Goal: Transaction & Acquisition: Book appointment/travel/reservation

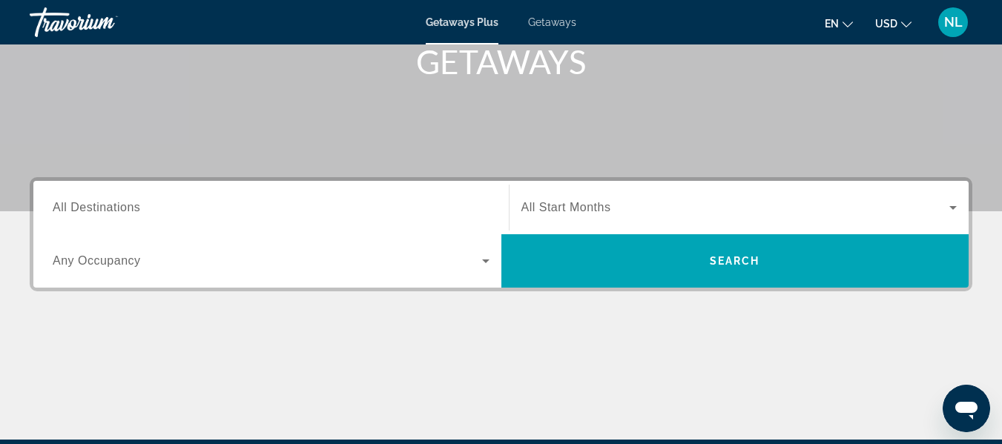
scroll to position [235, 0]
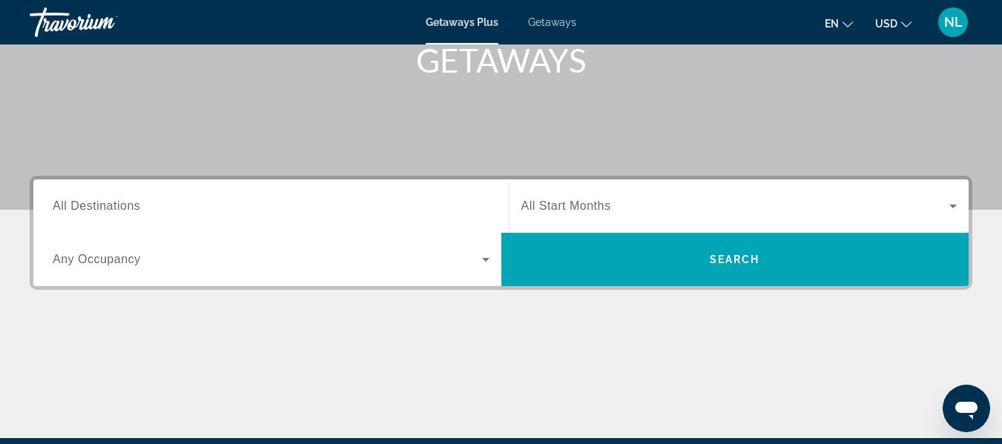
click at [366, 194] on div "Search widget" at bounding box center [271, 206] width 437 height 42
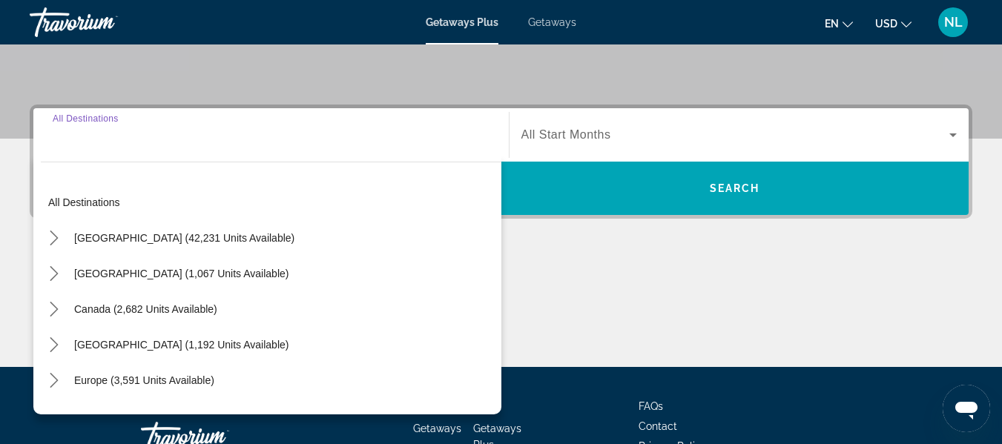
scroll to position [363, 0]
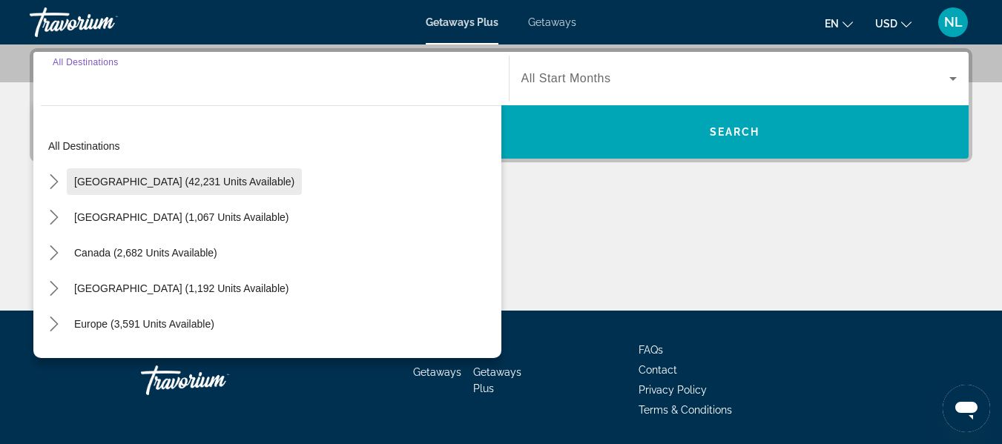
click at [193, 173] on span "Select destination: United States (42,231 units available)" at bounding box center [184, 182] width 235 height 36
type input "**********"
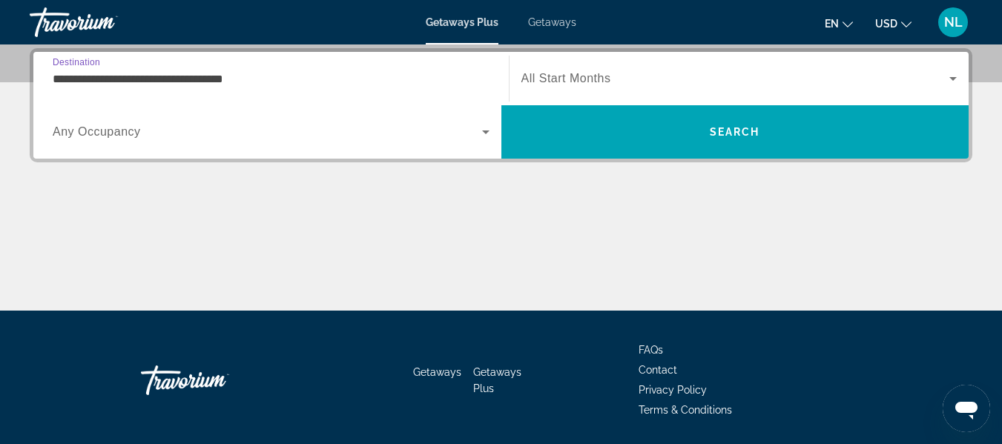
click at [257, 89] on div "**********" at bounding box center [271, 79] width 437 height 42
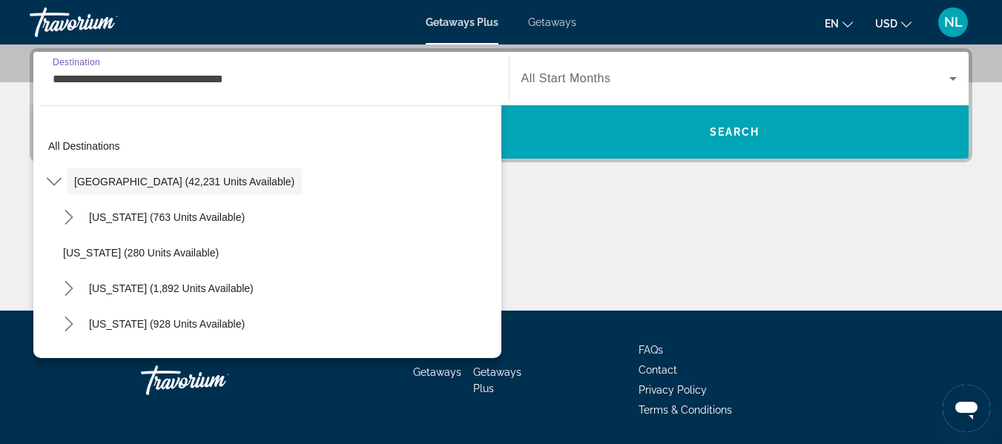
scroll to position [323, 0]
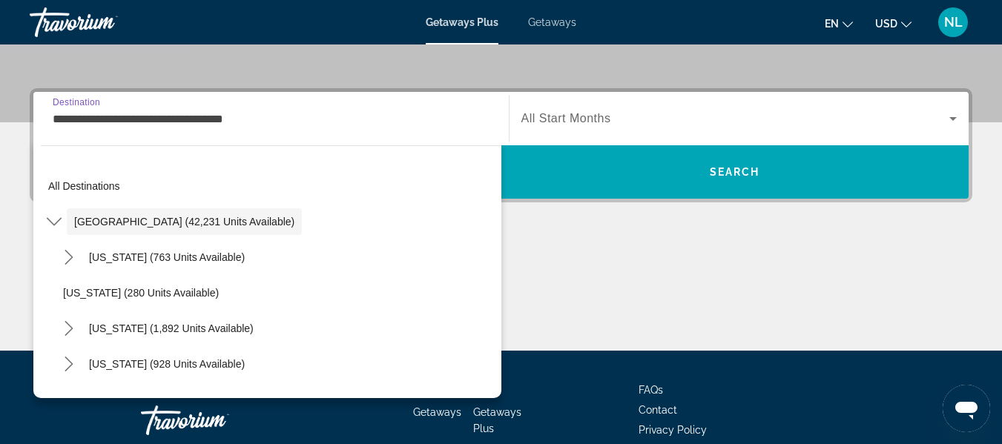
click at [650, 119] on span "Search widget" at bounding box center [735, 119] width 429 height 18
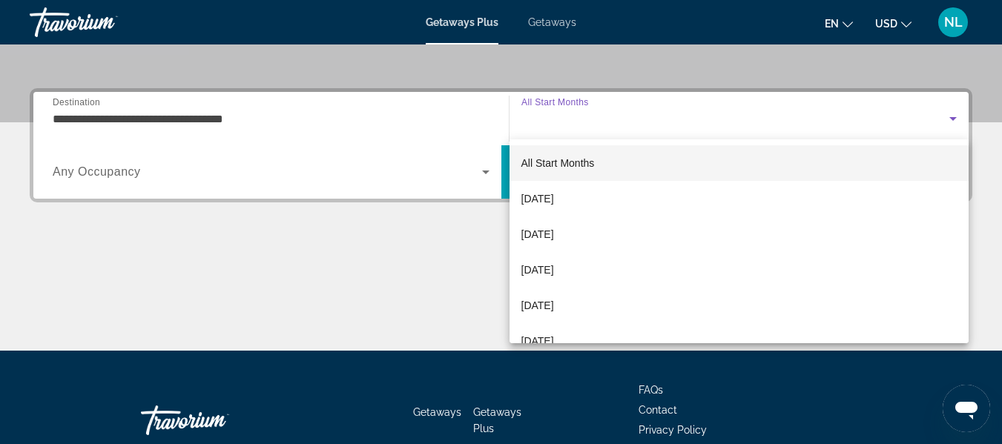
scroll to position [363, 0]
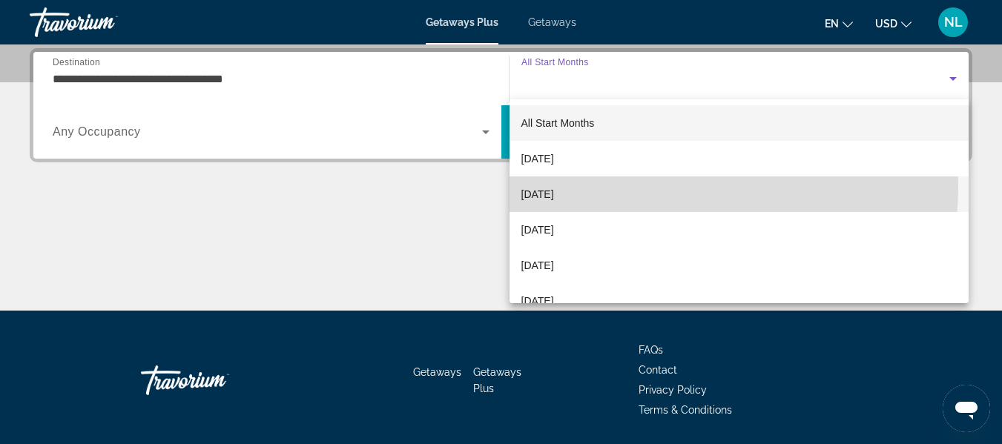
click at [636, 187] on mat-option "[DATE]" at bounding box center [740, 195] width 460 height 36
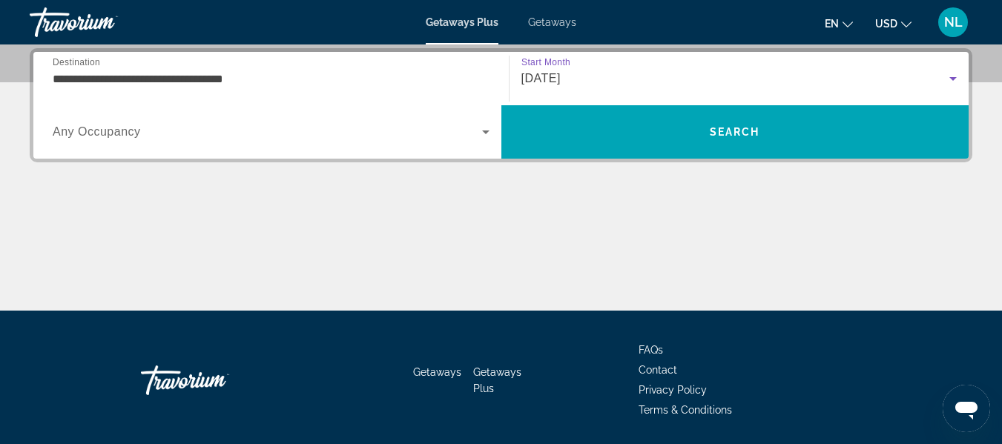
click at [407, 113] on div "Search widget" at bounding box center [271, 132] width 437 height 42
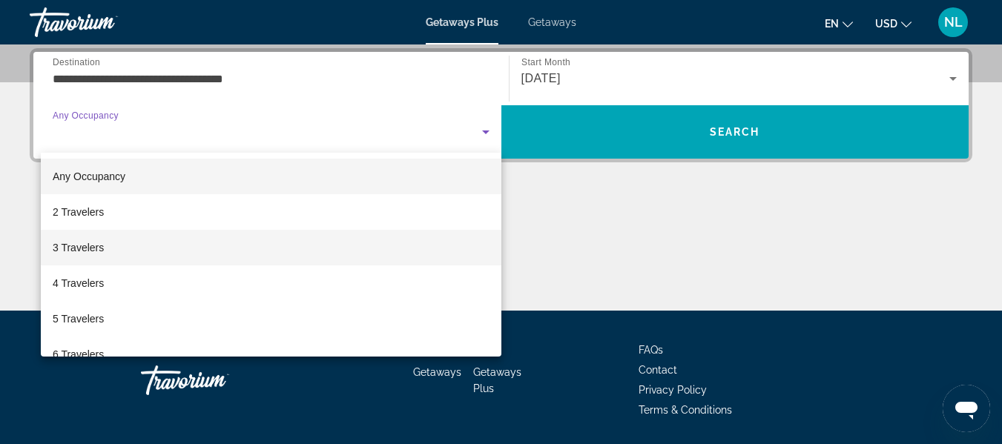
click at [392, 243] on mat-option "3 Travelers" at bounding box center [271, 248] width 461 height 36
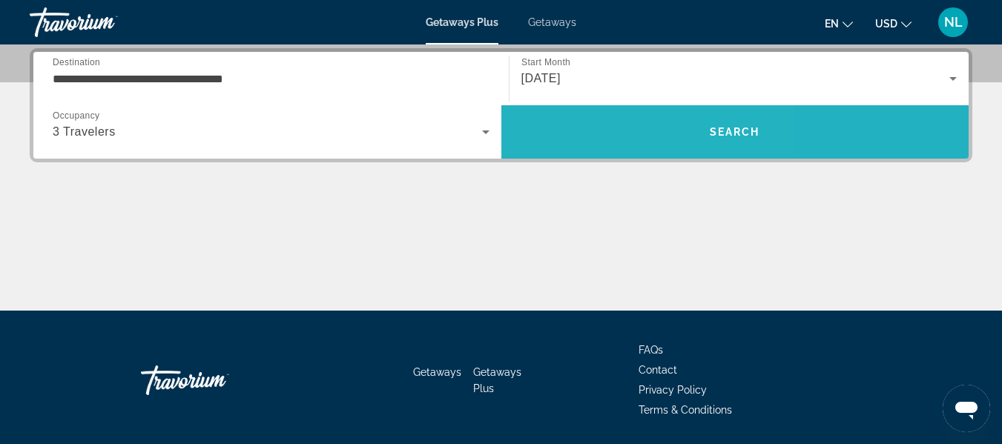
click at [599, 145] on span "Search" at bounding box center [735, 132] width 468 height 36
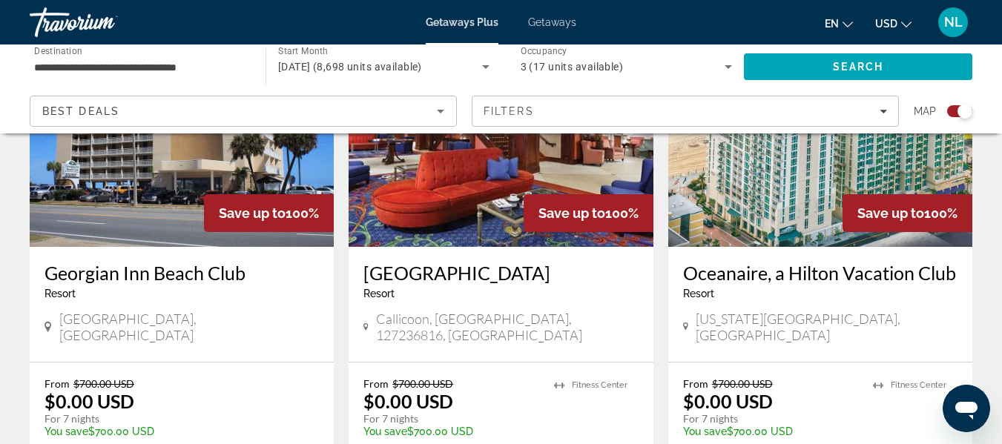
scroll to position [2362, 0]
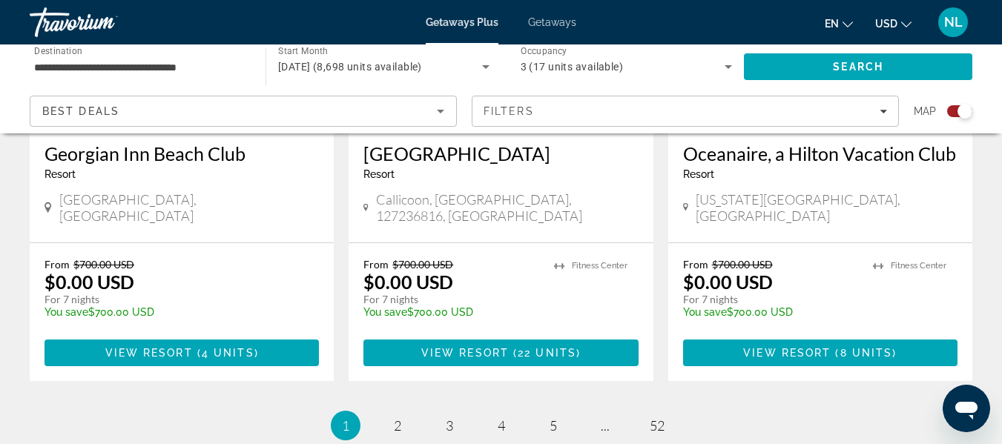
drag, startPoint x: 990, startPoint y: 346, endPoint x: 1013, endPoint y: 322, distance: 33.1
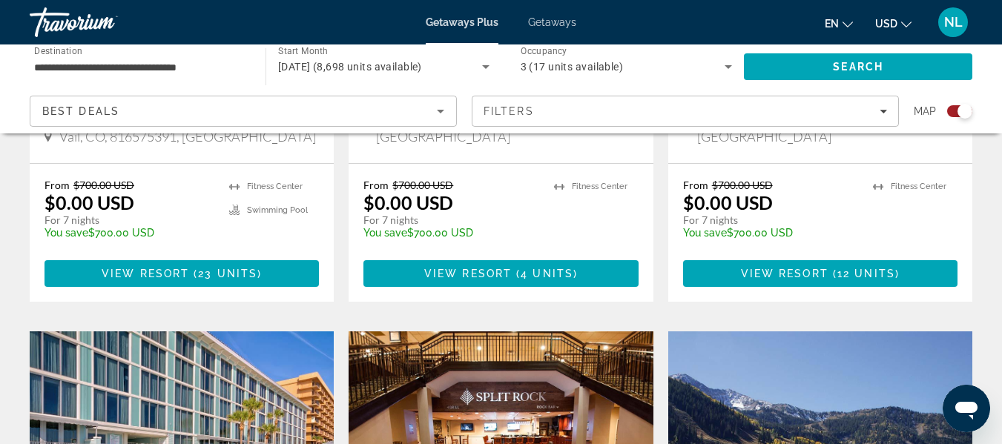
scroll to position [1041, 0]
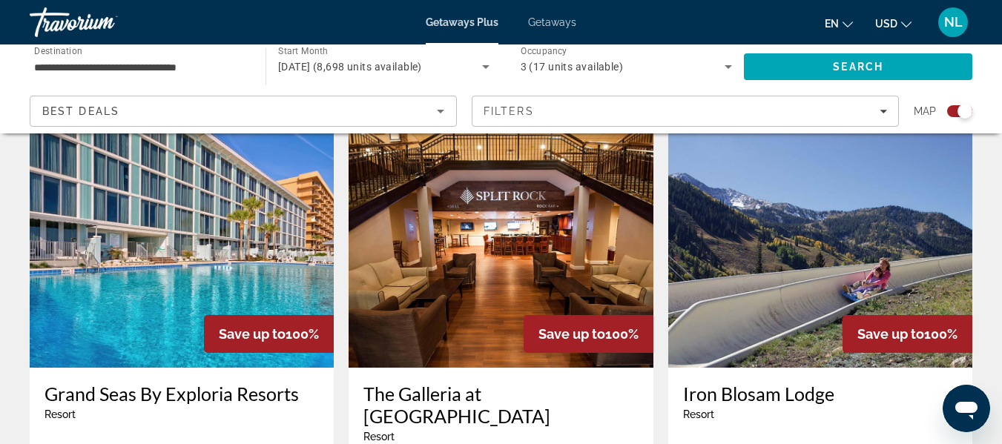
drag, startPoint x: 993, startPoint y: 185, endPoint x: 1006, endPoint y: 243, distance: 59.2
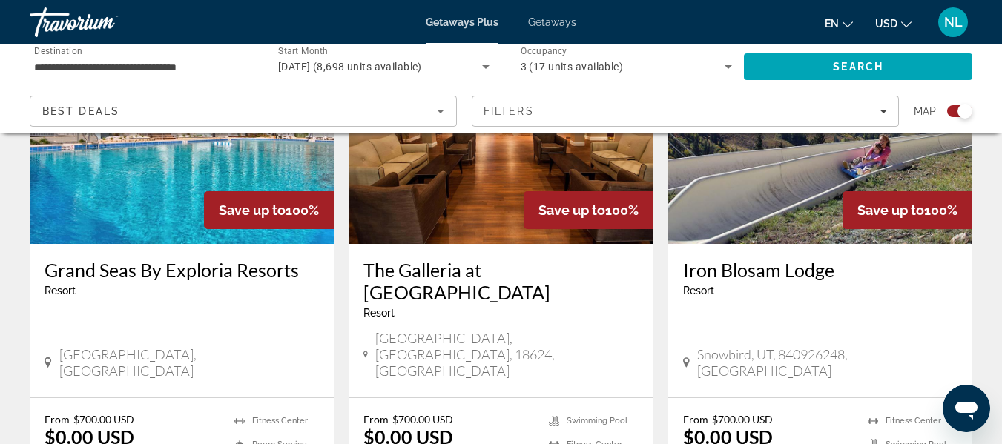
scroll to position [1181, 0]
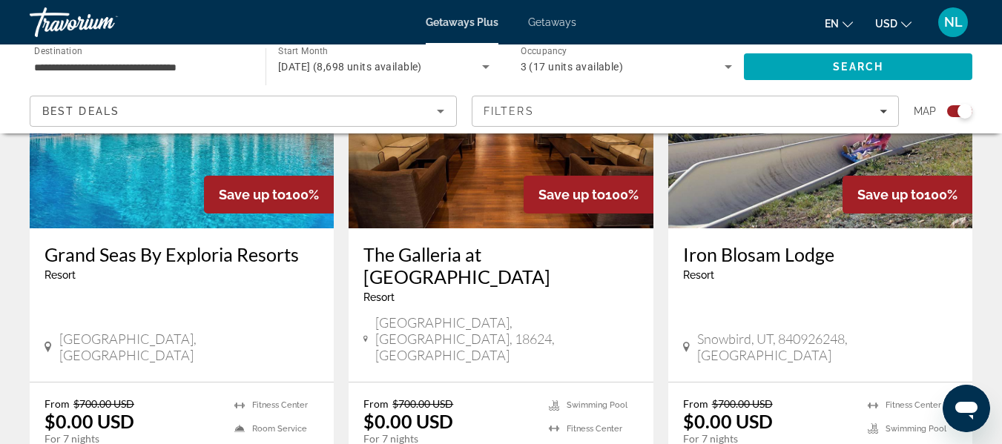
click at [128, 68] on input "**********" at bounding box center [140, 68] width 212 height 18
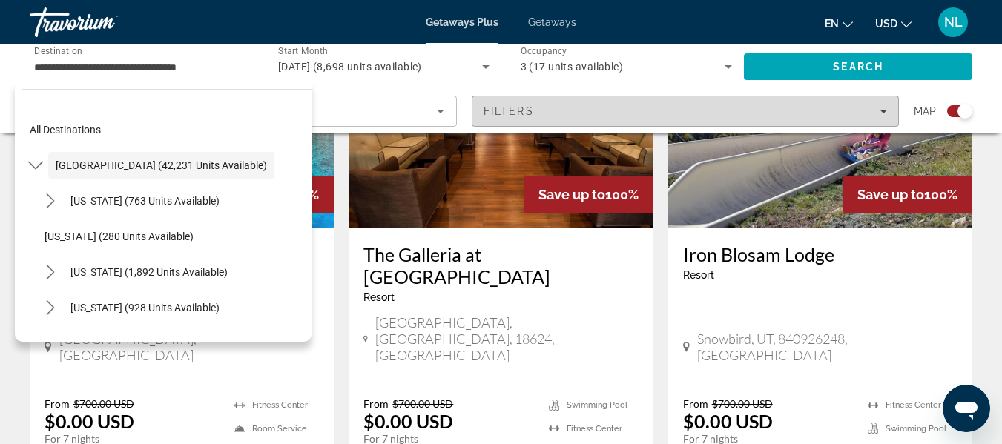
click at [550, 101] on span "Filters" at bounding box center [686, 111] width 426 height 36
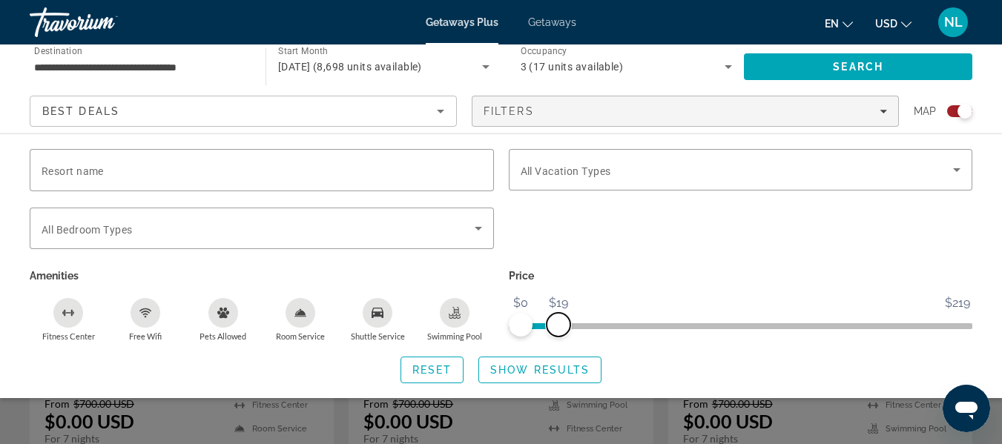
drag, startPoint x: 969, startPoint y: 325, endPoint x: 771, endPoint y: 360, distance: 201.1
click at [771, 360] on div "Resort name Vacation Types All Vacation Types Bedroom Types All Bedroom Types A…" at bounding box center [501, 266] width 1002 height 234
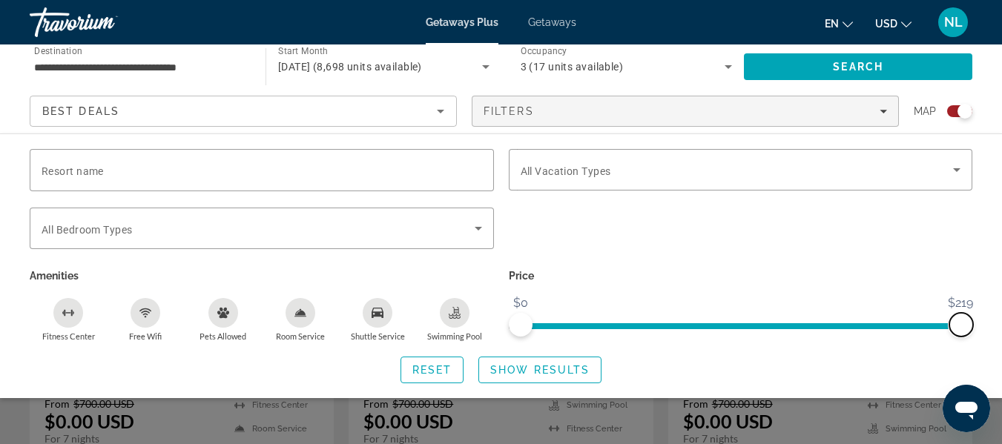
drag, startPoint x: 777, startPoint y: 322, endPoint x: 1013, endPoint y: 317, distance: 235.2
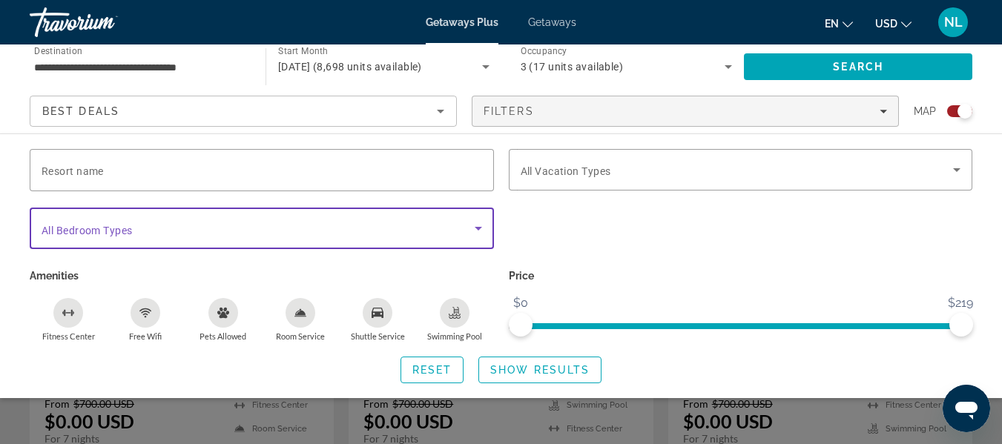
click at [302, 220] on span "Search widget" at bounding box center [258, 229] width 433 height 18
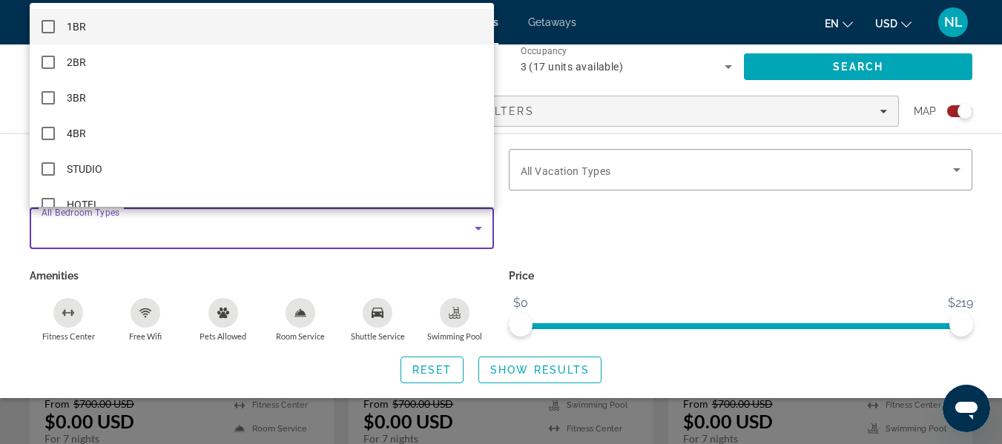
click at [303, 224] on div at bounding box center [501, 222] width 1002 height 444
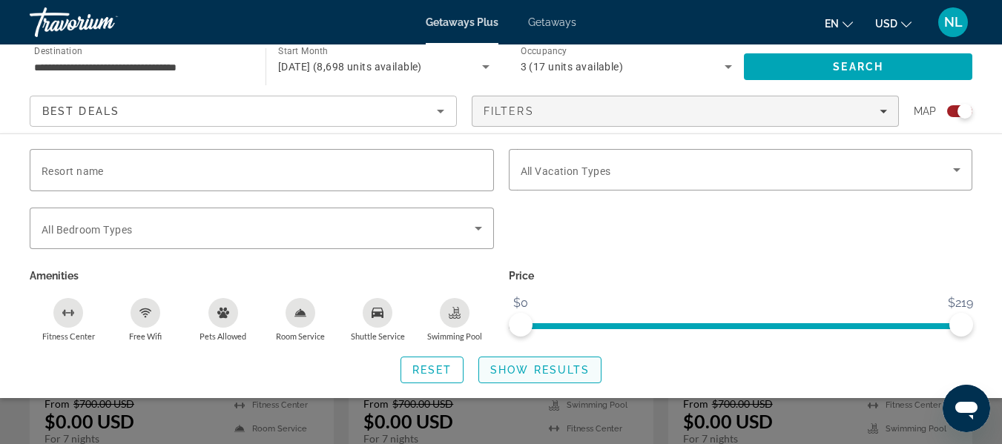
click at [486, 366] on span "Search widget" at bounding box center [540, 370] width 122 height 36
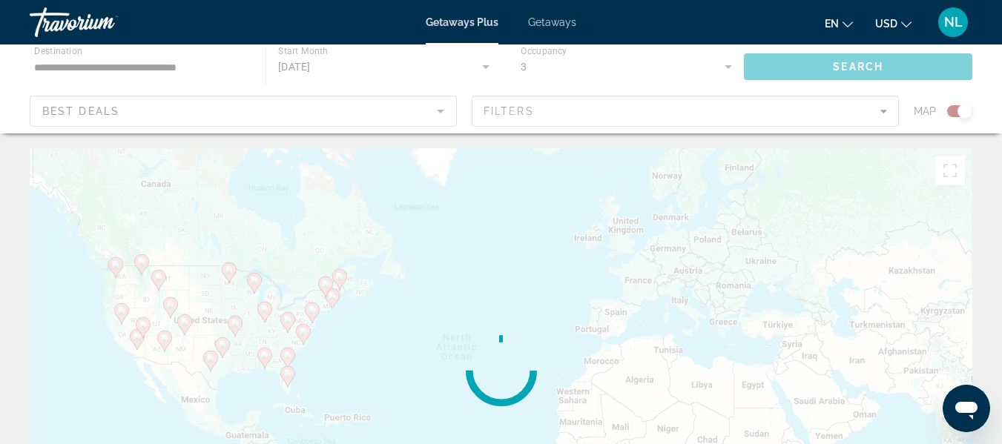
click at [148, 62] on div "Main content" at bounding box center [501, 89] width 1002 height 89
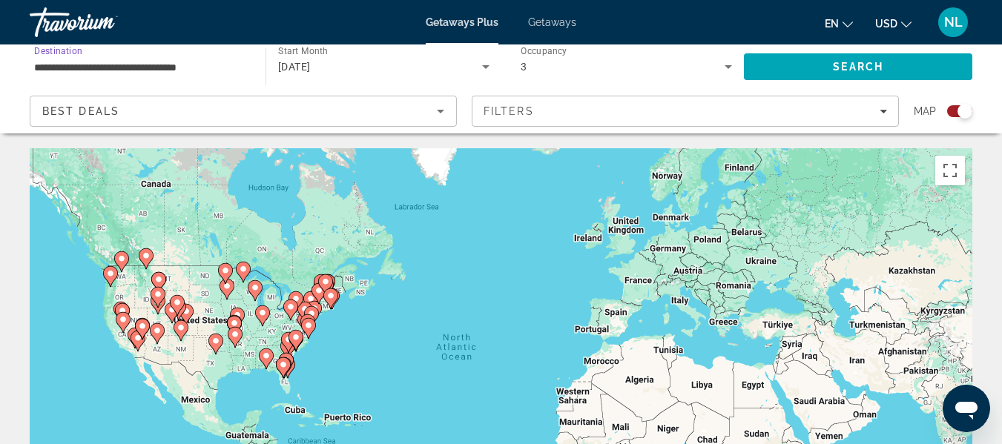
click at [148, 62] on input "**********" at bounding box center [140, 68] width 212 height 18
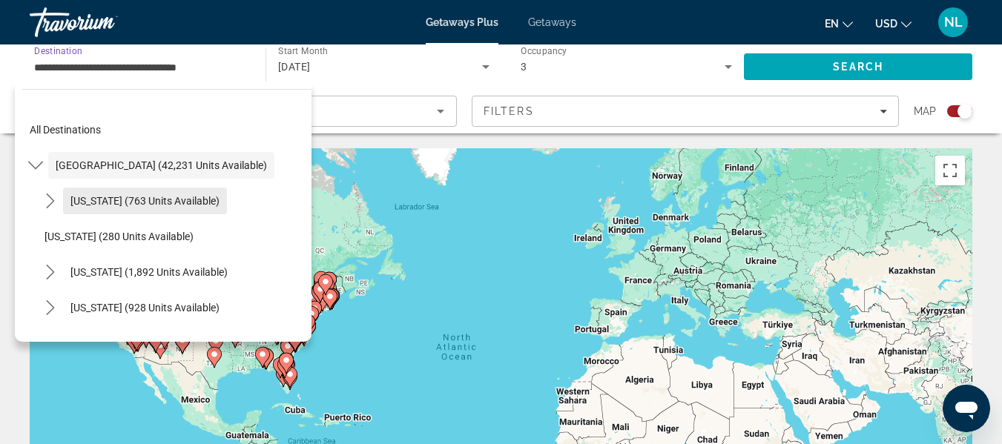
click at [145, 200] on span "[US_STATE] (763 units available)" at bounding box center [144, 201] width 149 height 12
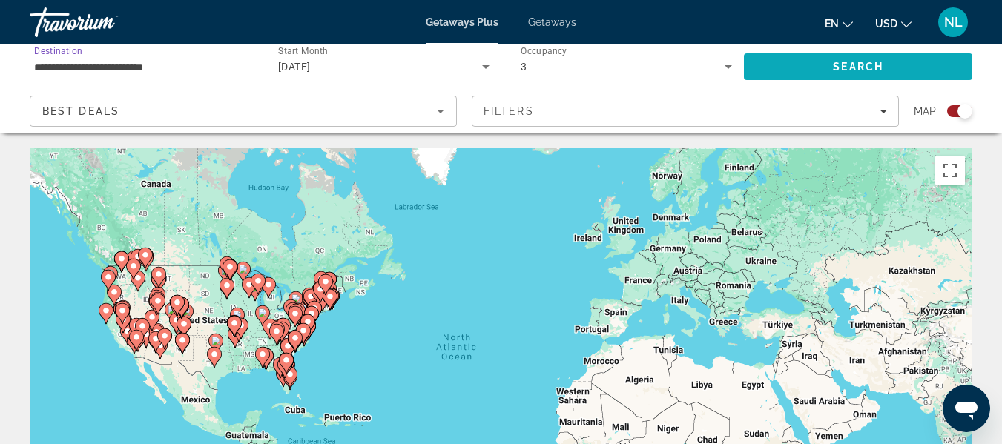
click at [832, 68] on span "Search" at bounding box center [858, 67] width 228 height 36
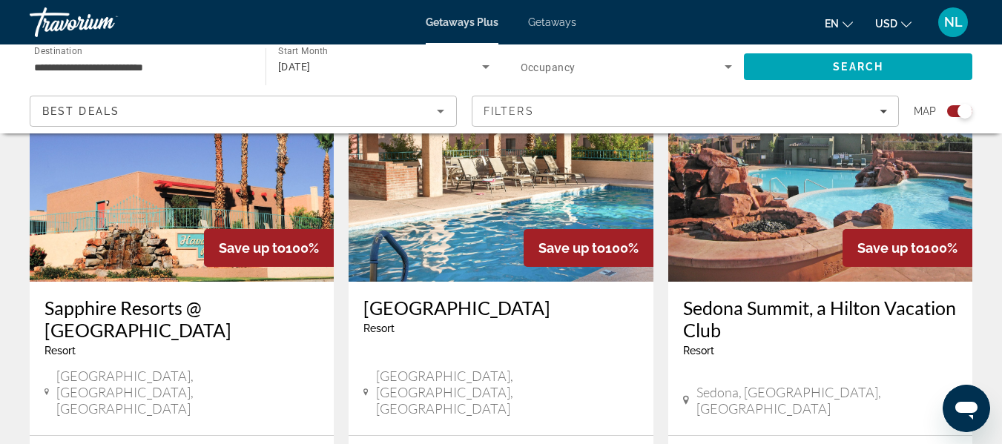
scroll to position [1165, 0]
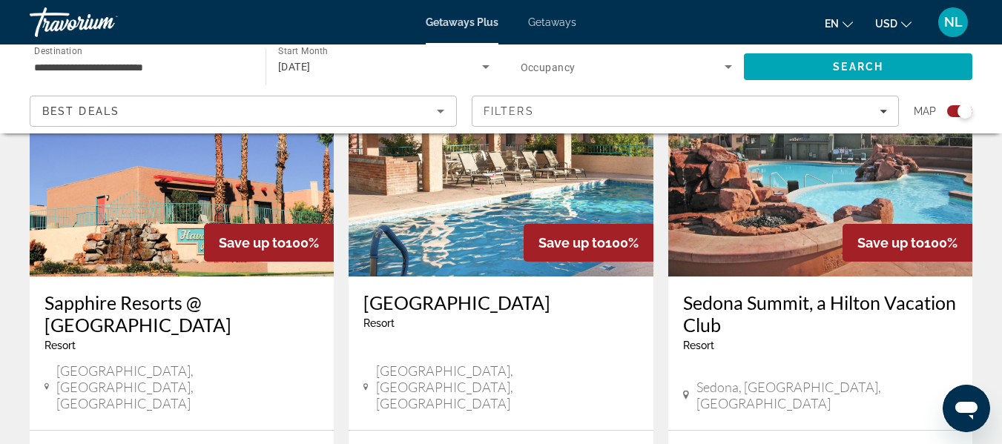
drag, startPoint x: 1001, startPoint y: 203, endPoint x: 1001, endPoint y: 218, distance: 15.6
click at [1001, 218] on div "← Move left → Move right ↑ Move up ↓ Move down + Zoom in - Zoom out Home Jump l…" at bounding box center [501, 365] width 1002 height 2764
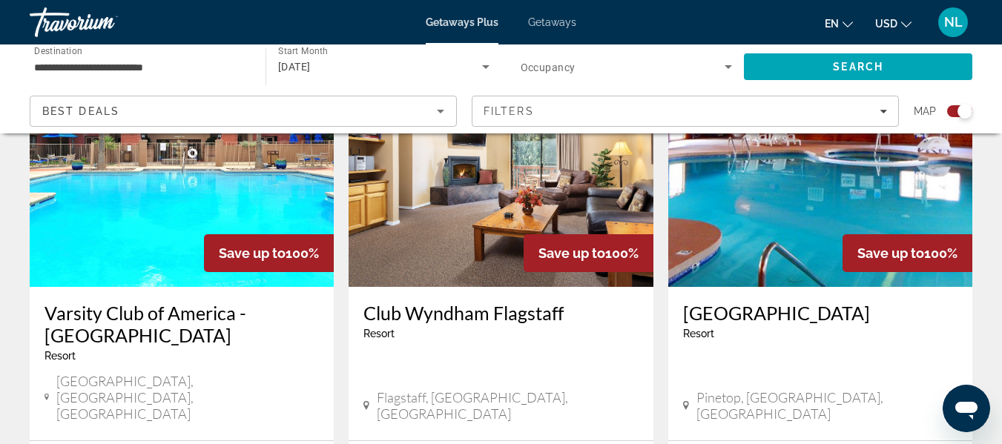
scroll to position [1730, 0]
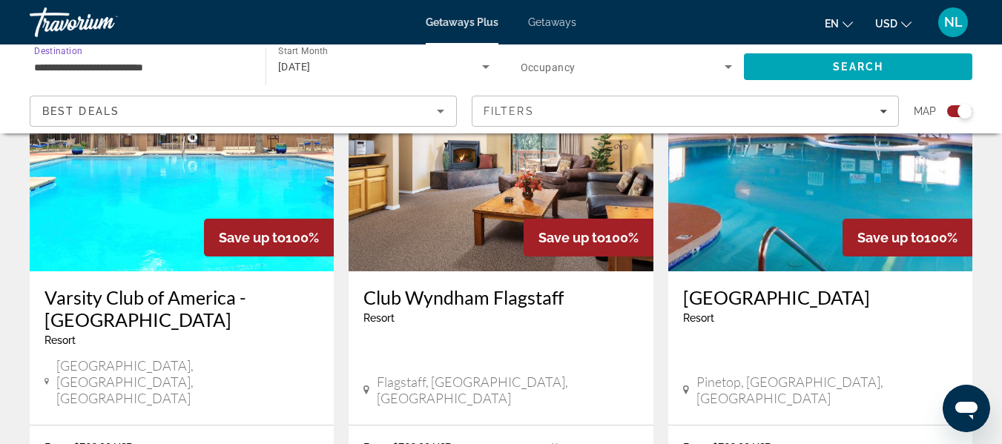
click at [131, 68] on input "**********" at bounding box center [140, 68] width 212 height 18
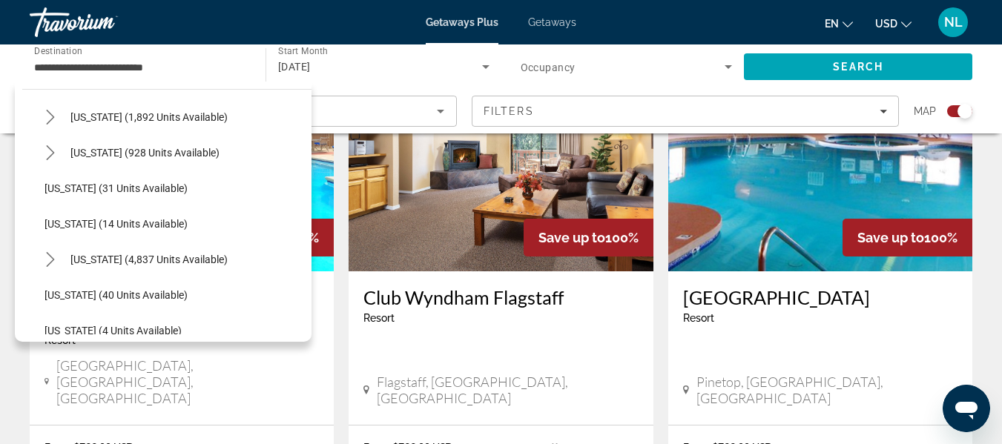
scroll to position [305, 0]
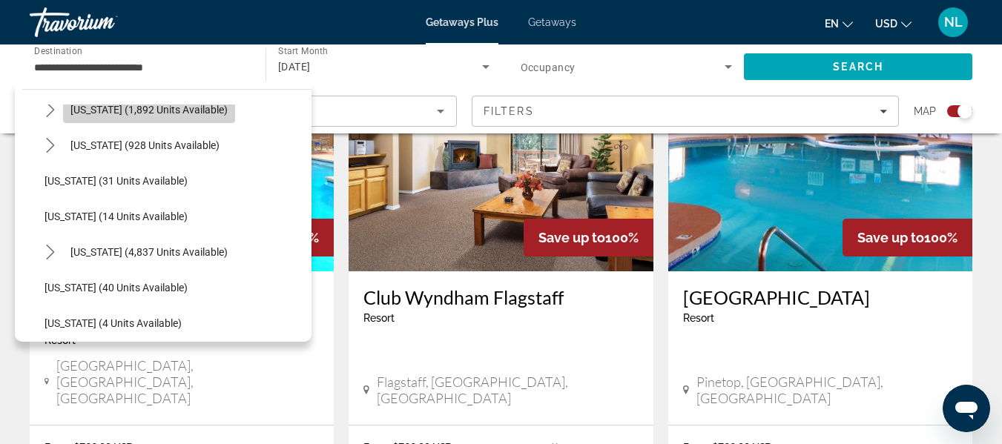
click at [167, 115] on span "[US_STATE] (1,892 units available)" at bounding box center [148, 110] width 157 height 12
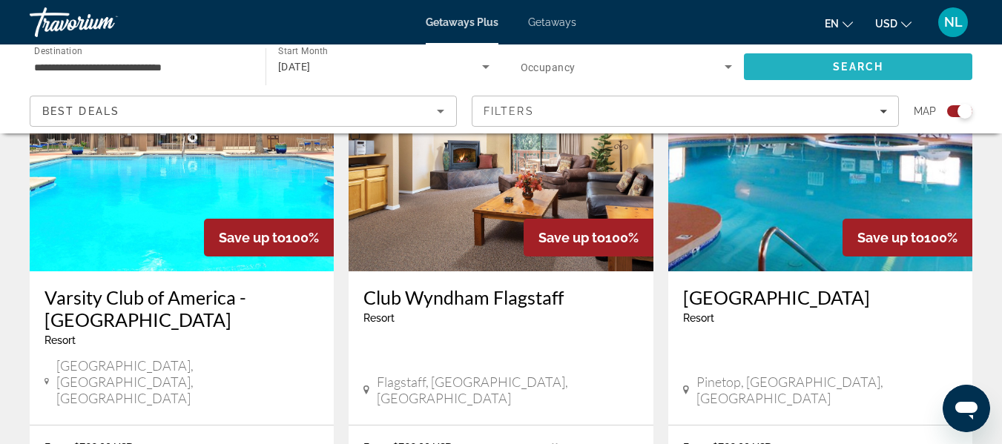
click at [763, 59] on span "Search" at bounding box center [858, 67] width 228 height 36
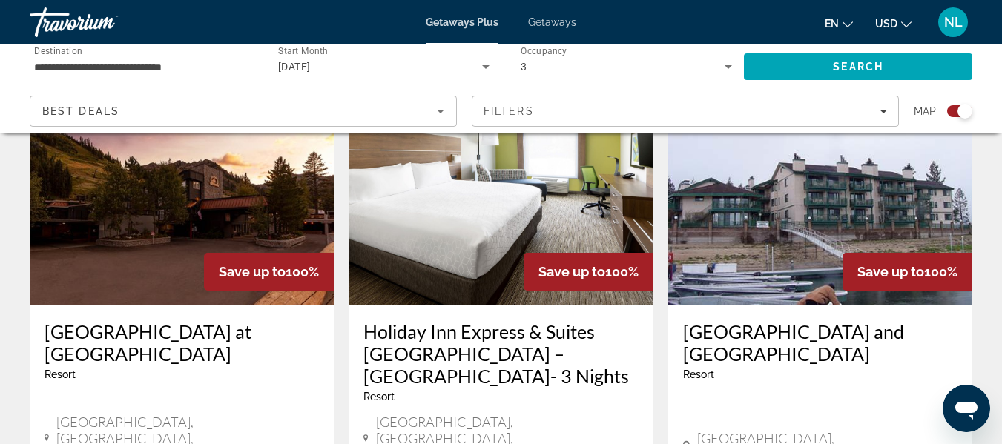
scroll to position [1633, 0]
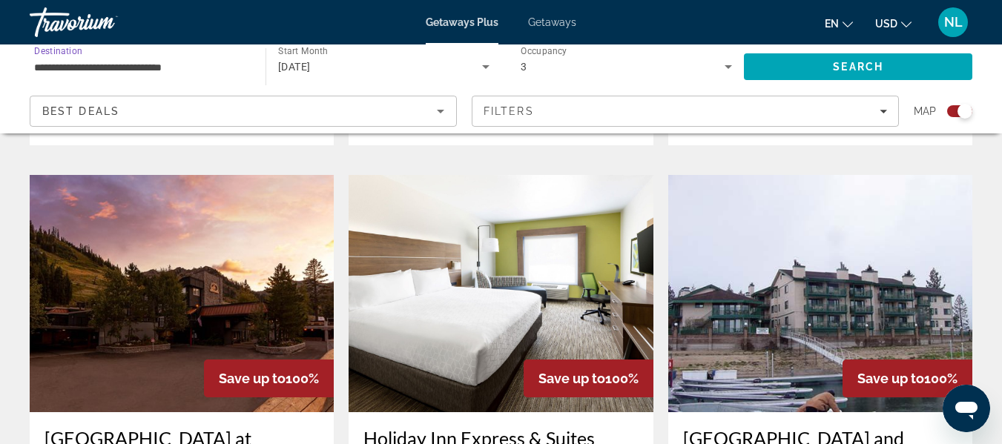
click at [173, 67] on input "**********" at bounding box center [140, 68] width 212 height 18
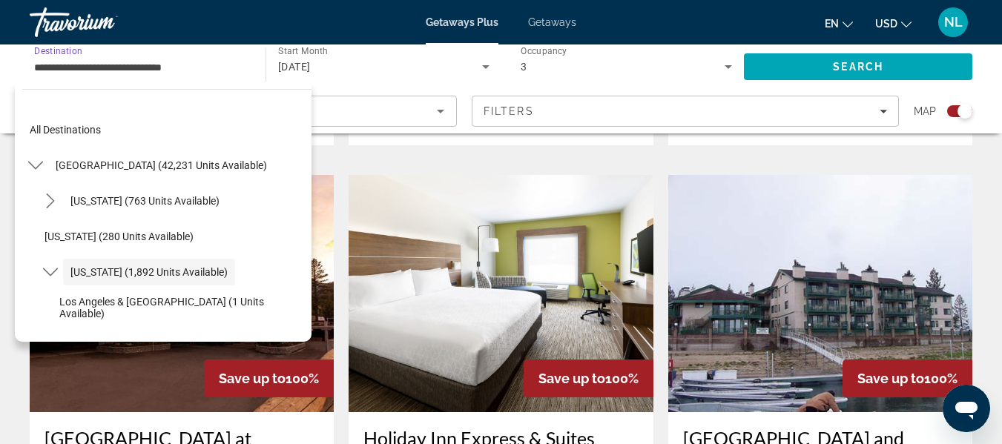
scroll to position [53, 0]
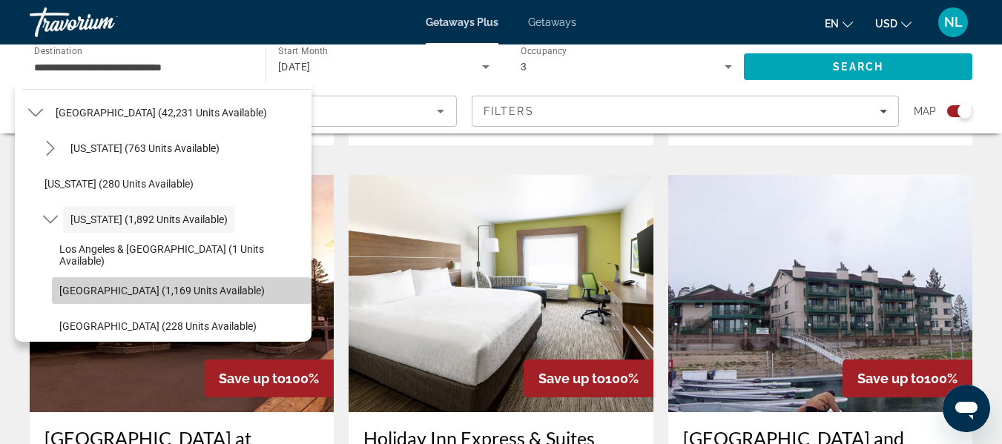
click at [208, 292] on span "Lake Tahoe (1,169 units available)" at bounding box center [161, 291] width 205 height 12
type input "**********"
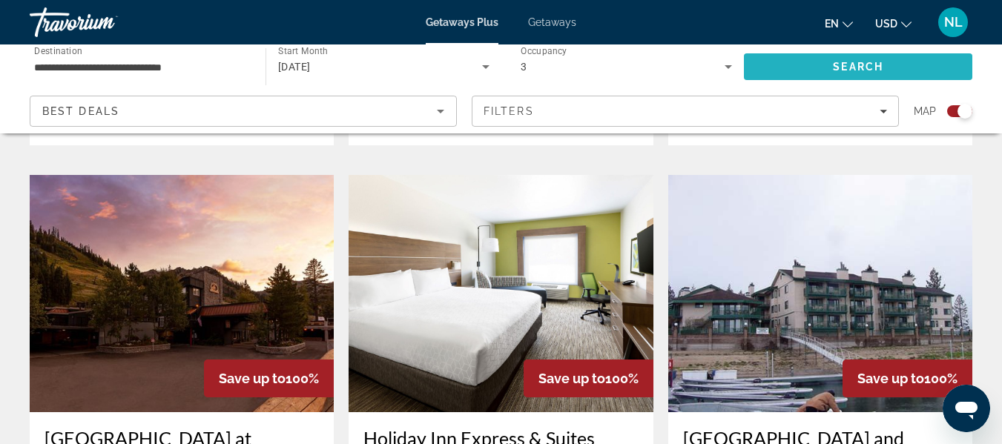
click at [797, 74] on span "Search" at bounding box center [858, 67] width 228 height 36
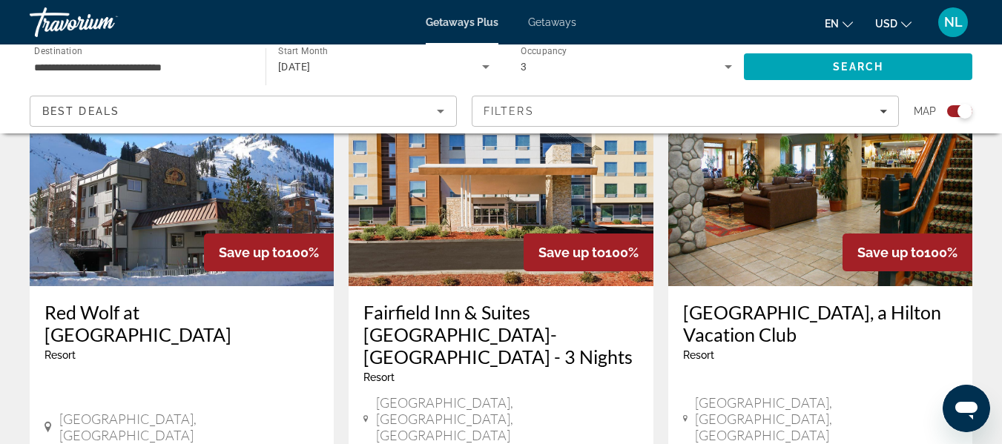
scroll to position [585, 0]
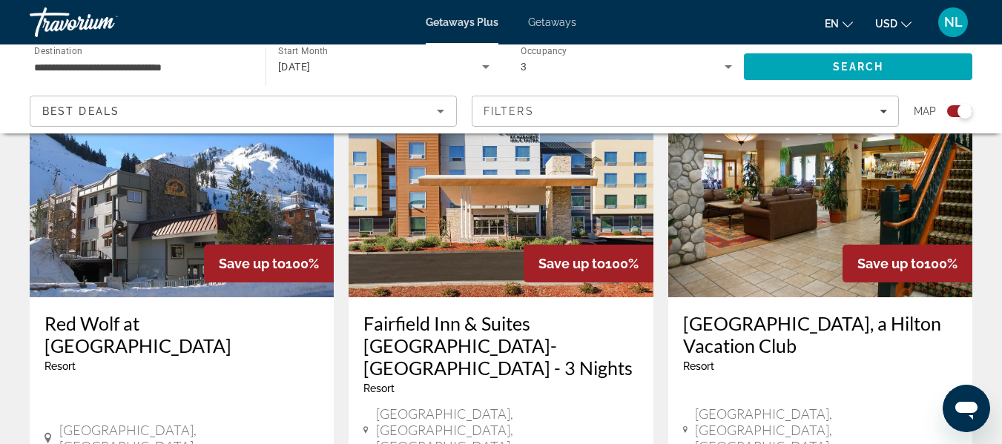
click at [170, 324] on h3 "Red Wolf at Squaw Valley" at bounding box center [182, 334] width 274 height 45
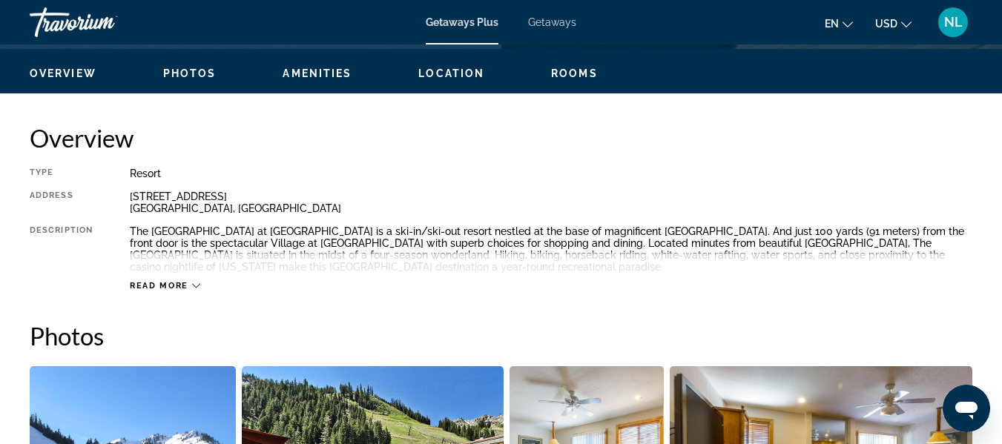
scroll to position [739, 0]
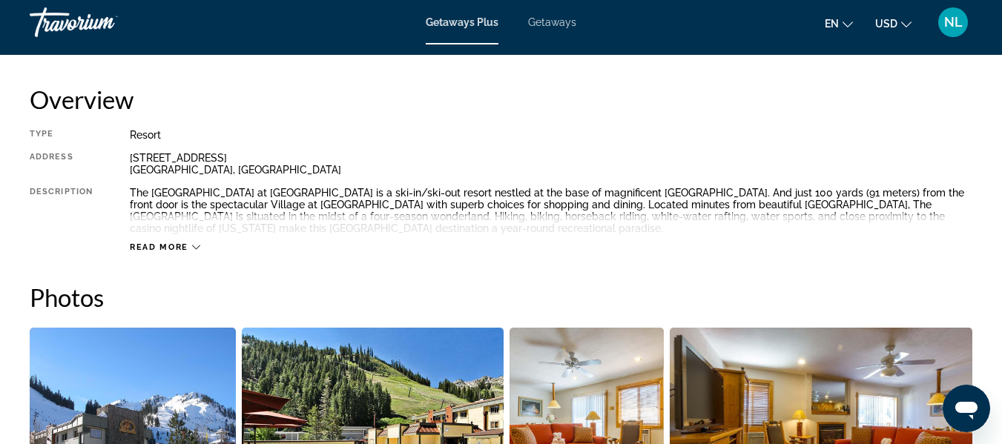
click at [171, 251] on span "Read more" at bounding box center [159, 248] width 59 height 10
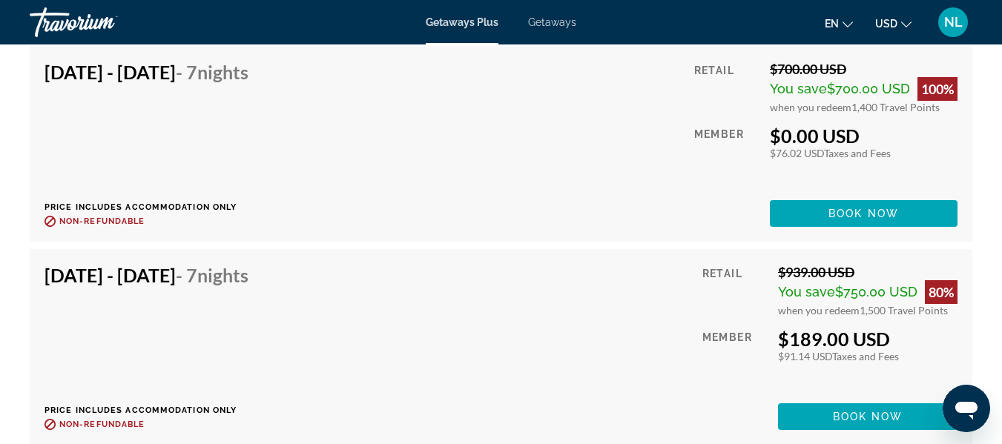
scroll to position [3162, 0]
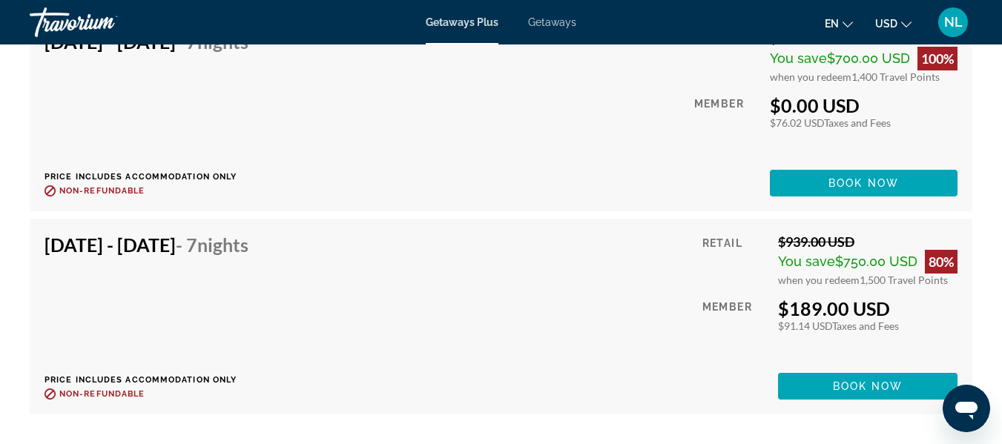
click at [590, 346] on div "Nov 30, 2025 - Dec 7, 2025 - 7 Nights Price includes accommodation only Refunda…" at bounding box center [501, 317] width 913 height 166
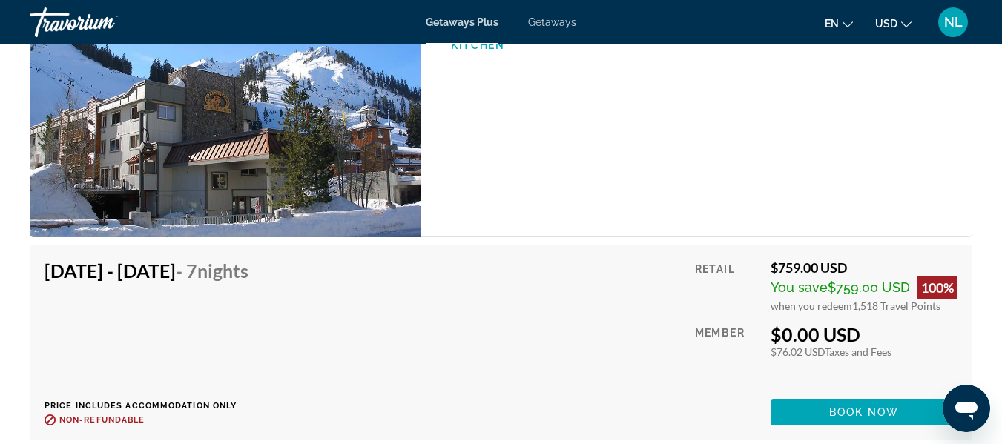
scroll to position [3662, 0]
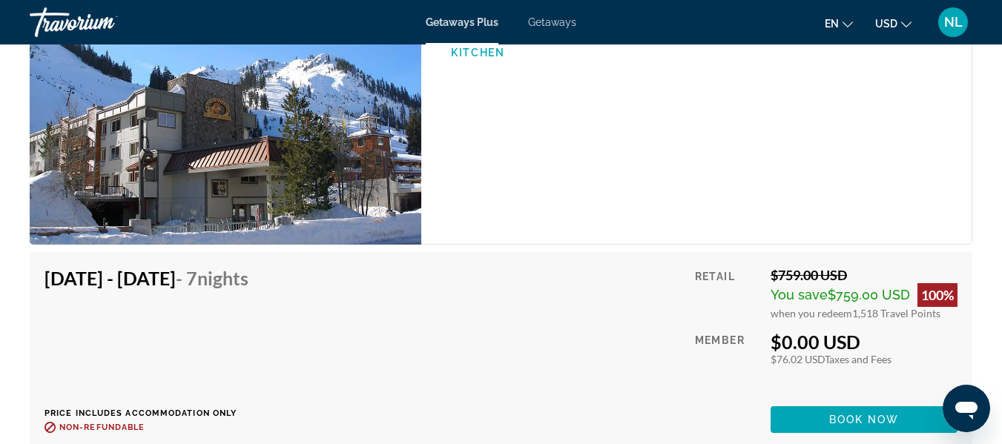
click at [648, 173] on div "1 Bedroom Unit (FULL KITCHEN) Bedrooms 1 Max Occupancy 4 Kitchen" at bounding box center [696, 98] width 551 height 294
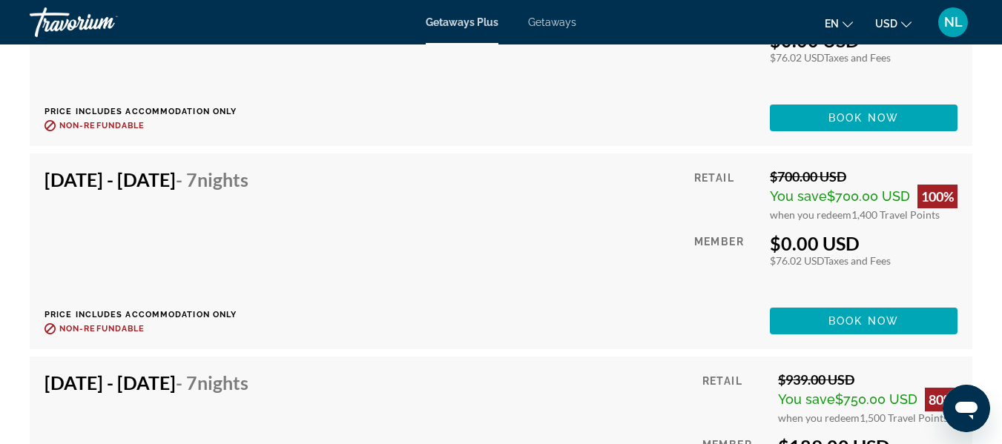
scroll to position [2985, 0]
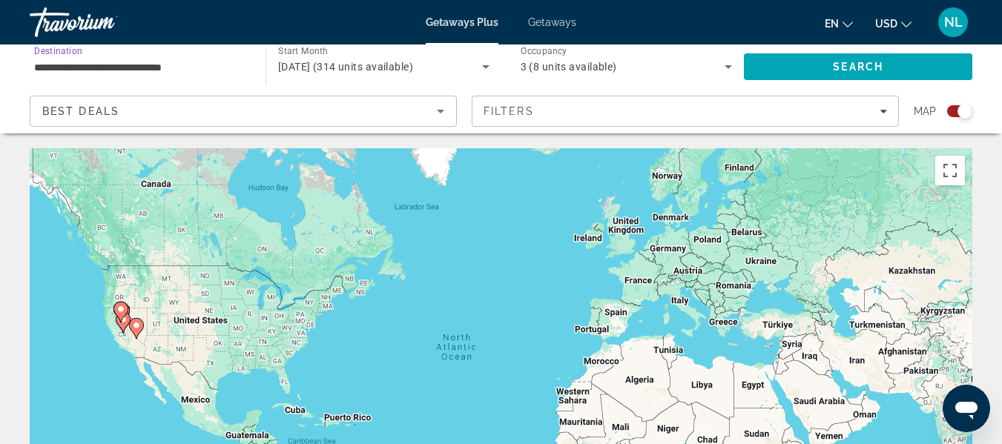
click at [205, 60] on input "**********" at bounding box center [140, 68] width 212 height 18
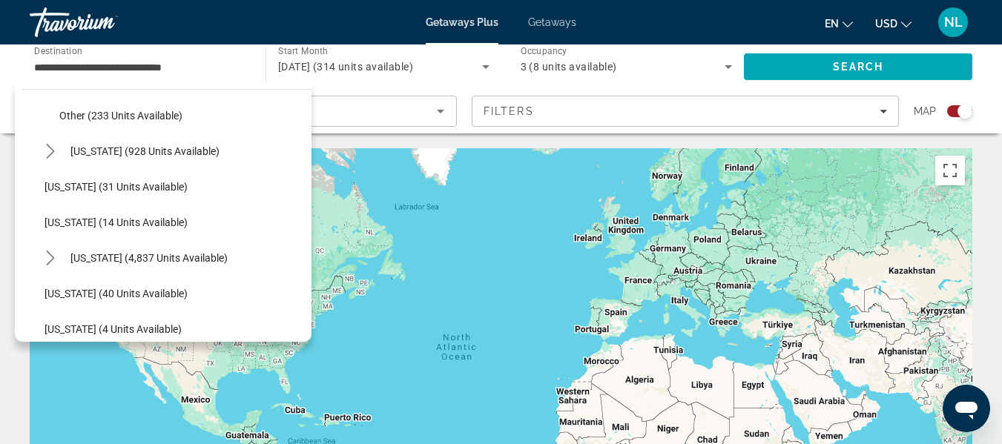
scroll to position [386, 0]
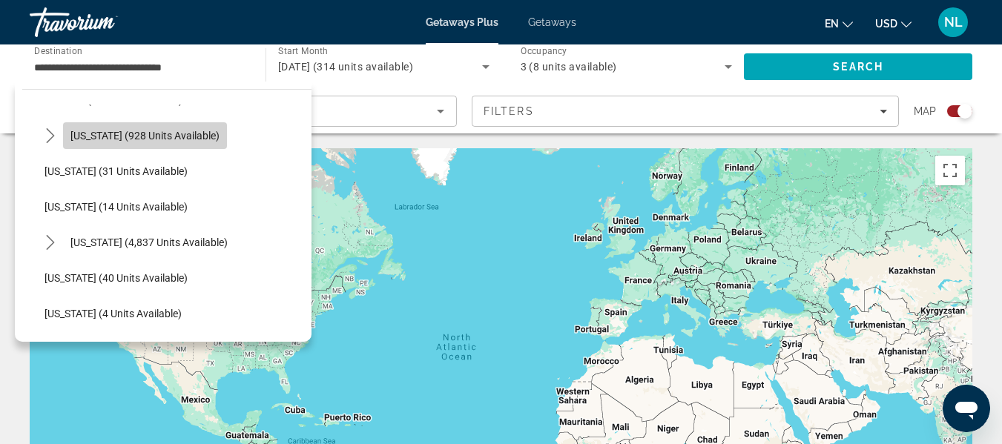
click at [180, 139] on span "[US_STATE] (928 units available)" at bounding box center [144, 136] width 149 height 12
type input "**********"
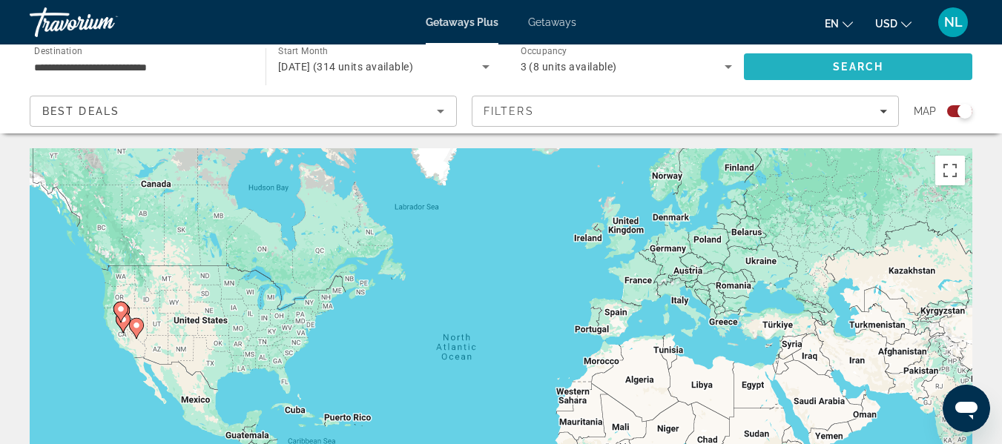
click at [843, 60] on span "Search" at bounding box center [858, 67] width 228 height 36
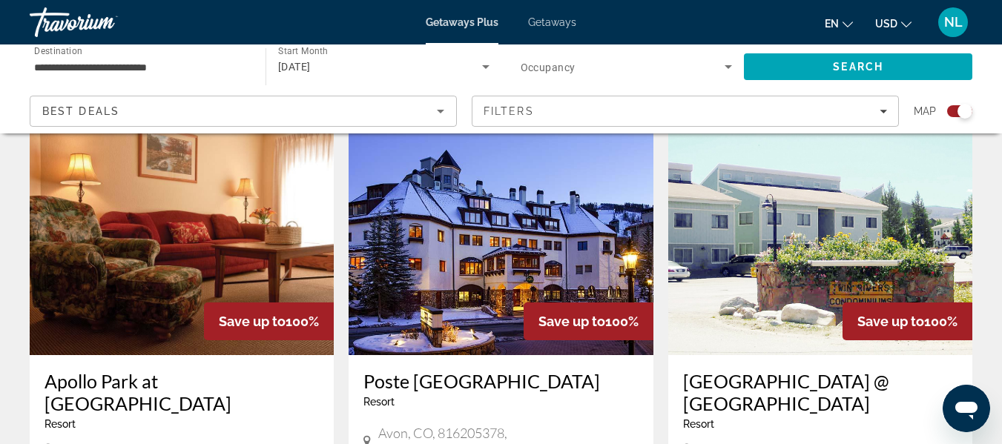
scroll to position [496, 0]
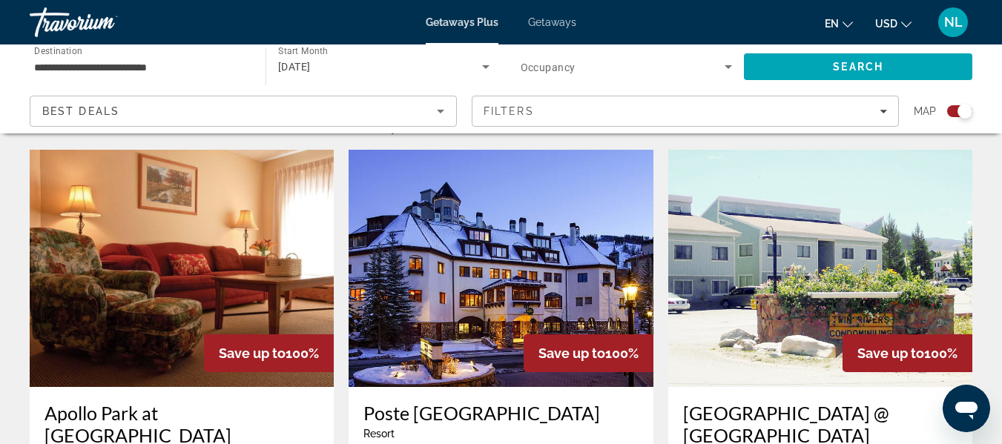
click at [475, 340] on img "Main content" at bounding box center [501, 268] width 304 height 237
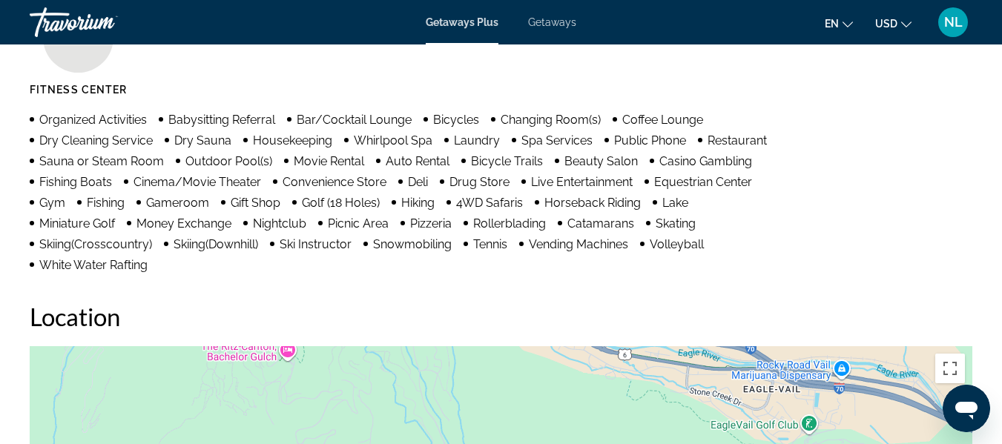
scroll to position [1397, 0]
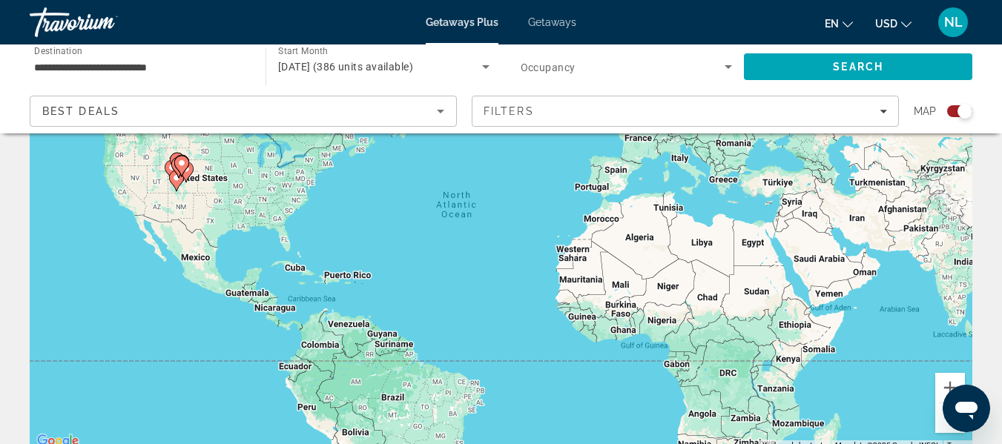
scroll to position [169, 0]
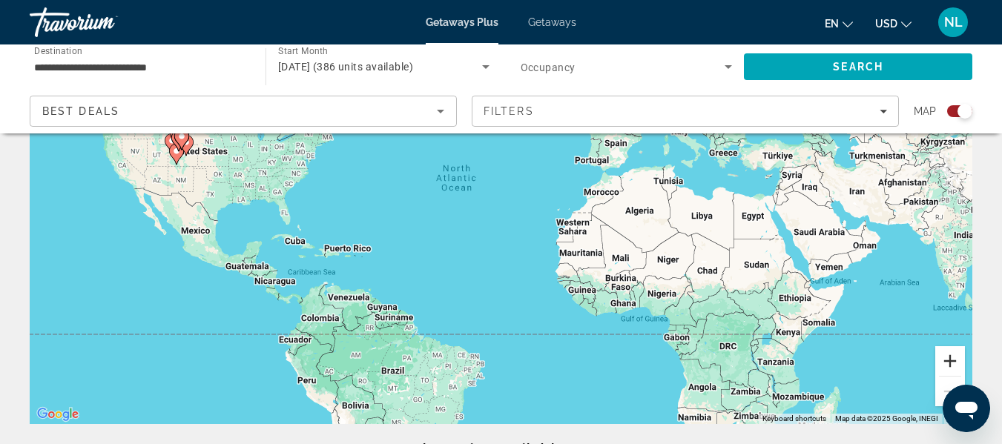
click at [956, 365] on button "Zoom in" at bounding box center [950, 361] width 30 height 30
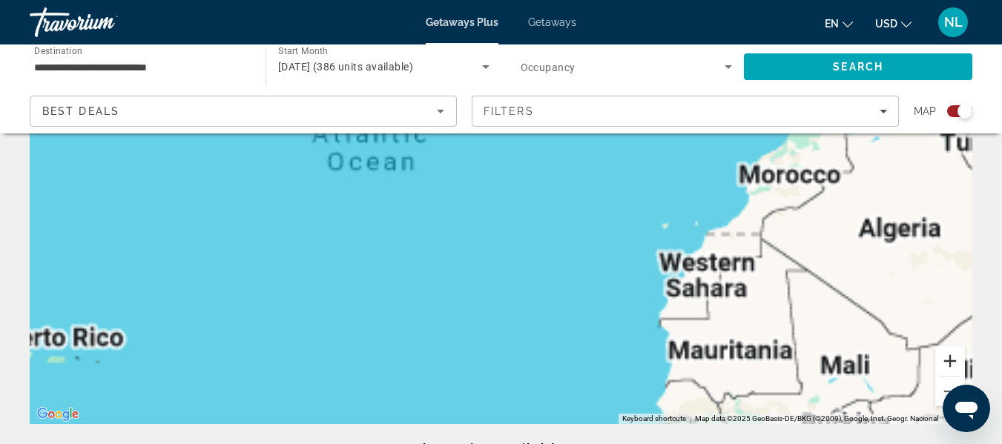
click at [956, 365] on button "Zoom in" at bounding box center [950, 361] width 30 height 30
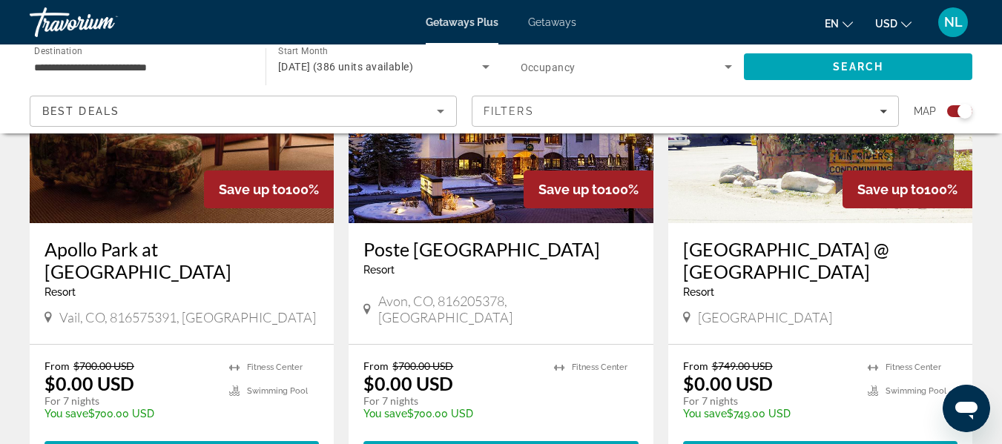
scroll to position [670, 0]
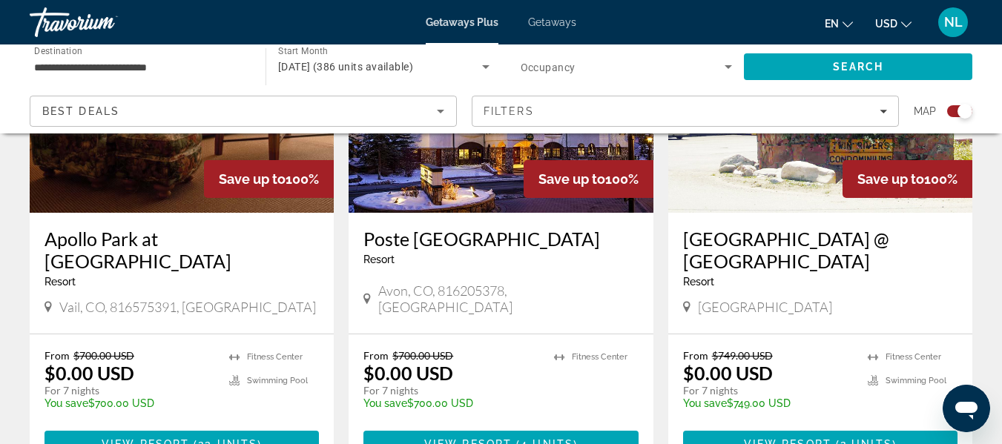
click at [180, 66] on input "**********" at bounding box center [140, 68] width 212 height 18
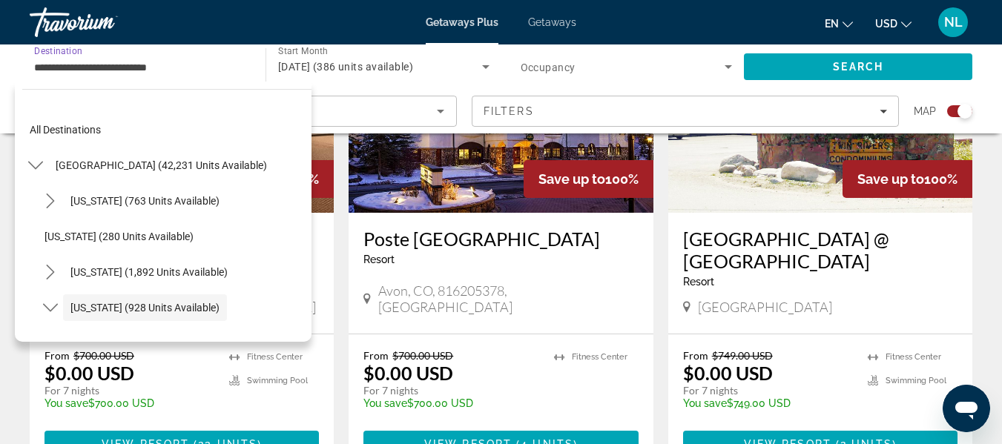
scroll to position [88, 0]
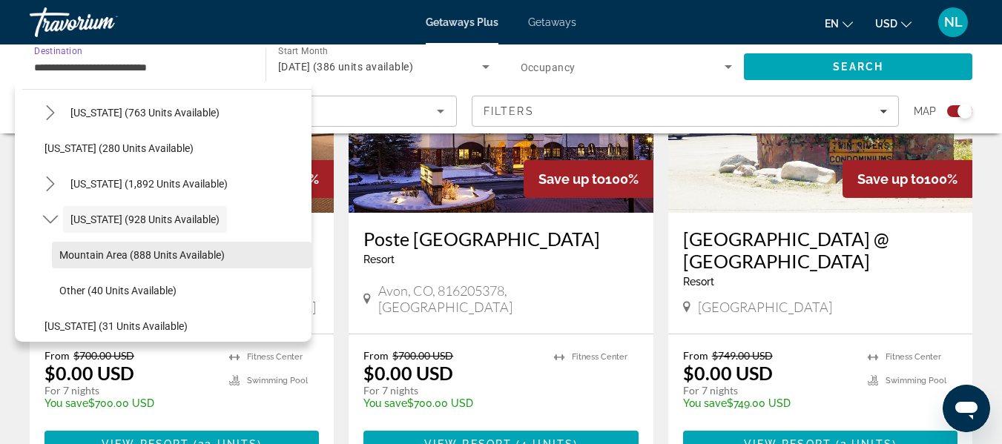
click at [188, 250] on span "Mountain Area (888 units available)" at bounding box center [141, 255] width 165 height 12
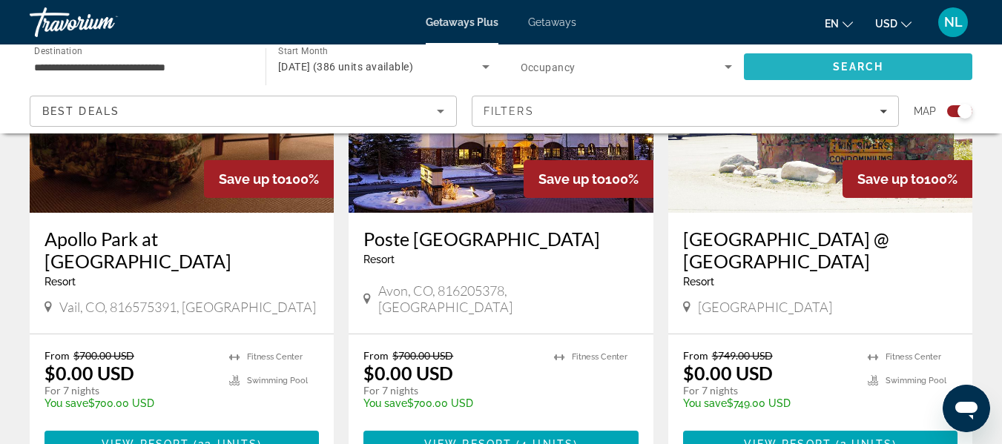
click at [881, 55] on span "Search" at bounding box center [858, 67] width 228 height 36
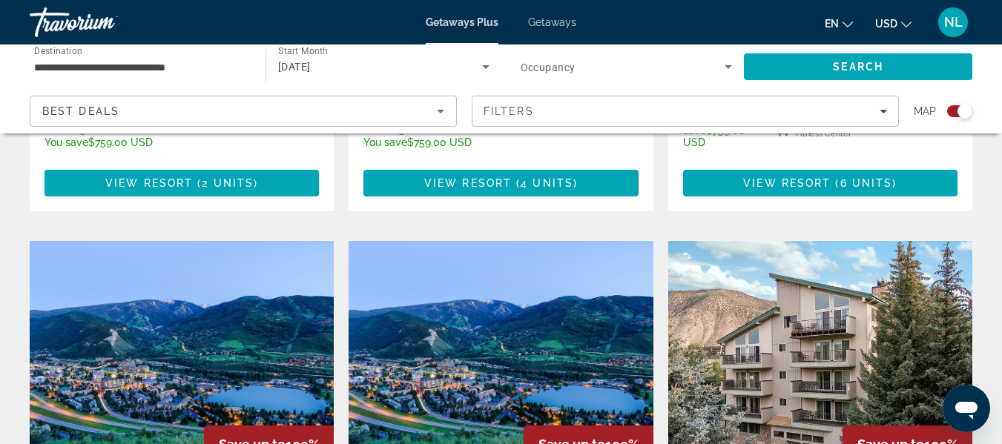
scroll to position [2093, 0]
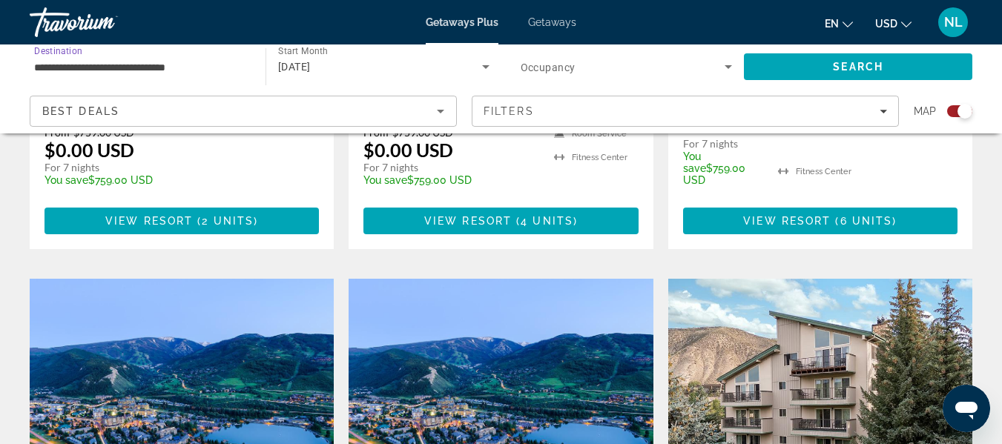
click at [123, 68] on input "**********" at bounding box center [140, 68] width 212 height 18
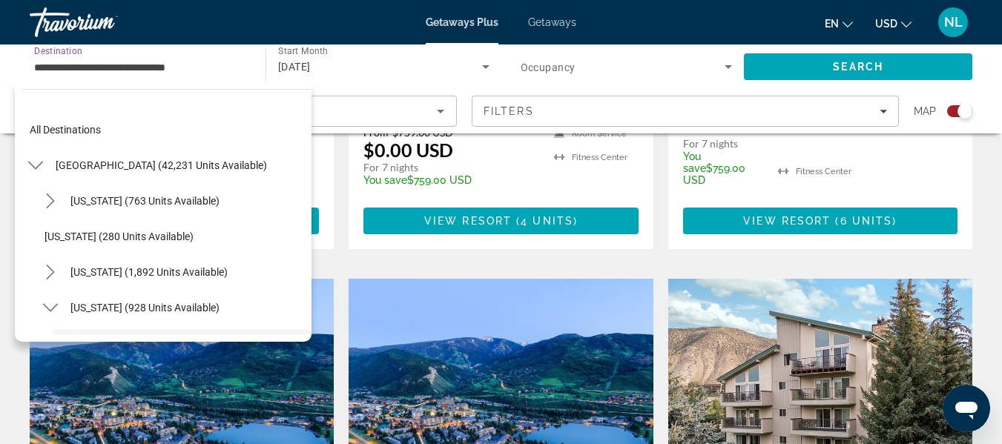
scroll to position [124, 0]
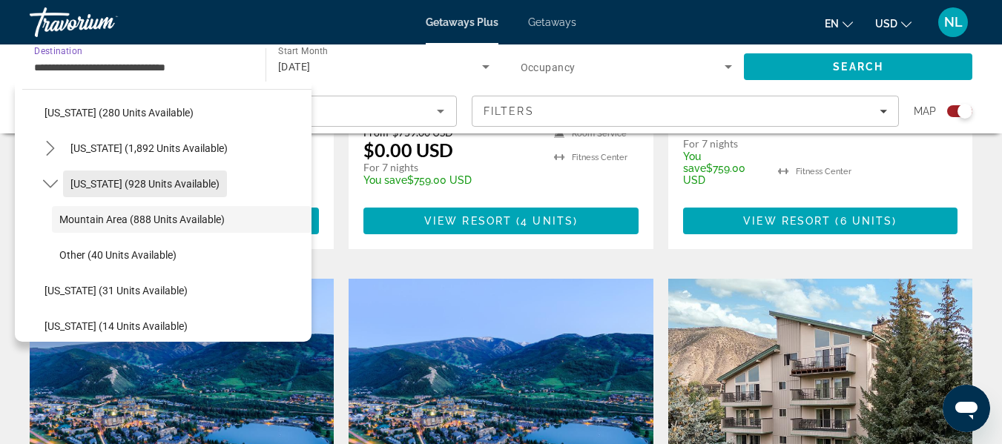
click at [134, 176] on span "Select destination: Colorado (928 units available)" at bounding box center [145, 184] width 164 height 36
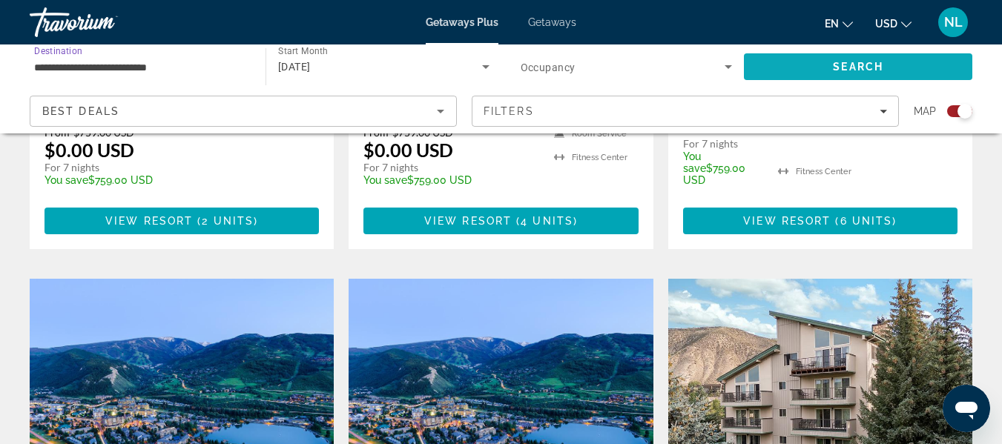
click at [849, 65] on span "Search" at bounding box center [858, 67] width 50 height 12
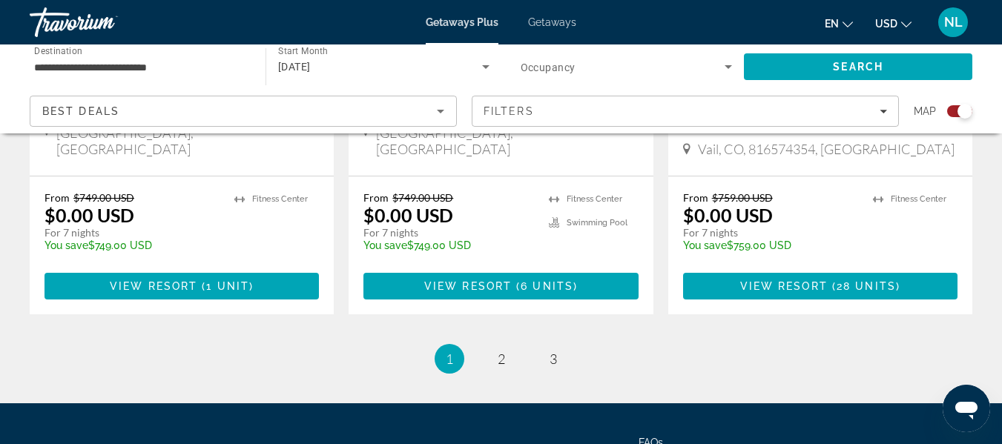
scroll to position [2527, 0]
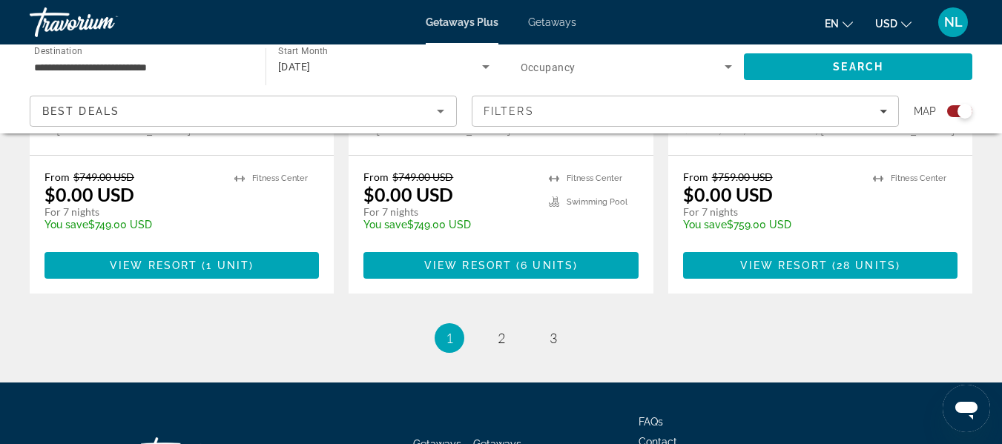
drag, startPoint x: 1013, startPoint y: 275, endPoint x: 39, endPoint y: 16, distance: 1007.8
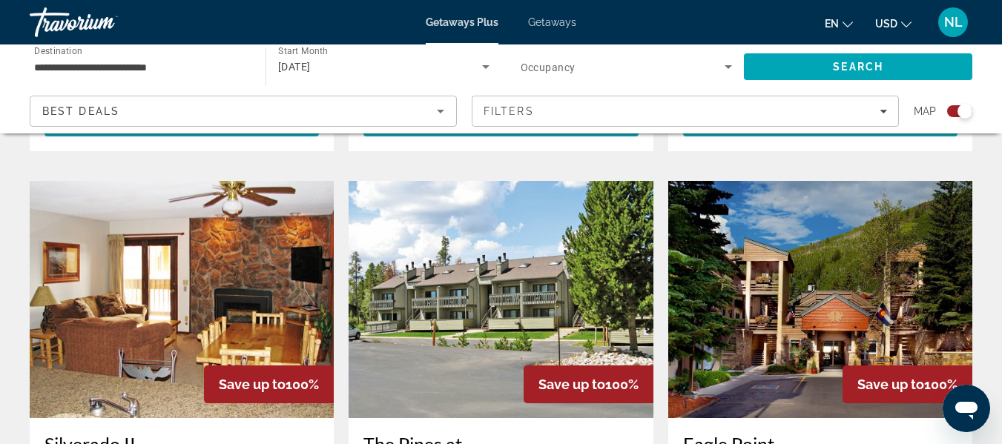
click at [144, 67] on input "**********" at bounding box center [140, 68] width 212 height 18
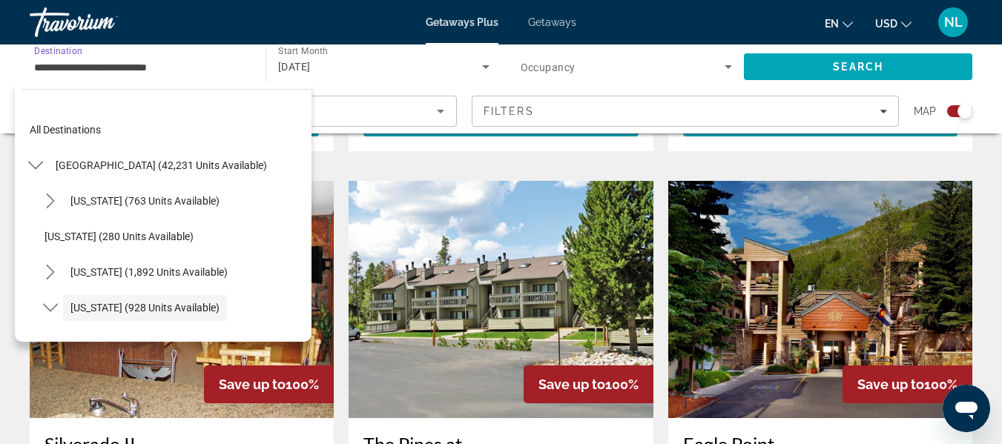
scroll to position [88, 0]
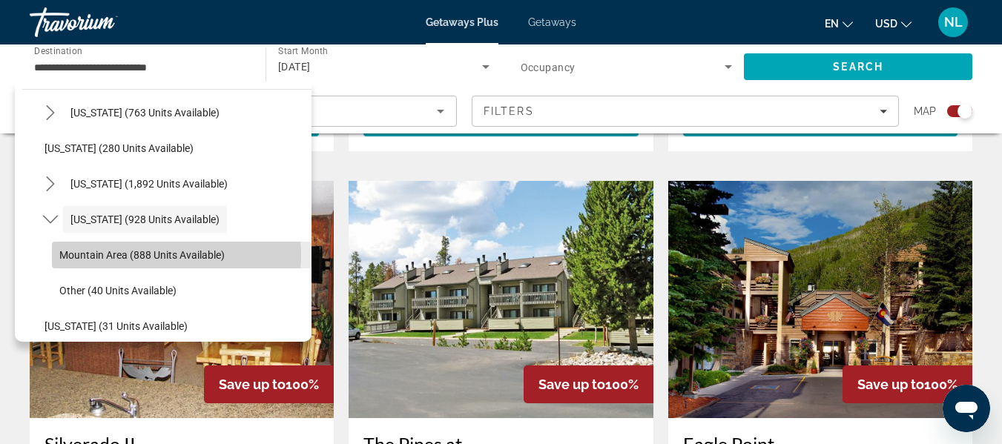
click at [156, 255] on span "Mountain Area (888 units available)" at bounding box center [141, 255] width 165 height 12
type input "**********"
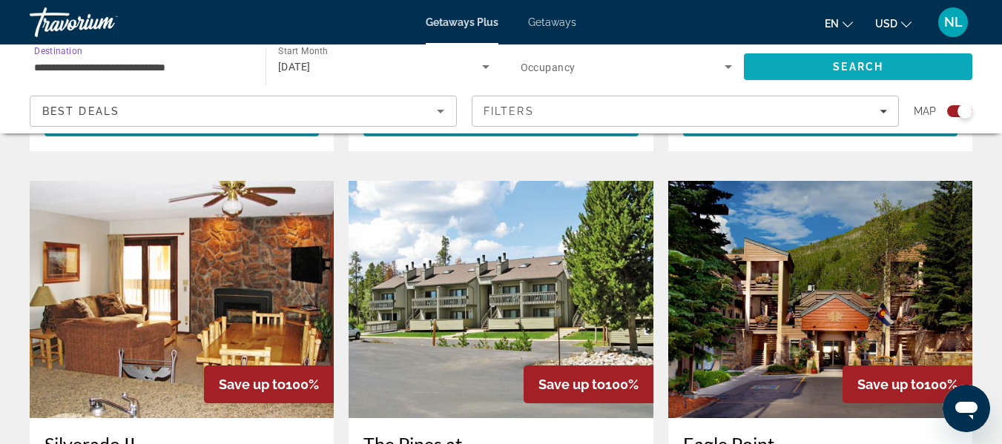
click at [829, 68] on span "Search" at bounding box center [858, 67] width 228 height 36
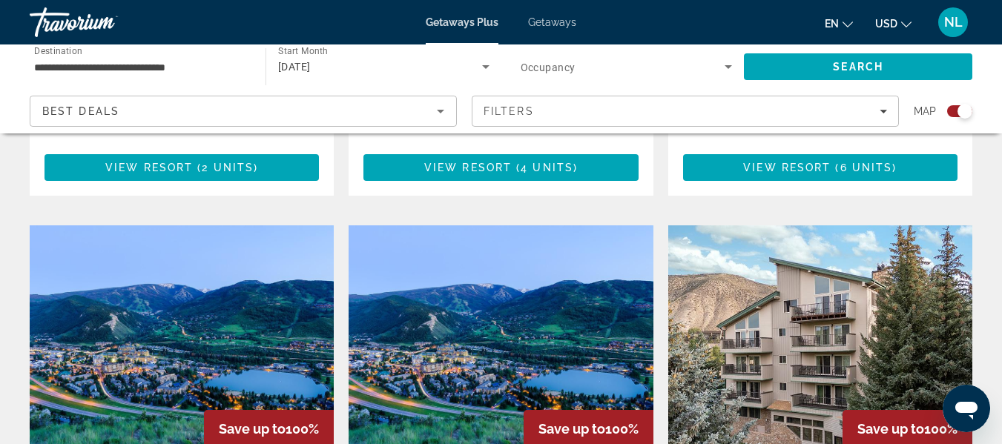
scroll to position [2221, 0]
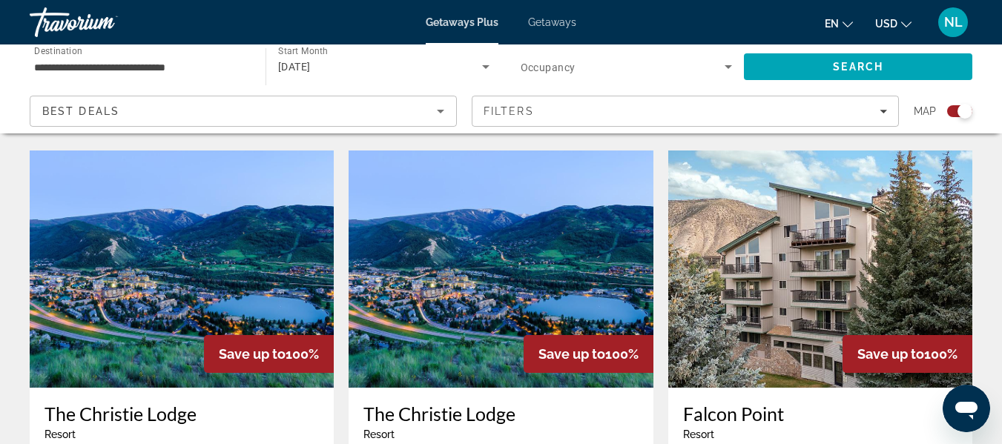
click at [435, 403] on h3 "The Christie Lodge" at bounding box center [500, 414] width 274 height 22
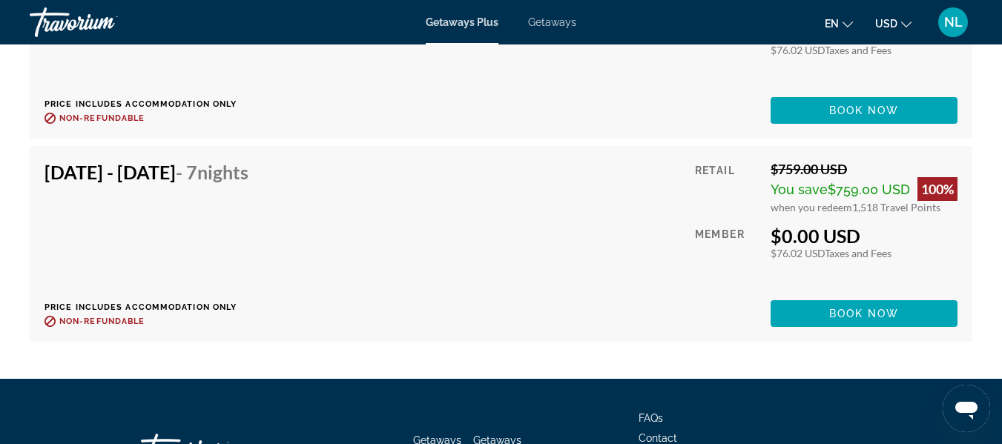
scroll to position [2659, 0]
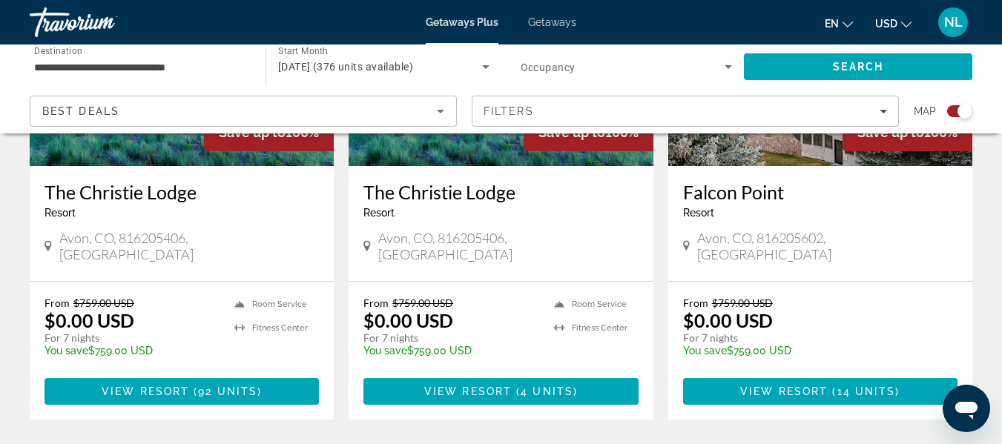
scroll to position [2469, 0]
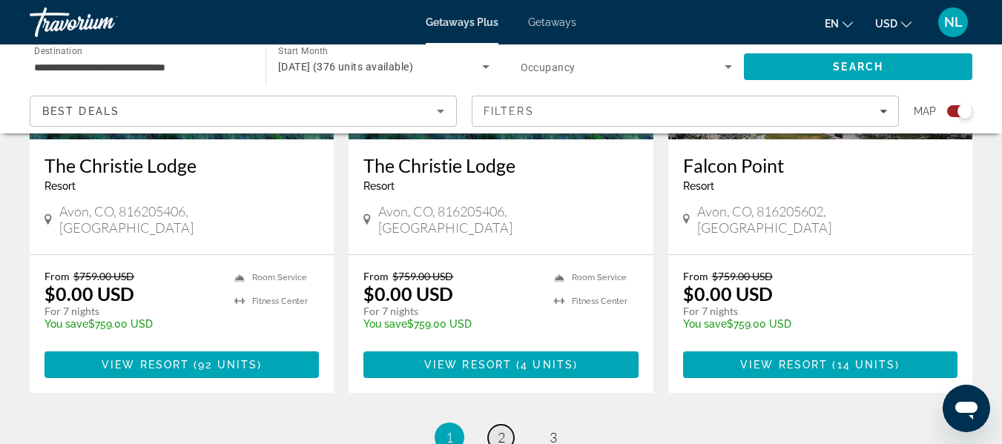
click at [512, 425] on link "page 2" at bounding box center [501, 438] width 26 height 26
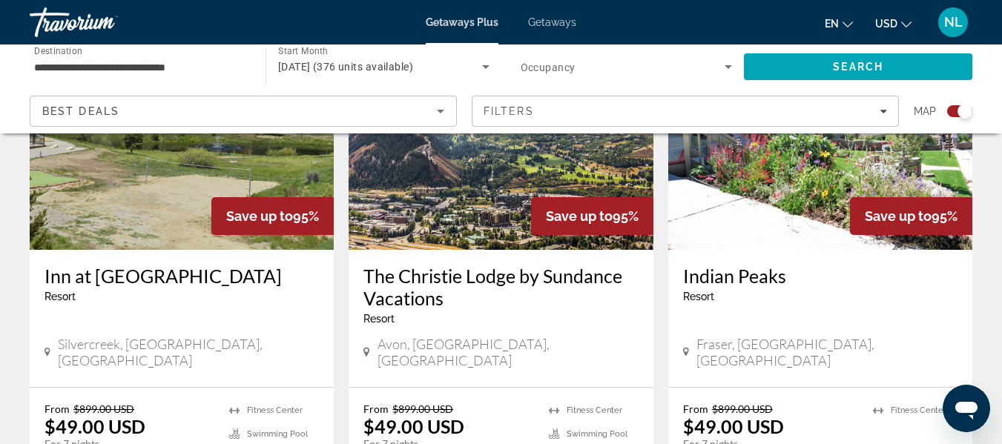
scroll to position [2254, 0]
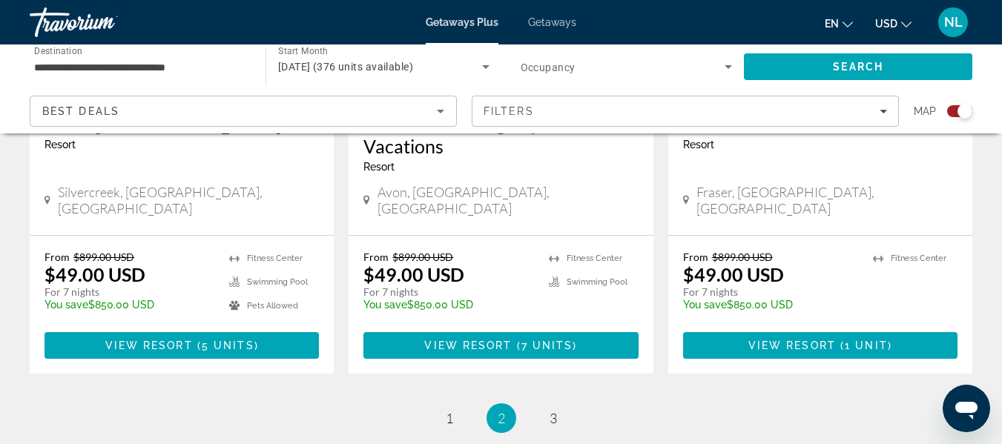
drag, startPoint x: 1013, startPoint y: 111, endPoint x: 33, endPoint y: 8, distance: 985.2
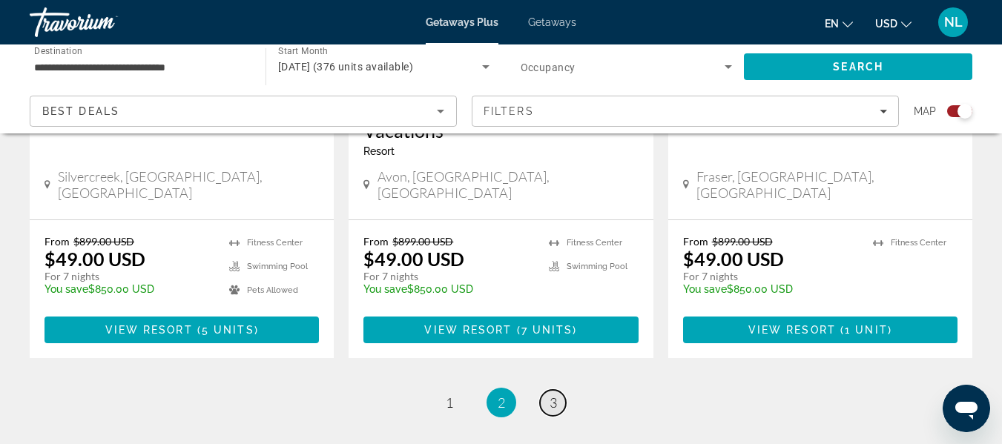
click at [554, 390] on link "page 3" at bounding box center [553, 403] width 26 height 26
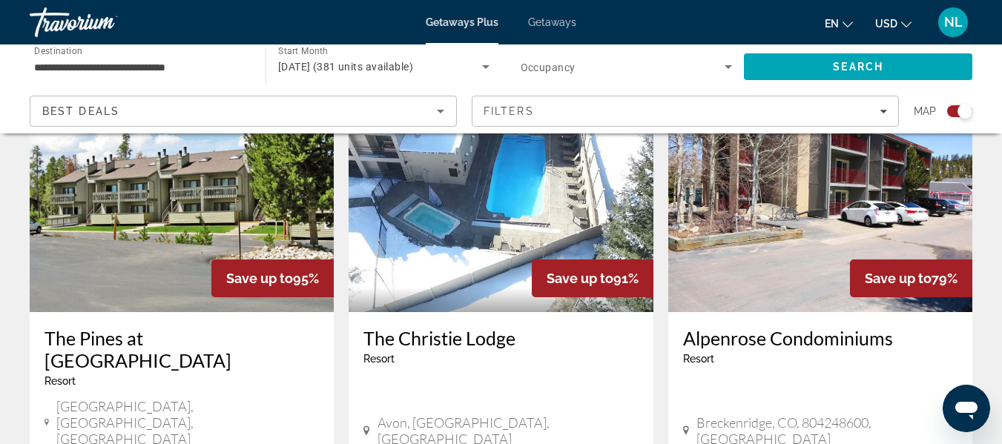
scroll to position [1451, 0]
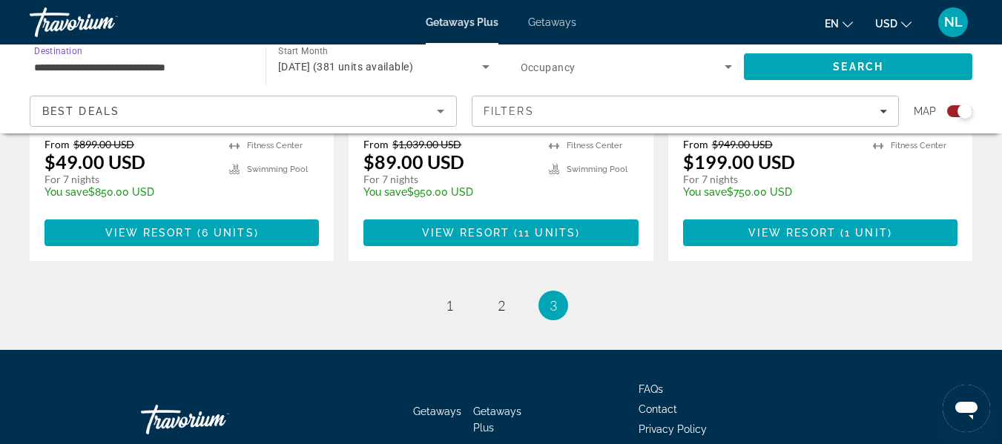
click at [127, 59] on input "**********" at bounding box center [140, 68] width 212 height 18
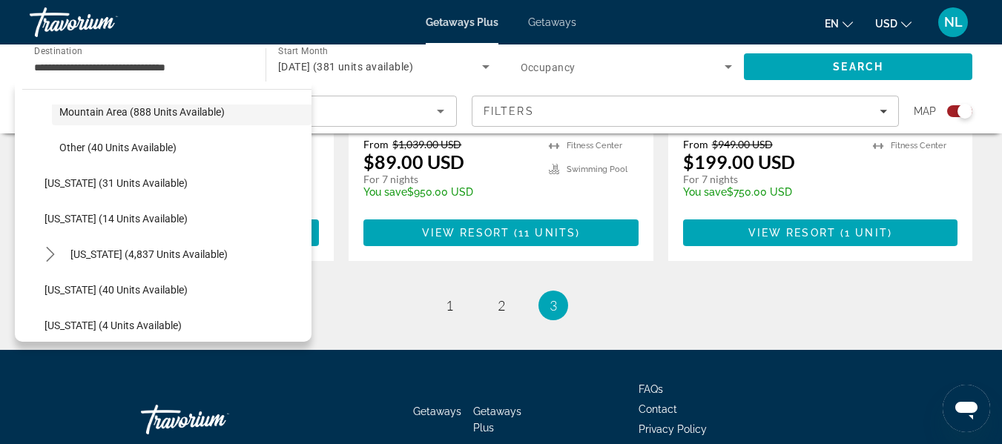
scroll to position [239, 0]
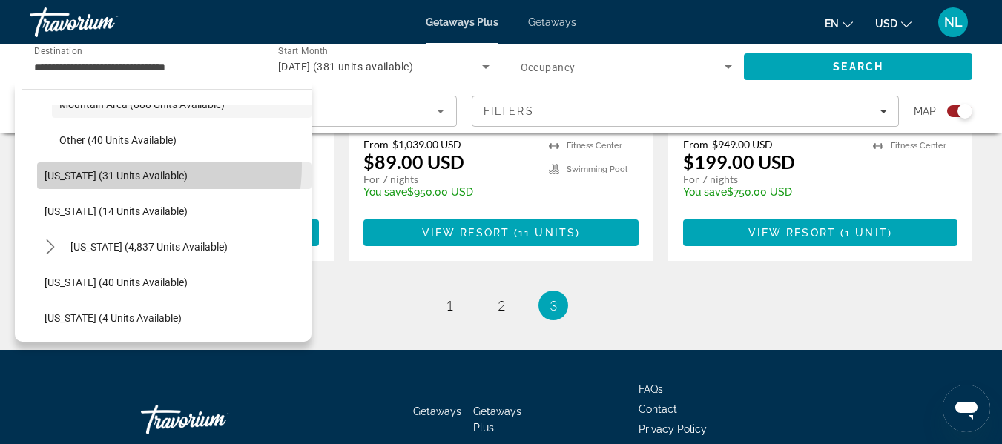
click at [114, 165] on span "Select destination: Connecticut (31 units available)" at bounding box center [174, 176] width 274 height 36
type input "**********"
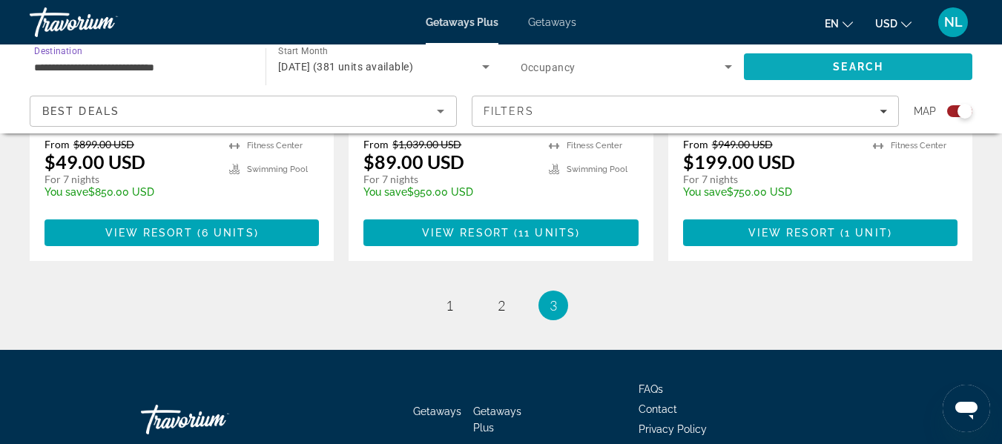
click at [811, 58] on span "Search" at bounding box center [858, 67] width 228 height 36
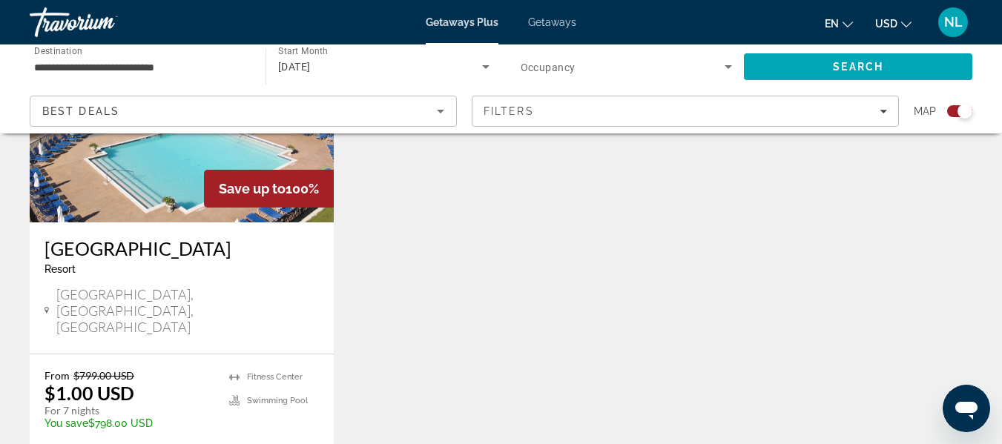
scroll to position [668, 0]
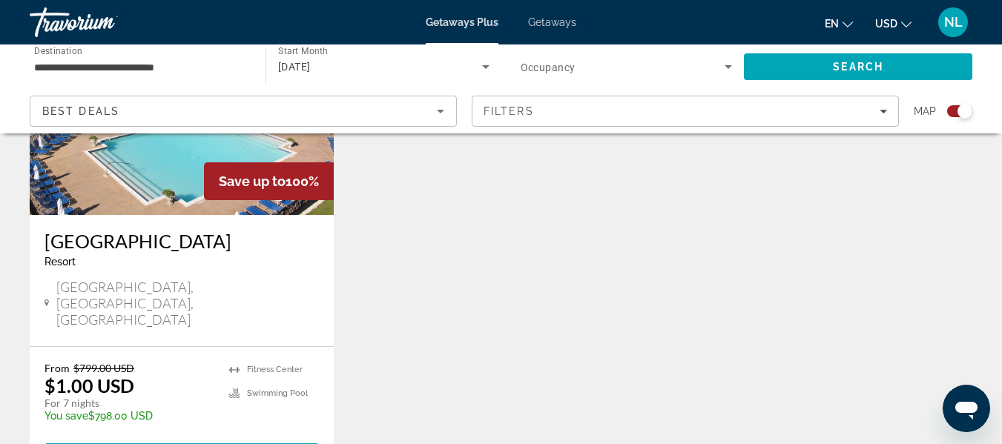
click at [257, 231] on h3 "Water's Edge Resort and Spa" at bounding box center [182, 241] width 274 height 22
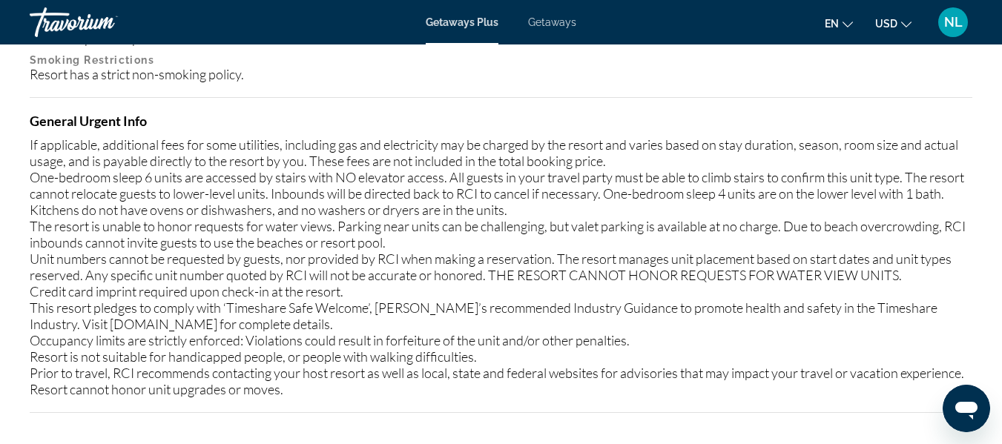
scroll to position [1702, 0]
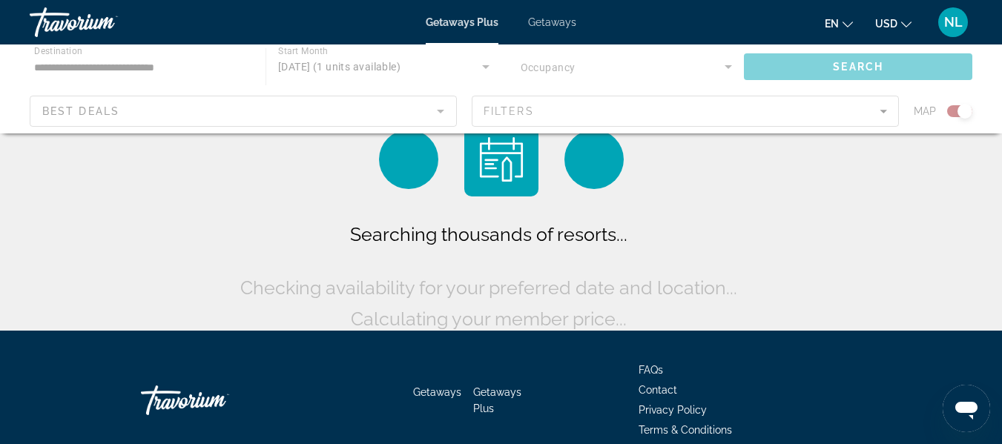
click at [177, 62] on div "Main content" at bounding box center [501, 89] width 1002 height 89
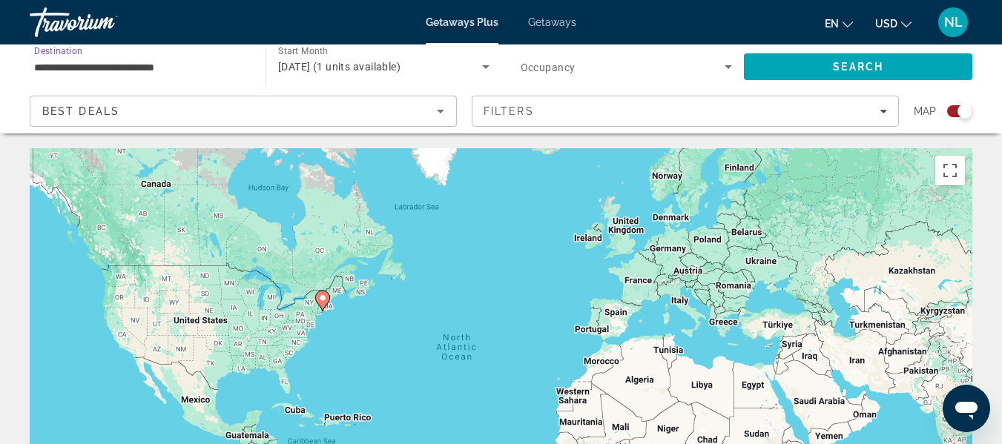
click at [172, 65] on input "**********" at bounding box center [140, 68] width 212 height 18
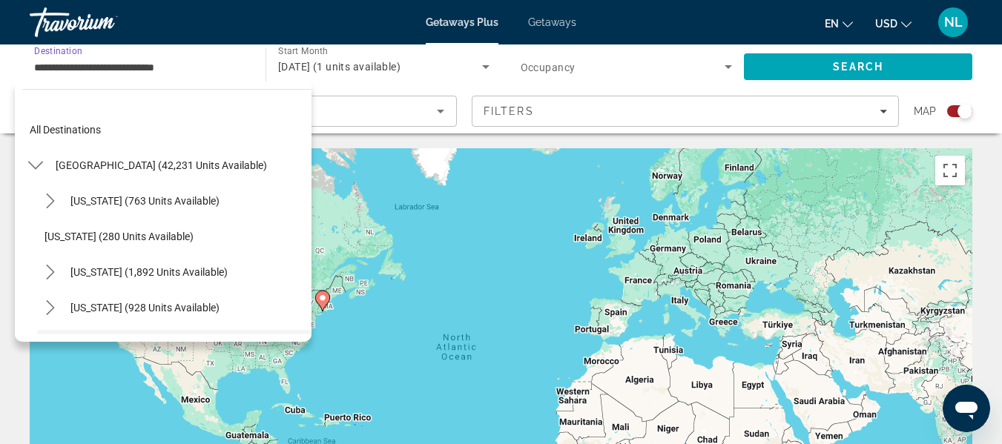
scroll to position [124, 0]
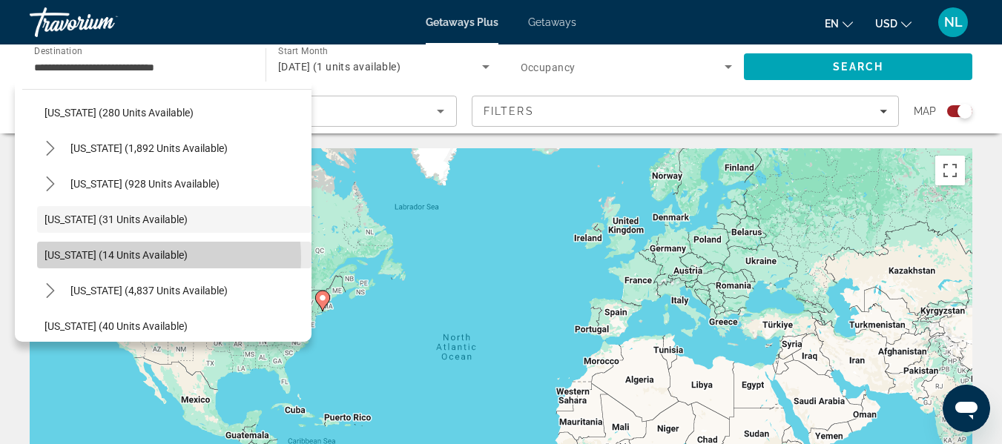
click at [158, 258] on span "[US_STATE] (14 units available)" at bounding box center [116, 255] width 143 height 12
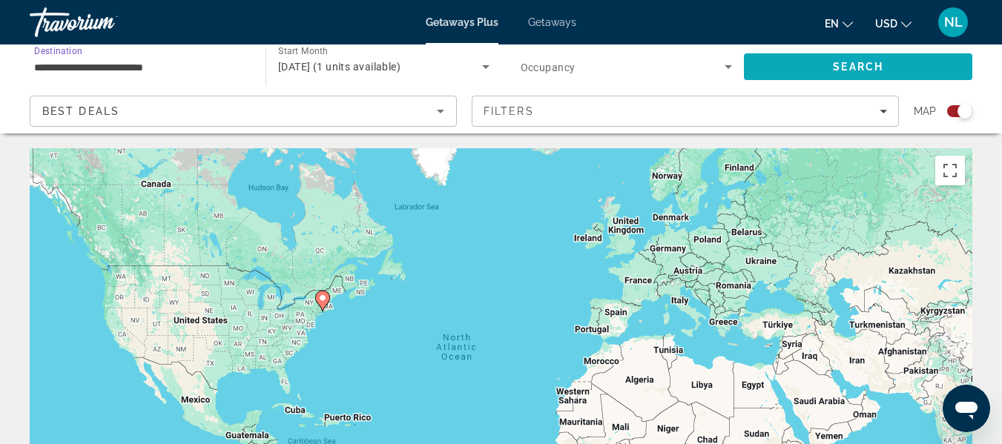
click at [789, 70] on span "Search" at bounding box center [858, 67] width 228 height 36
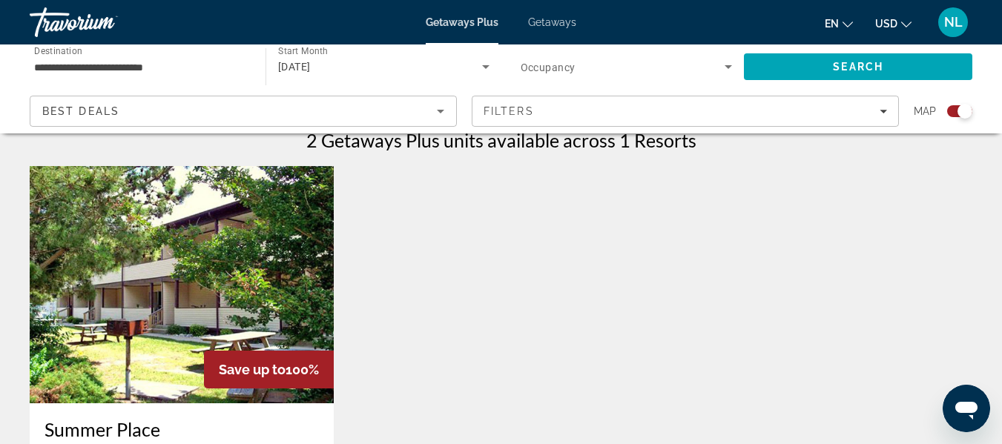
scroll to position [472, 0]
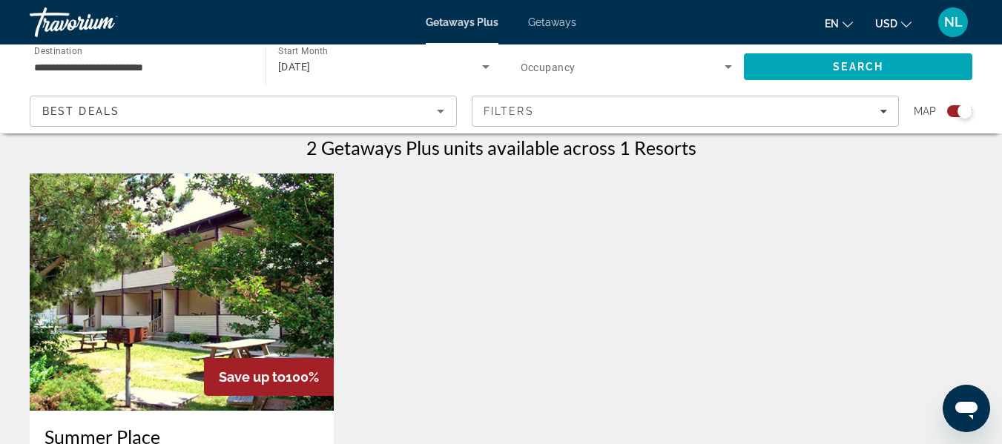
click at [124, 64] on input "**********" at bounding box center [140, 68] width 212 height 18
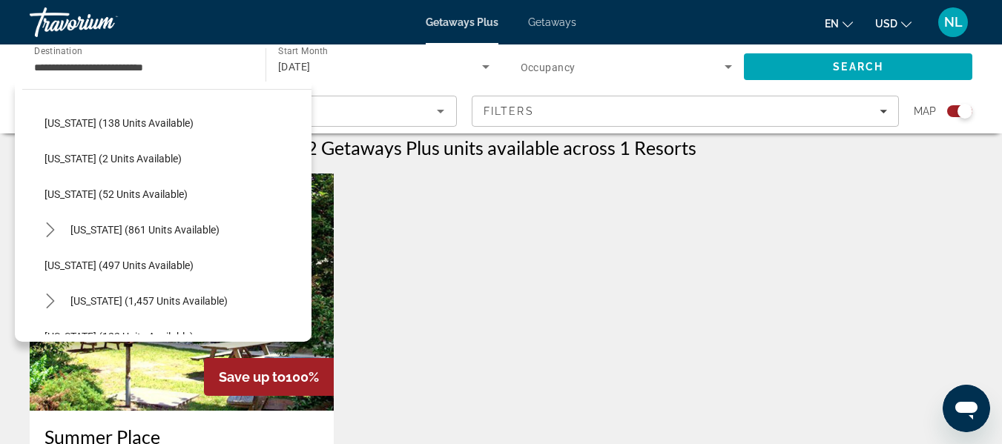
scroll to position [525, 0]
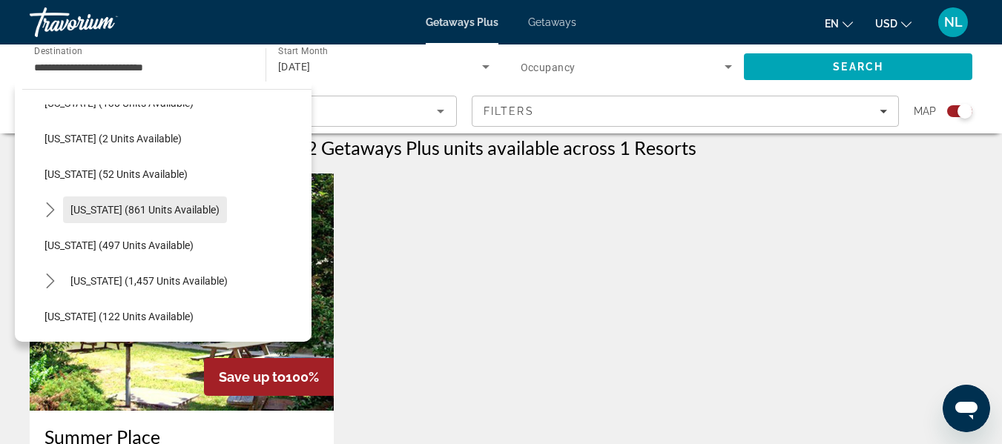
click at [82, 213] on span "[US_STATE] (861 units available)" at bounding box center [144, 210] width 149 height 12
type input "**********"
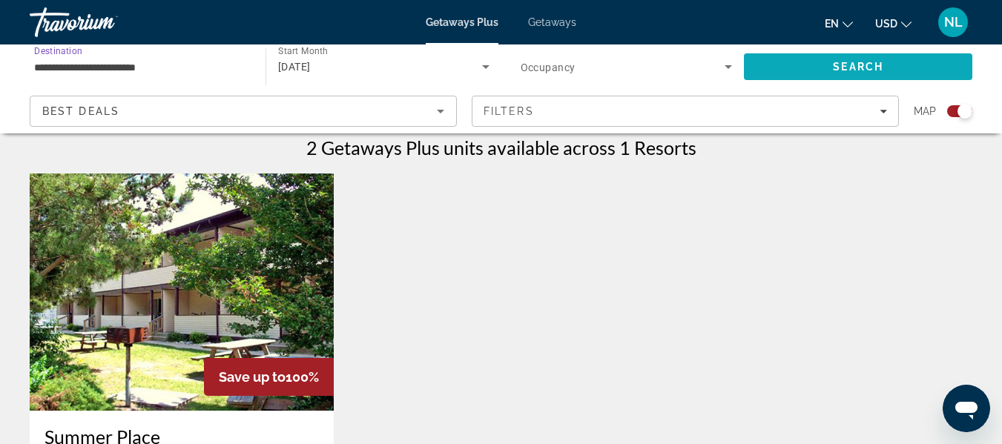
click at [815, 68] on span "Search" at bounding box center [858, 67] width 228 height 36
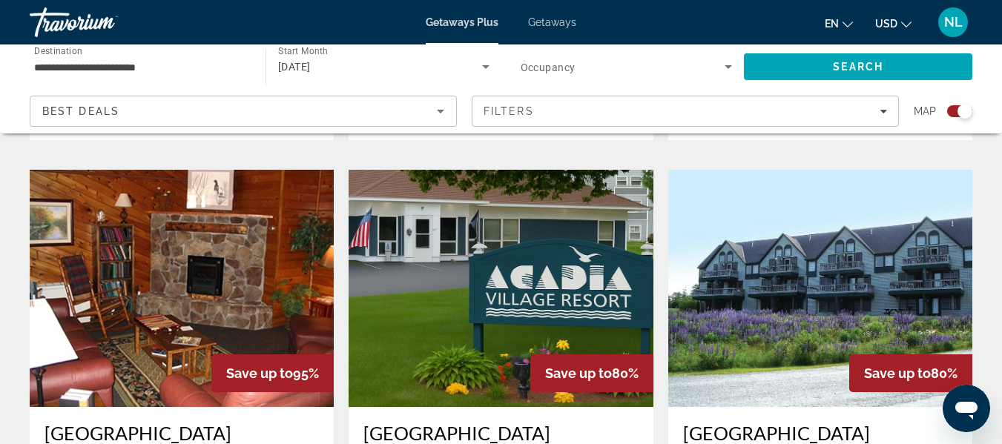
scroll to position [1549, 0]
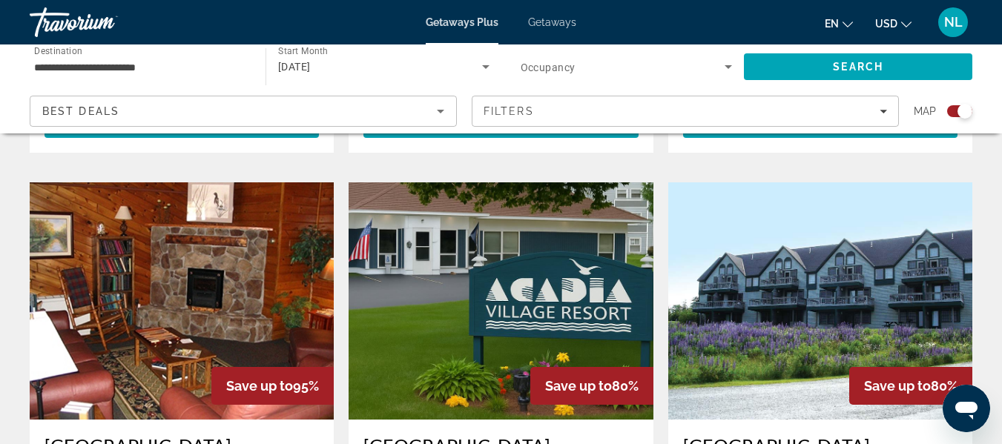
drag, startPoint x: 1013, startPoint y: 197, endPoint x: 987, endPoint y: 62, distance: 137.5
click at [987, 62] on div "Search" at bounding box center [865, 67] width 243 height 45
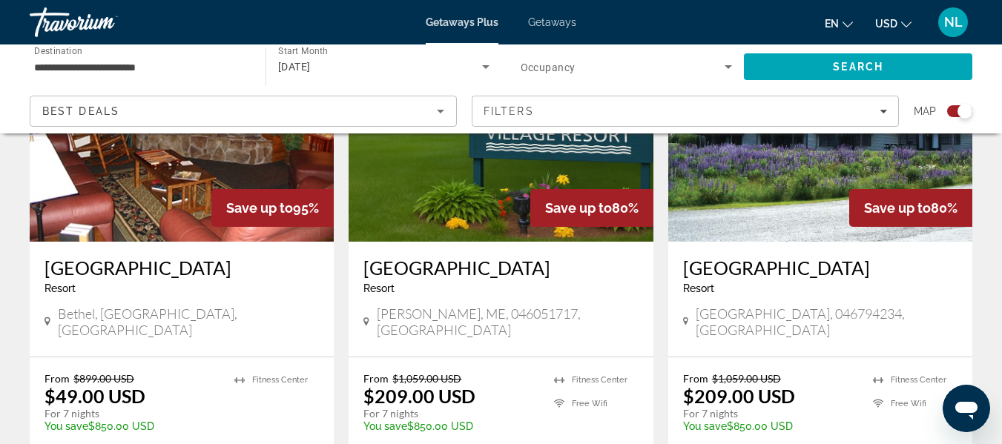
scroll to position [1744, 0]
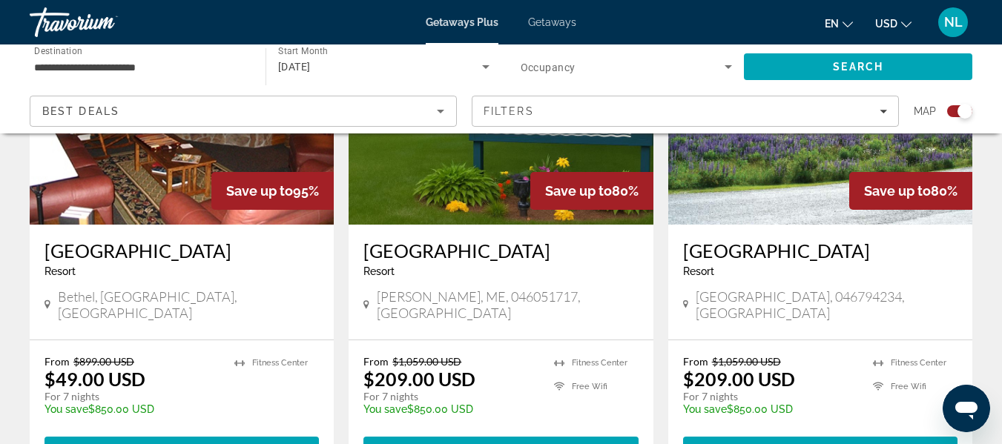
click at [466, 240] on h3 "Acadia Village Resort" at bounding box center [500, 251] width 274 height 22
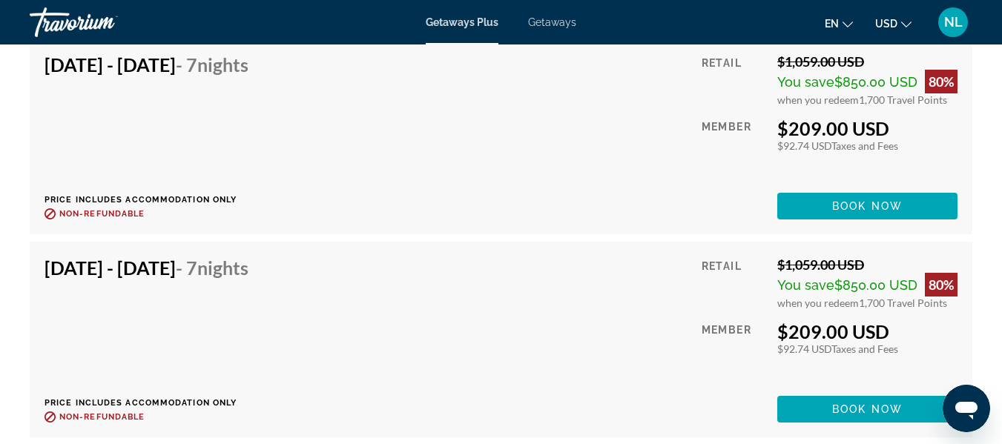
scroll to position [2943, 0]
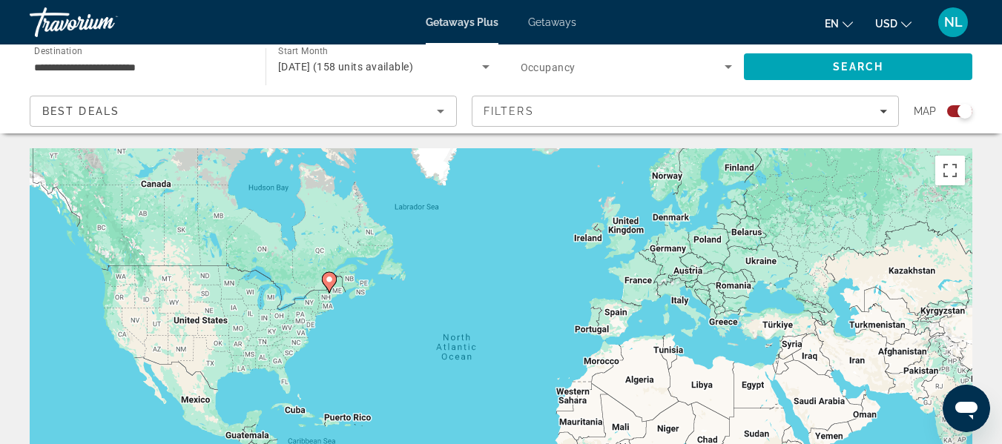
click at [567, 294] on div "To activate drag with keyboard, press Alt + Enter. Once in keyboard drag state,…" at bounding box center [501, 370] width 943 height 445
click at [113, 68] on input "**********" at bounding box center [140, 68] width 212 height 18
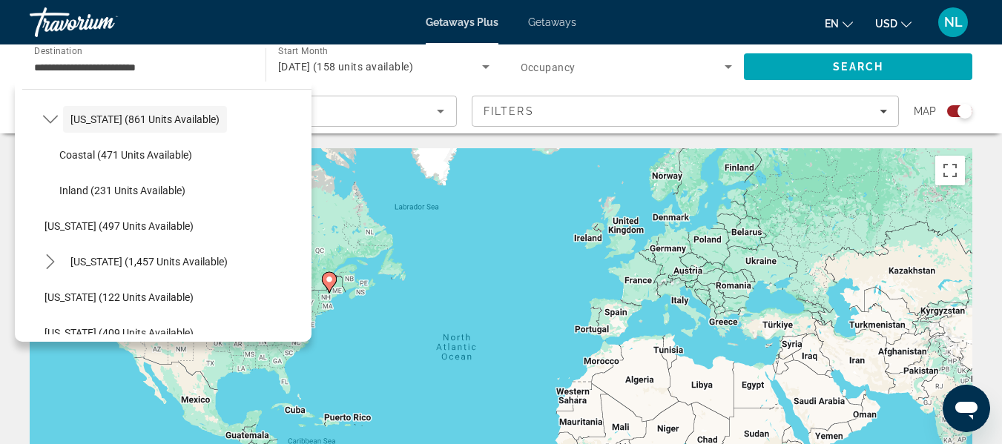
scroll to position [623, 0]
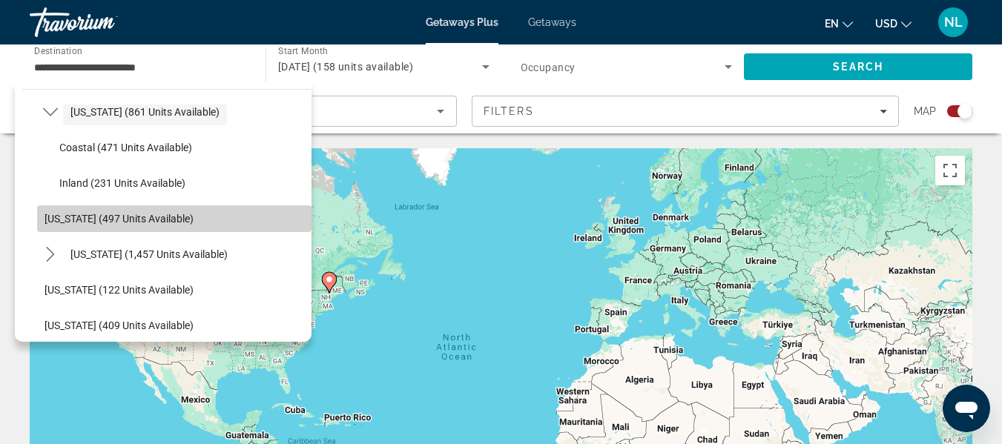
click at [188, 223] on span "Select destination: Maryland (497 units available)" at bounding box center [174, 219] width 274 height 36
type input "**********"
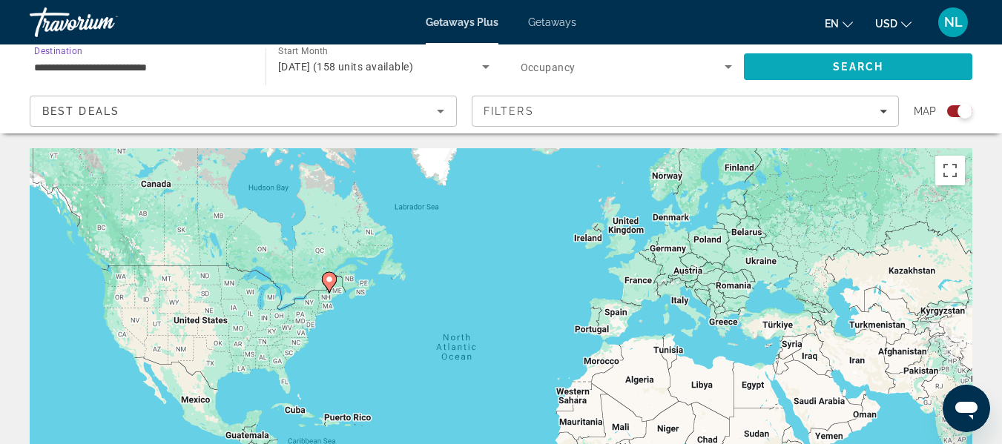
click at [808, 79] on span "Search" at bounding box center [858, 67] width 228 height 36
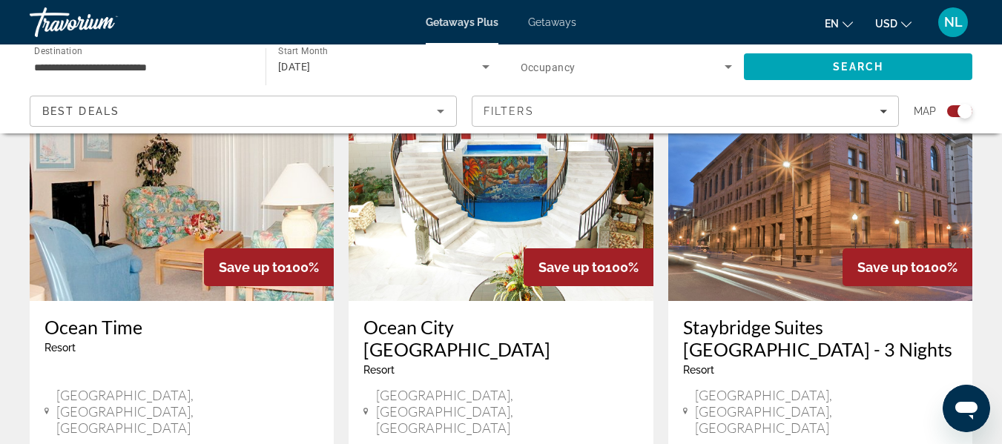
scroll to position [592, 0]
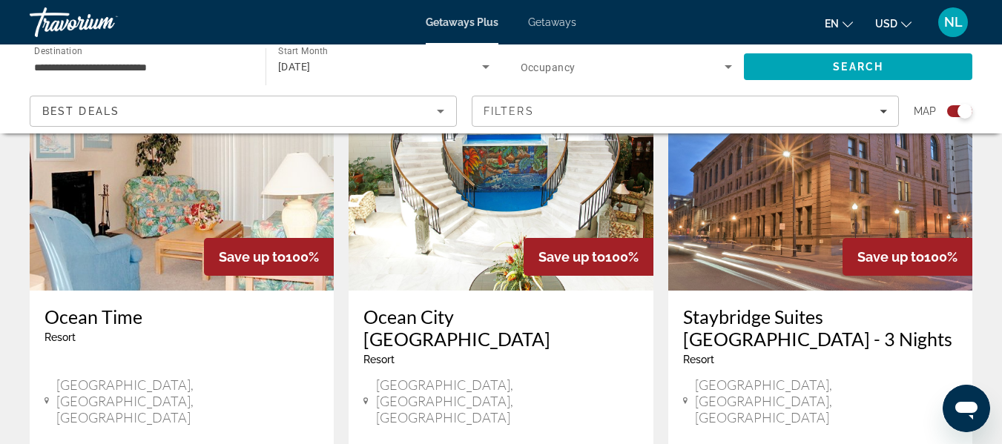
click at [753, 336] on h3 "Staybridge Suites Baltimore Inner Harbor - 3 Nights" at bounding box center [820, 328] width 274 height 45
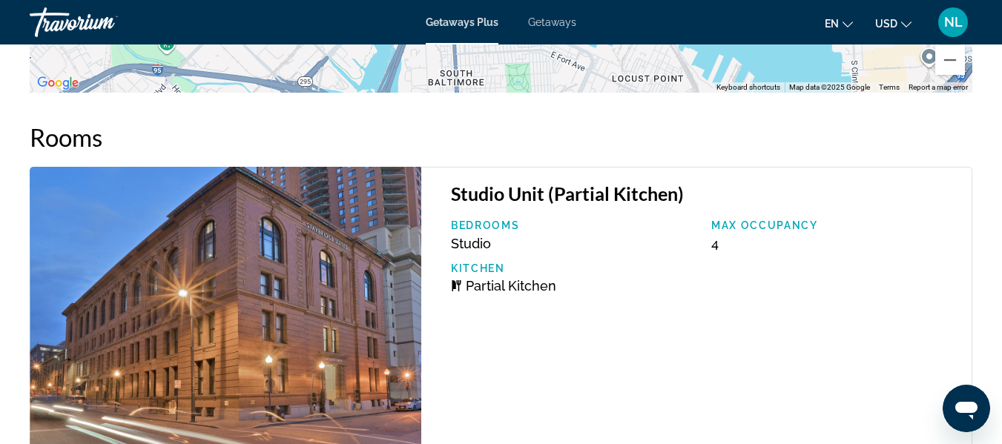
scroll to position [2377, 0]
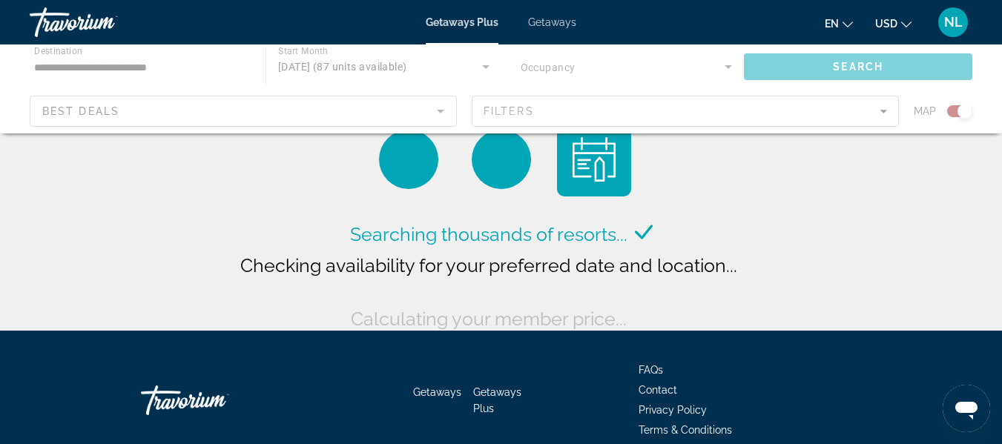
click at [157, 76] on div "Main content" at bounding box center [501, 89] width 1002 height 89
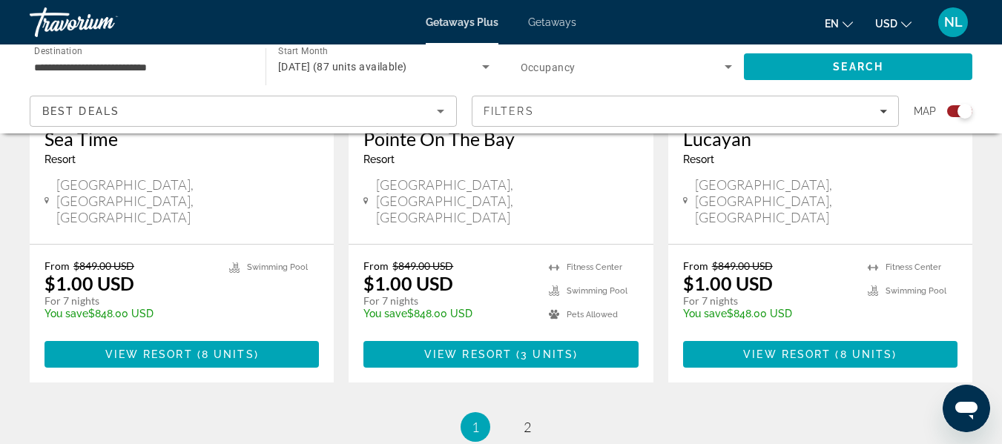
scroll to position [2494, 0]
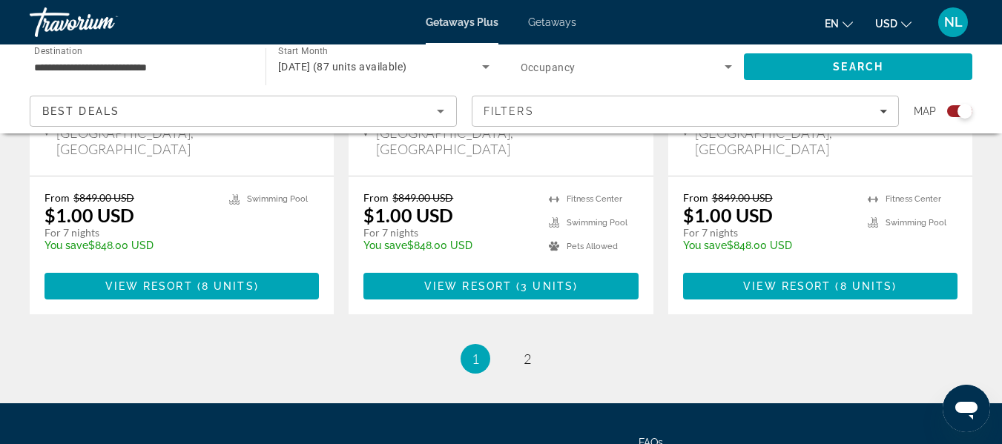
click at [75, 56] on div "**********" at bounding box center [140, 67] width 212 height 42
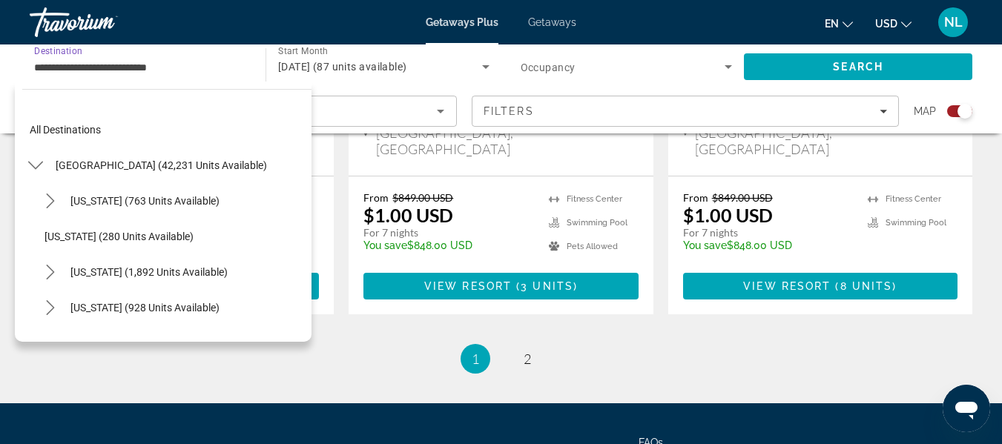
scroll to position [551, 0]
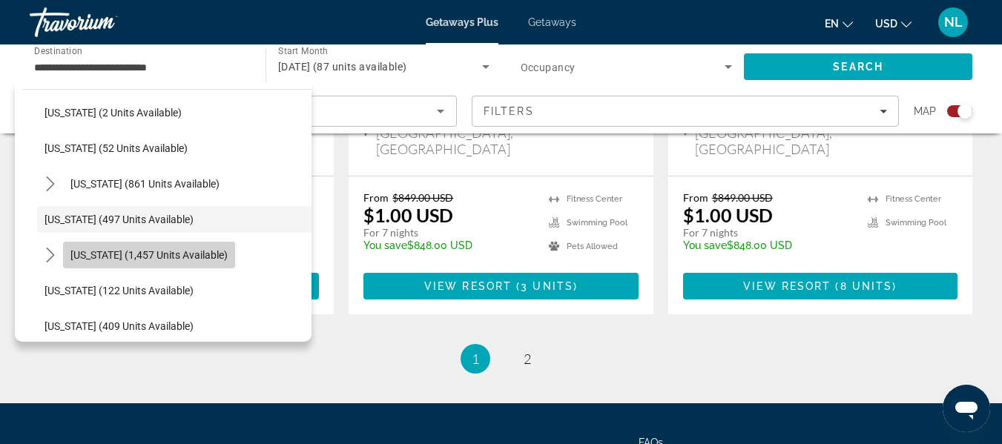
click at [123, 245] on span "Select destination: Massachusetts (1,457 units available)" at bounding box center [149, 255] width 172 height 36
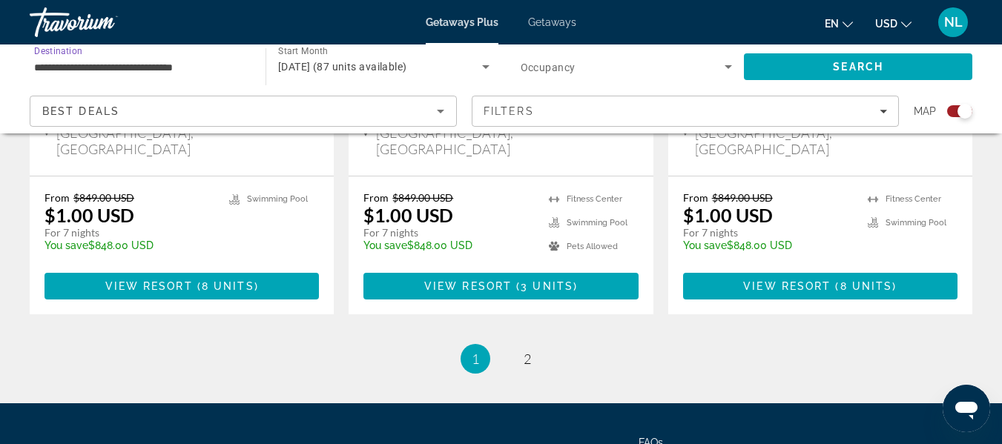
click at [144, 68] on input "**********" at bounding box center [140, 68] width 212 height 18
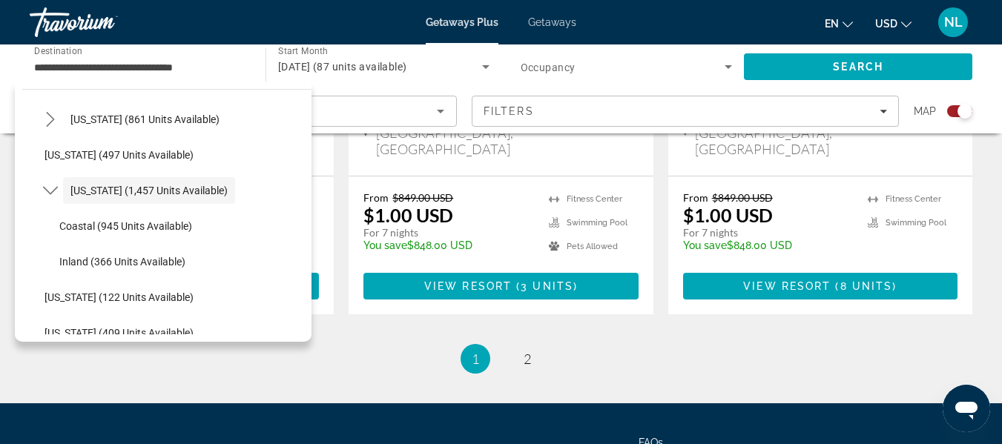
scroll to position [644, 0]
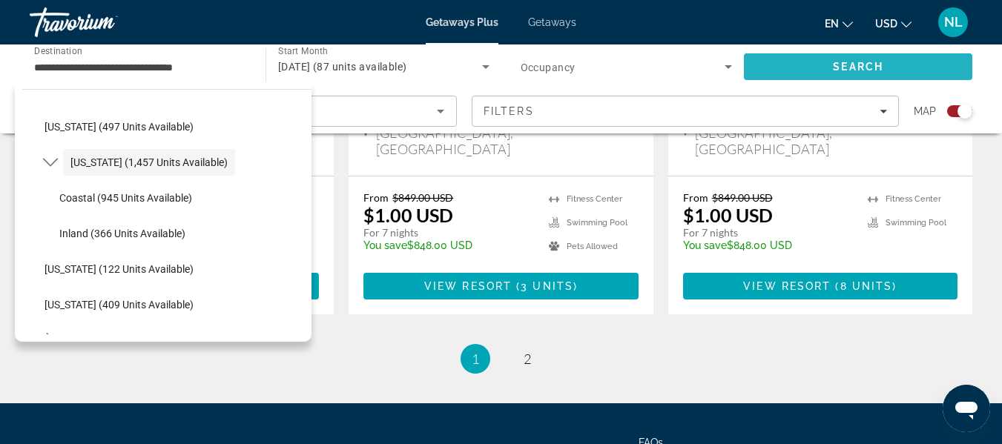
click at [826, 78] on span "Search" at bounding box center [858, 67] width 228 height 36
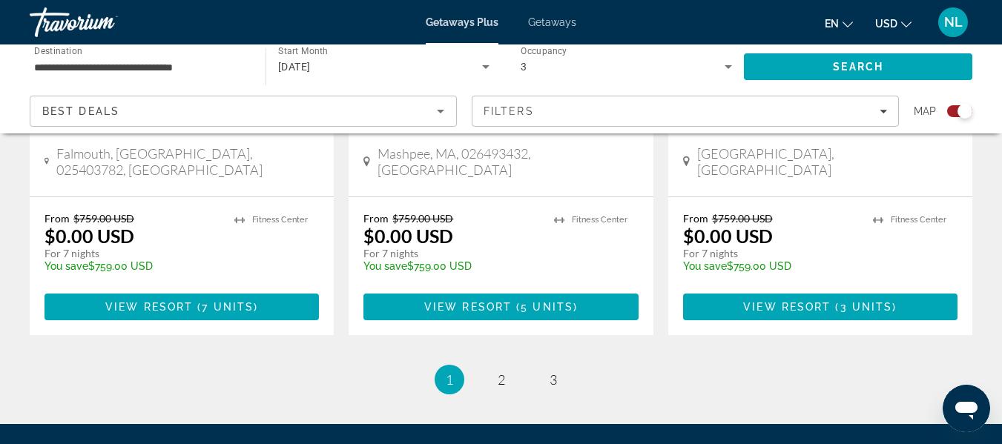
scroll to position [2500, 0]
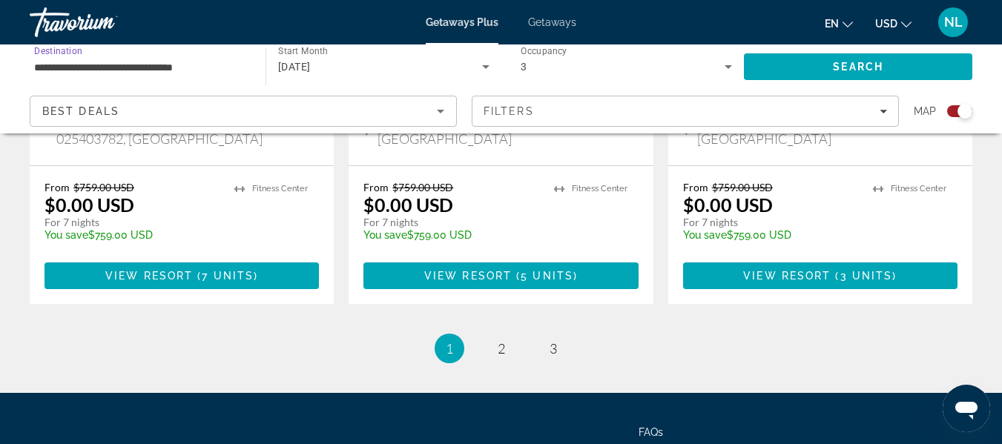
click at [190, 71] on input "**********" at bounding box center [140, 68] width 212 height 18
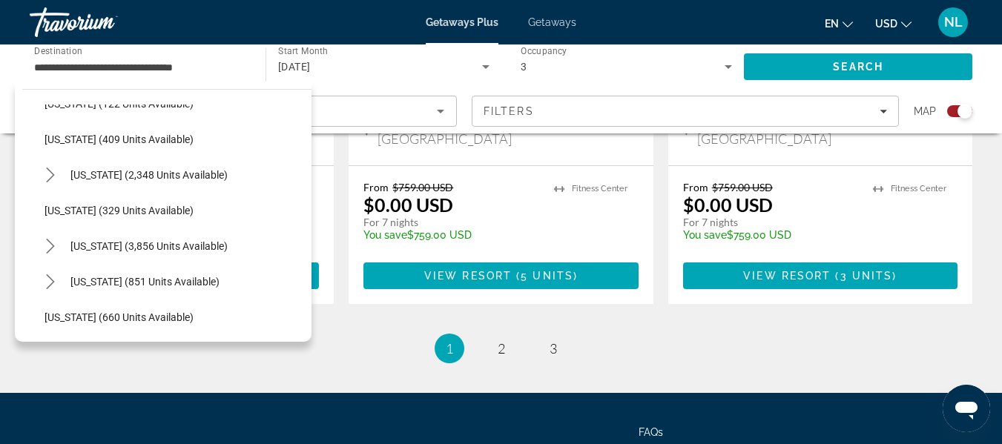
scroll to position [802, 0]
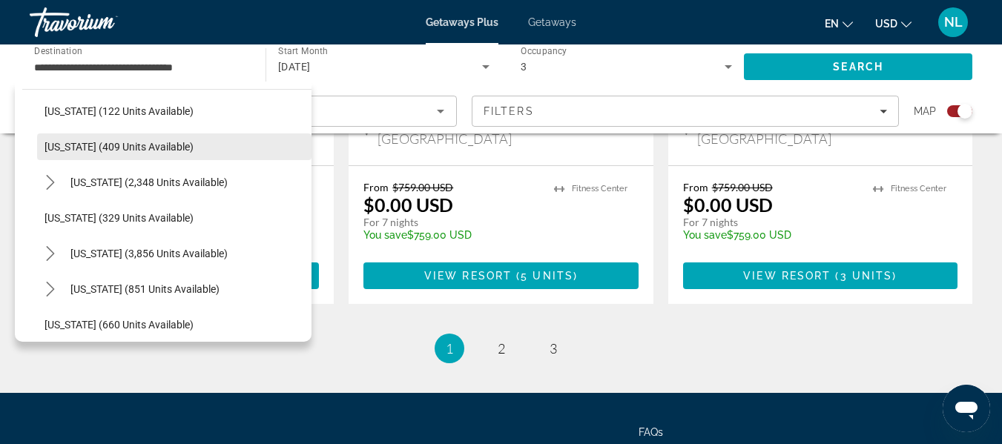
click at [172, 157] on span "Select destination: Minnesota (409 units available)" at bounding box center [174, 147] width 274 height 36
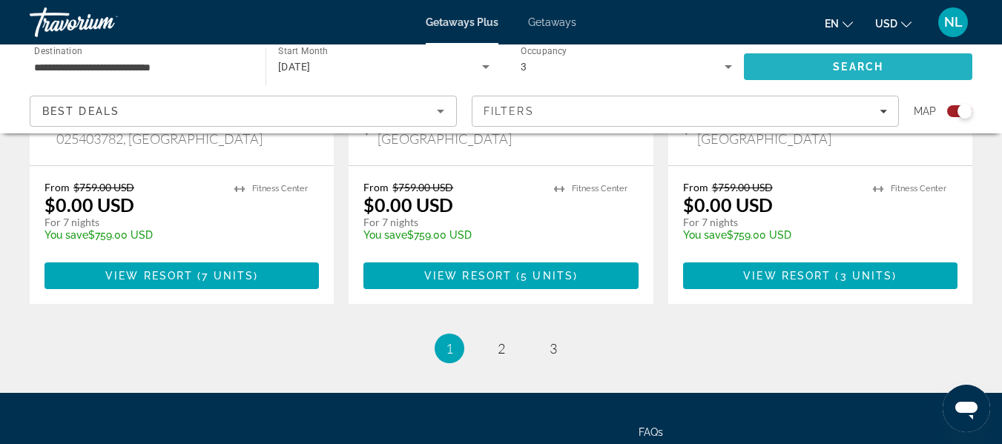
click at [882, 58] on span "Search" at bounding box center [858, 67] width 228 height 36
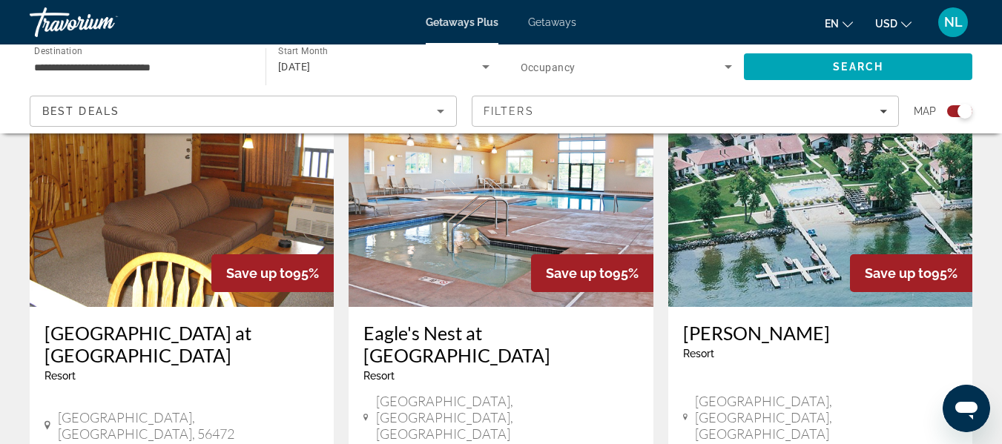
scroll to position [1677, 0]
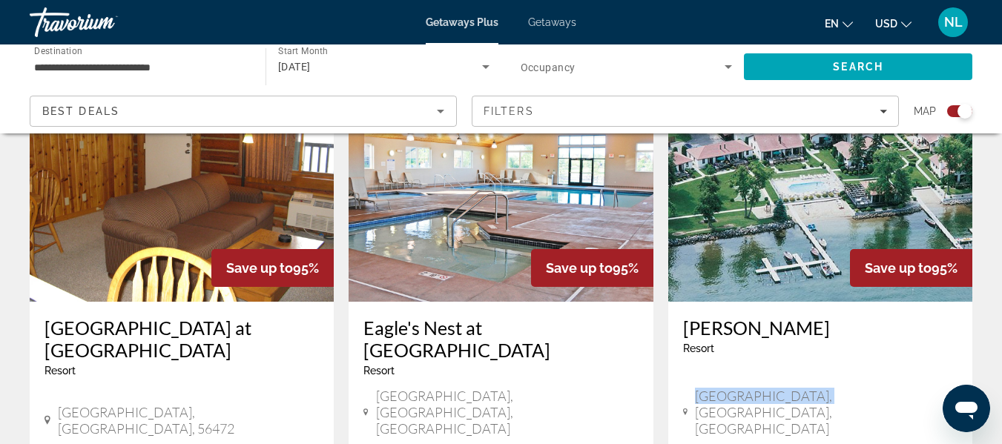
drag, startPoint x: 972, startPoint y: 289, endPoint x: 967, endPoint y: 351, distance: 62.5
click at [967, 351] on app-exchanges-search-item "Save up to 95% Lake Carlos Villas Resort - This is an adults only resort Alexan…" at bounding box center [820, 330] width 319 height 530
click at [147, 60] on input "**********" at bounding box center [140, 68] width 212 height 18
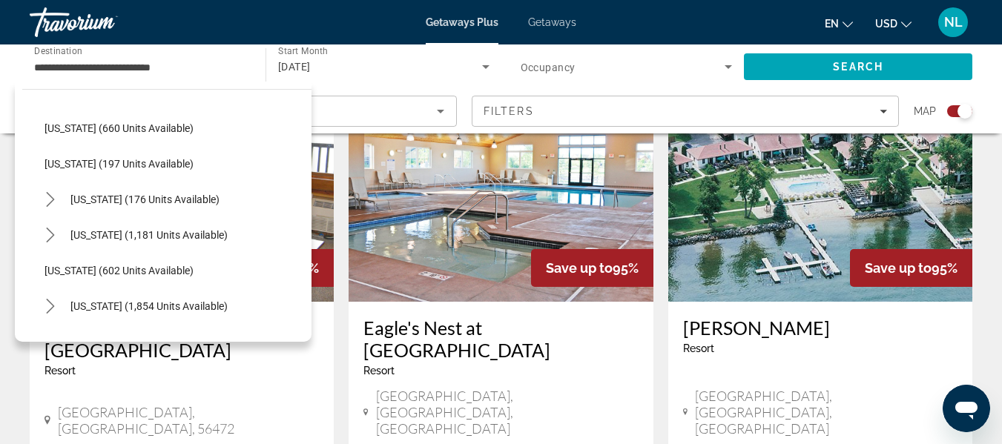
scroll to position [934, 0]
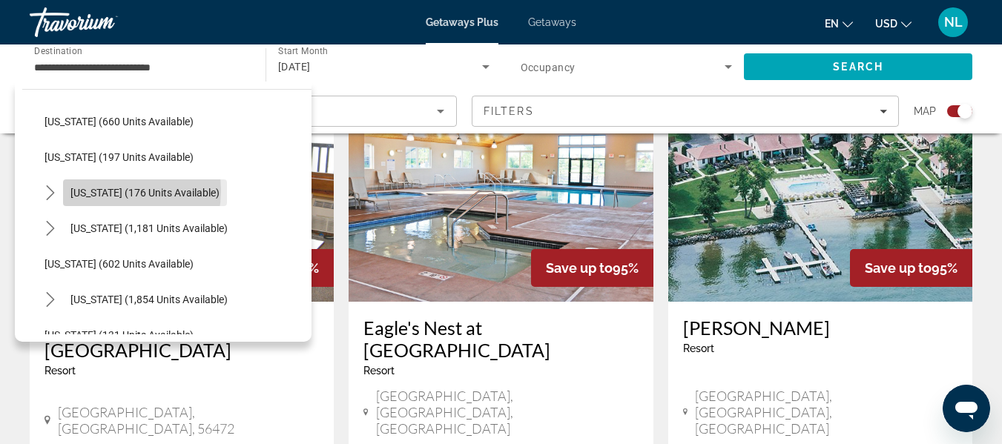
click at [93, 190] on span "[US_STATE] (176 units available)" at bounding box center [144, 193] width 149 height 12
type input "**********"
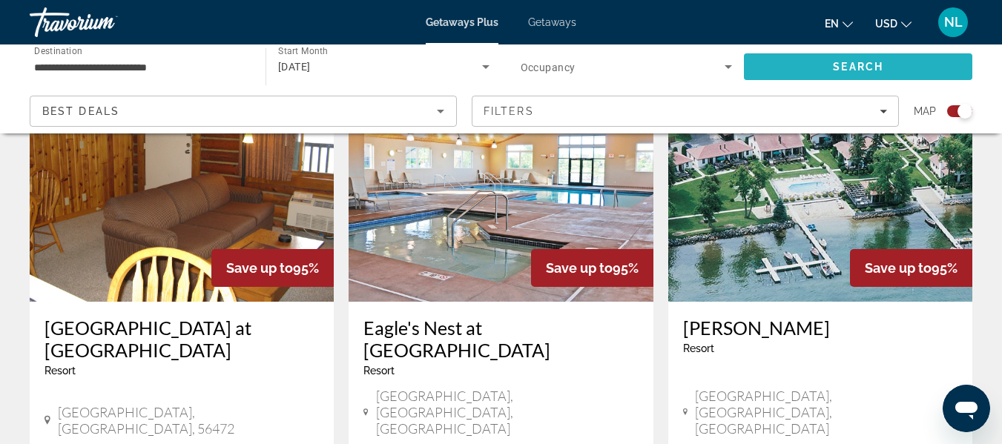
click at [812, 74] on span "Search" at bounding box center [858, 67] width 228 height 36
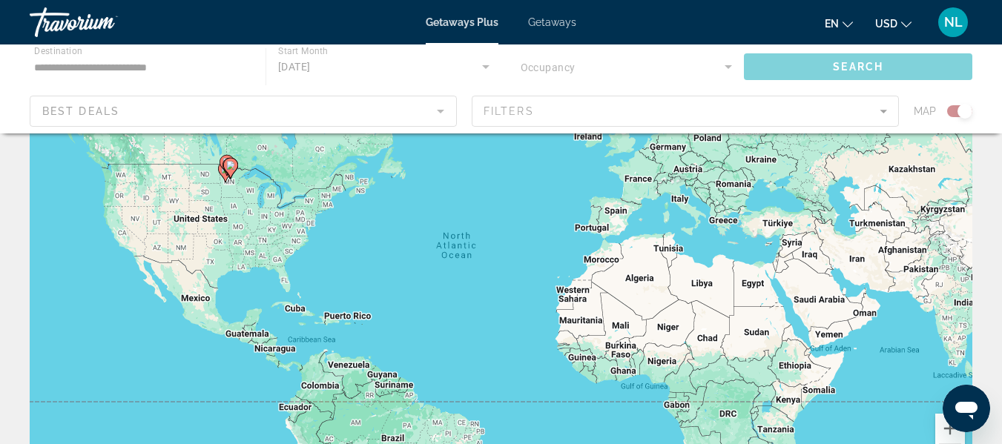
scroll to position [106, 0]
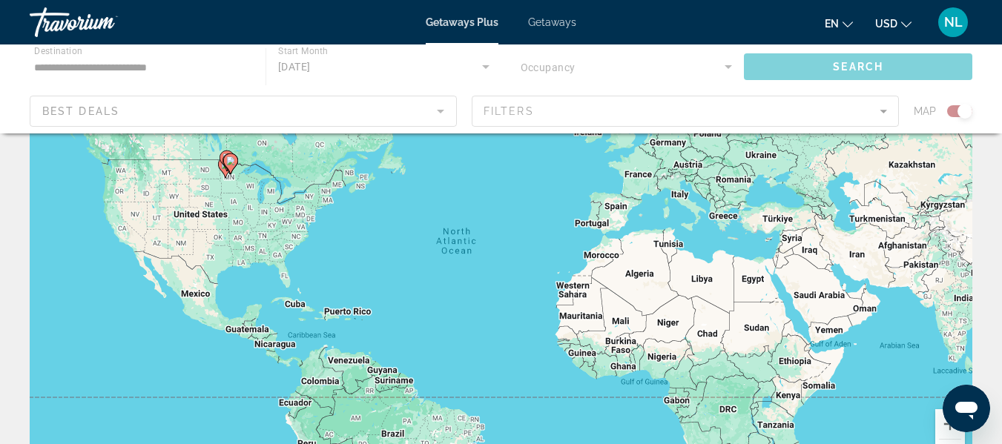
click at [830, 67] on div "Main content" at bounding box center [501, 89] width 1002 height 89
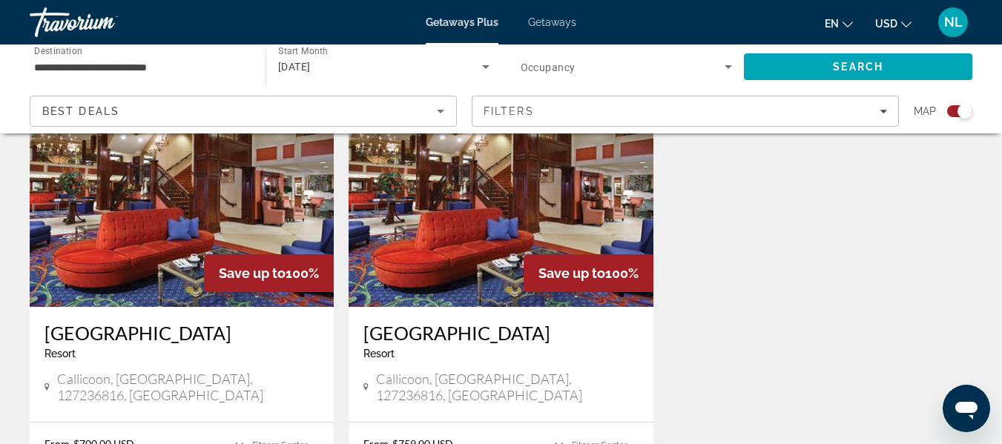
scroll to position [568, 0]
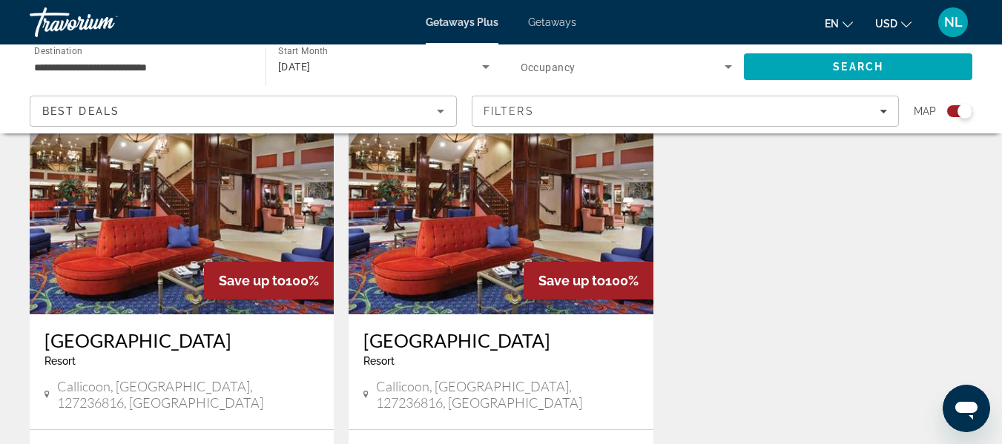
click at [506, 329] on h3 "Villa Roma Resort Lodges" at bounding box center [500, 340] width 274 height 22
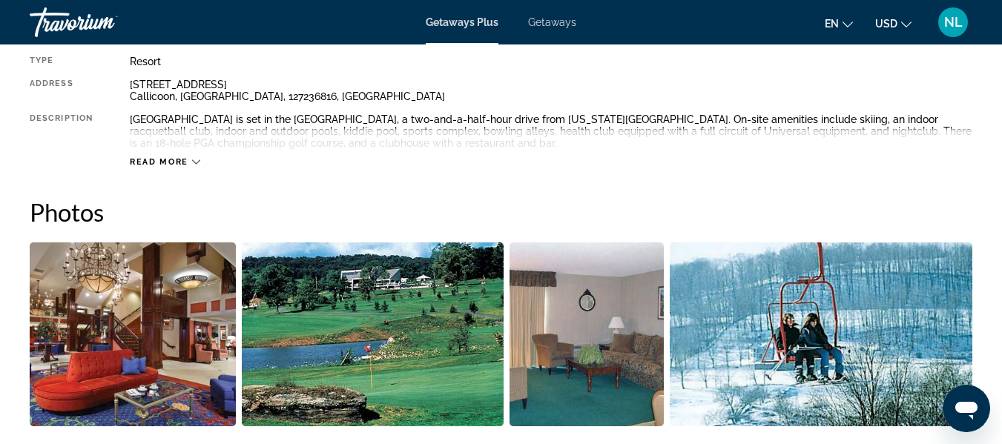
scroll to position [821, 0]
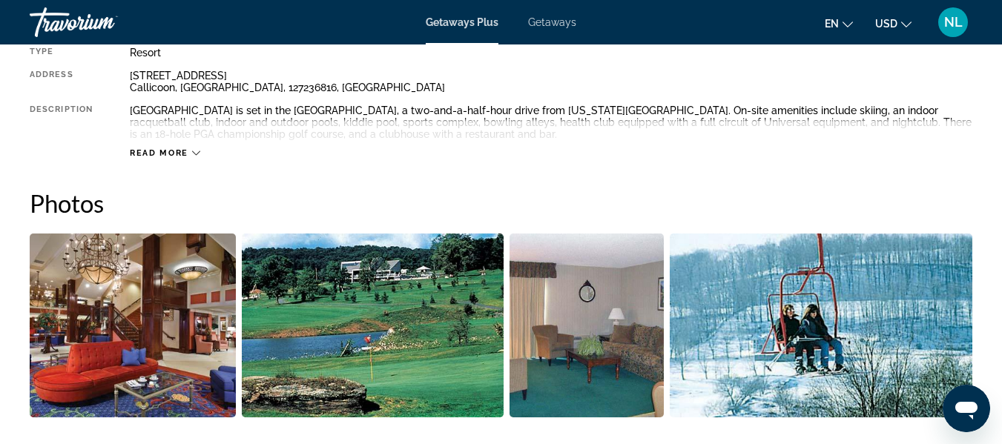
click at [130, 154] on span "Read more" at bounding box center [159, 153] width 59 height 10
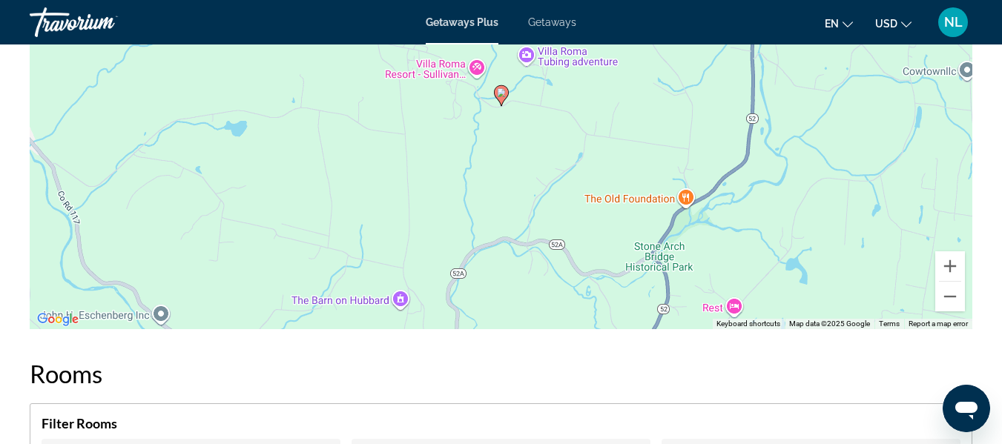
scroll to position [1795, 0]
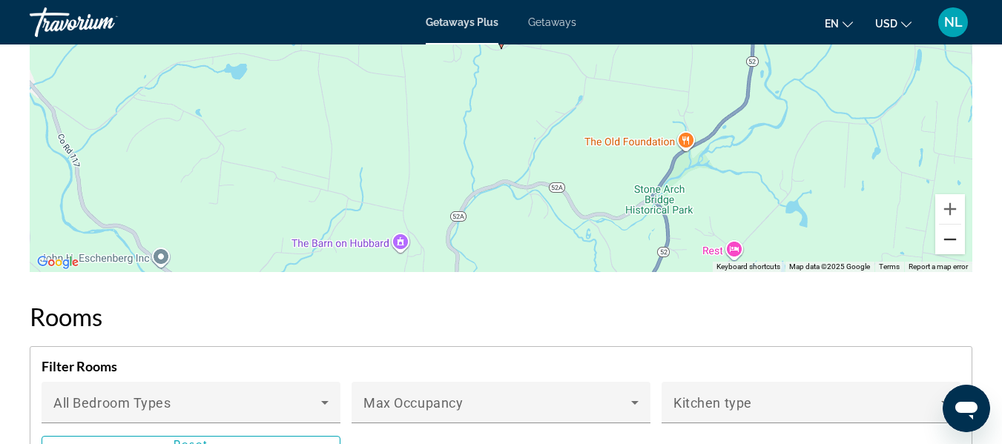
click at [945, 231] on button "Zoom out" at bounding box center [950, 240] width 30 height 30
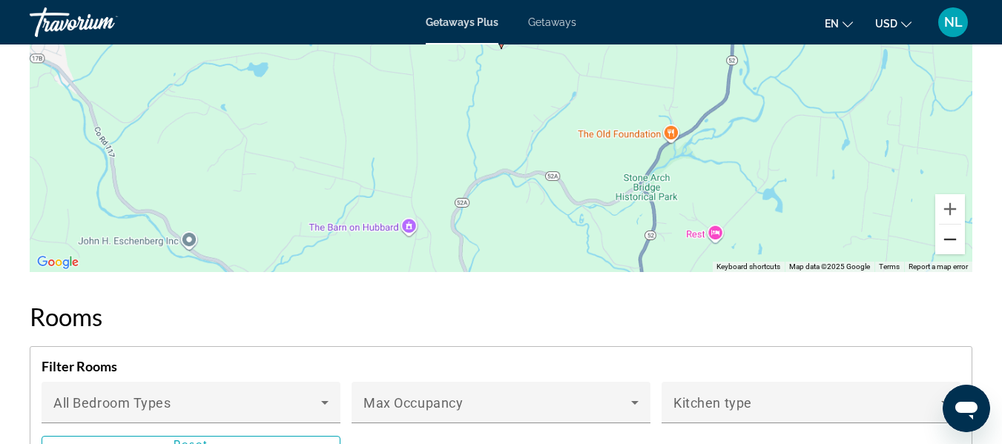
click at [945, 231] on button "Zoom out" at bounding box center [950, 240] width 30 height 30
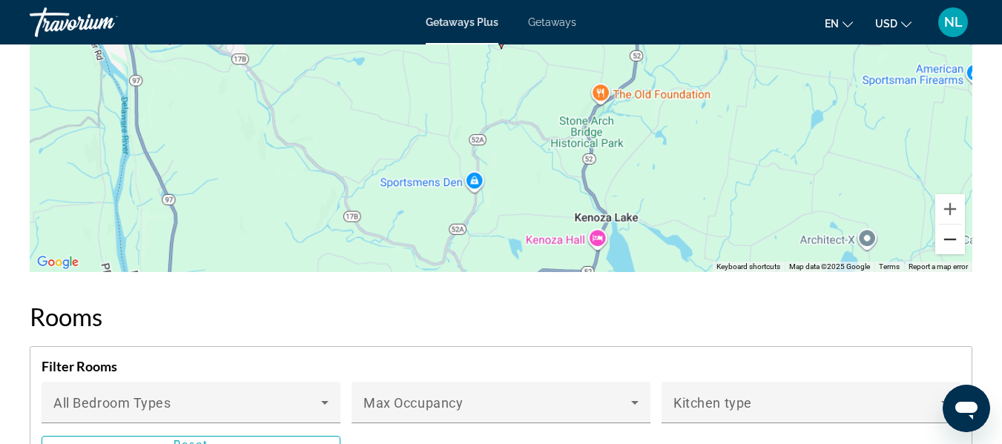
click at [945, 231] on button "Zoom out" at bounding box center [950, 240] width 30 height 30
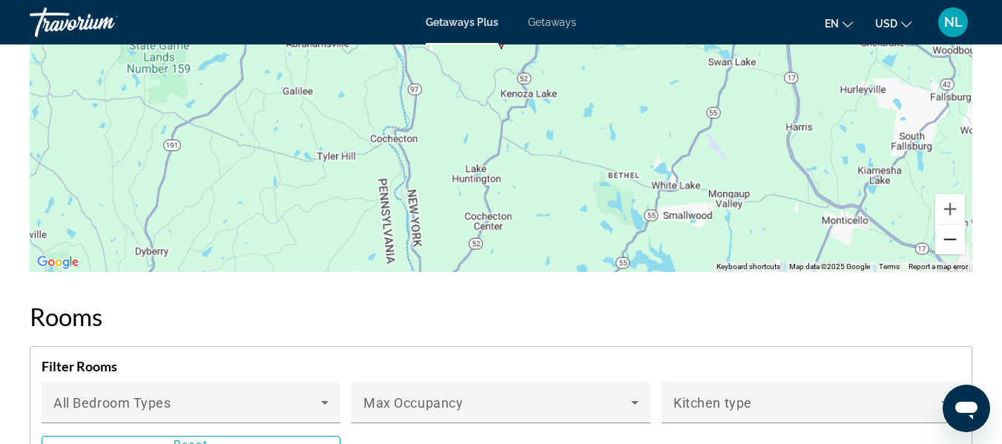
click at [945, 231] on button "Zoom out" at bounding box center [950, 240] width 30 height 30
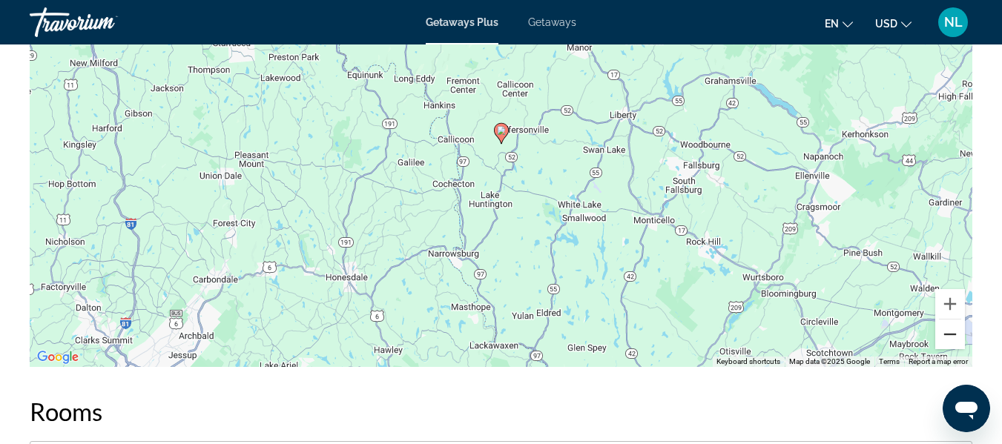
scroll to position [1710, 0]
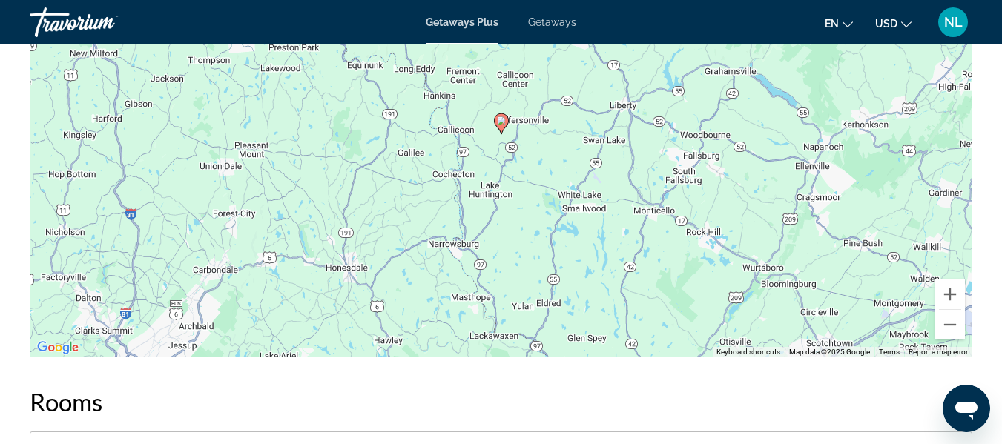
click at [955, 340] on div "To activate drag with keyboard, press Alt + Enter. Once in keyboard drag state,…" at bounding box center [501, 134] width 943 height 445
click at [947, 323] on button "Zoom out" at bounding box center [950, 325] width 30 height 30
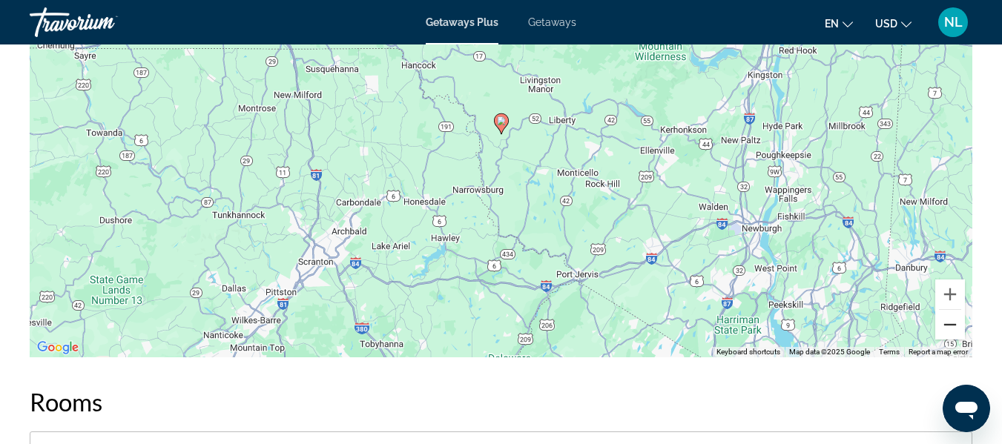
click at [947, 323] on button "Zoom out" at bounding box center [950, 325] width 30 height 30
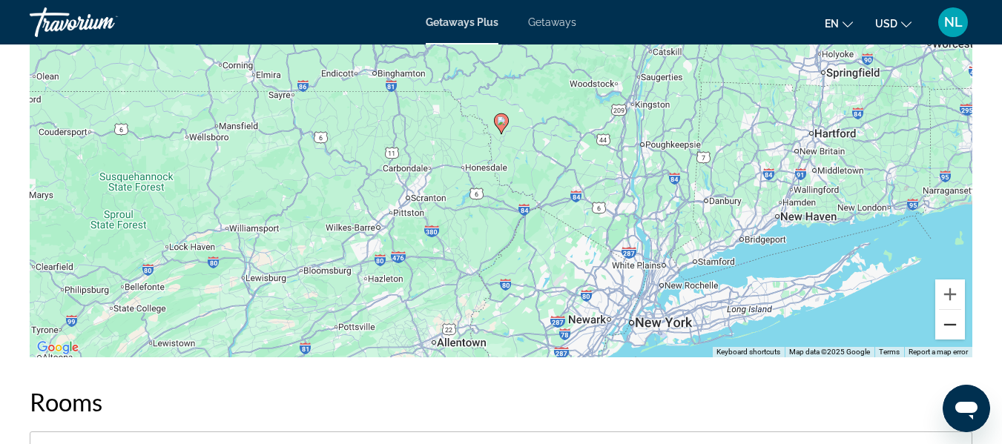
click at [947, 323] on button "Zoom out" at bounding box center [950, 325] width 30 height 30
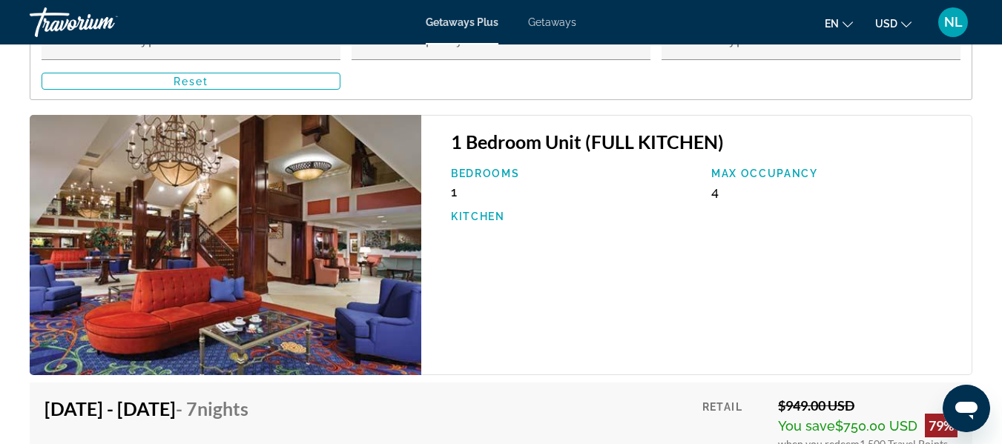
scroll to position [2168, 0]
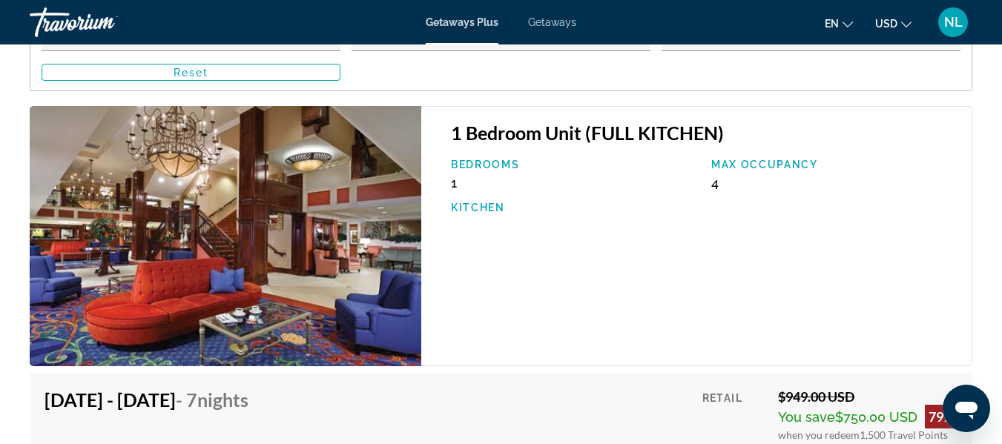
drag, startPoint x: 1001, startPoint y: 187, endPoint x: 1001, endPoint y: 234, distance: 46.7
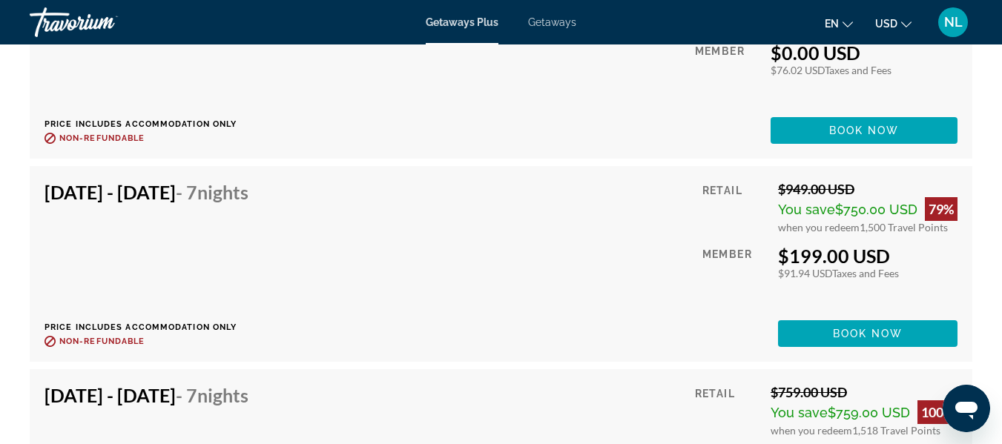
scroll to position [2801, 0]
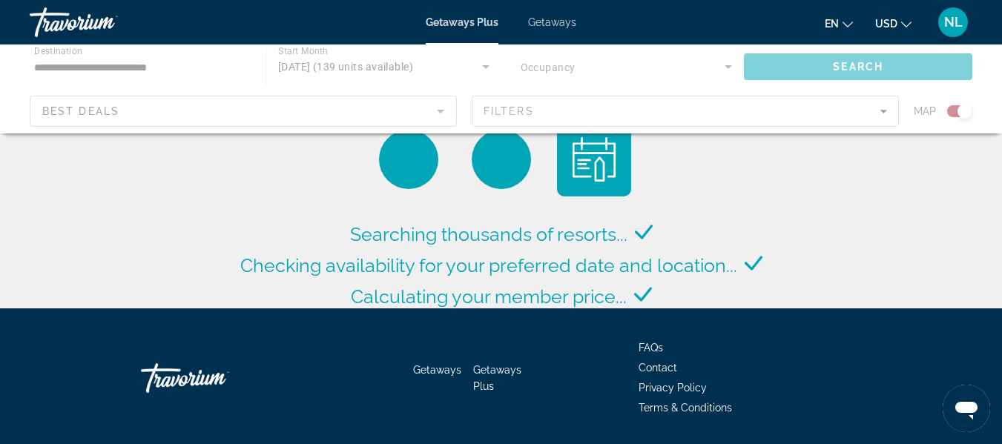
click at [131, 71] on input "**********" at bounding box center [140, 68] width 212 height 18
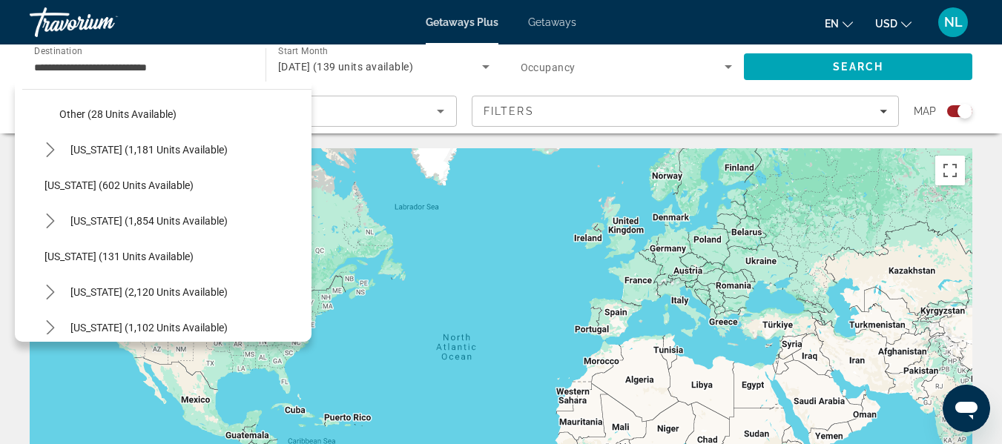
scroll to position [1062, 0]
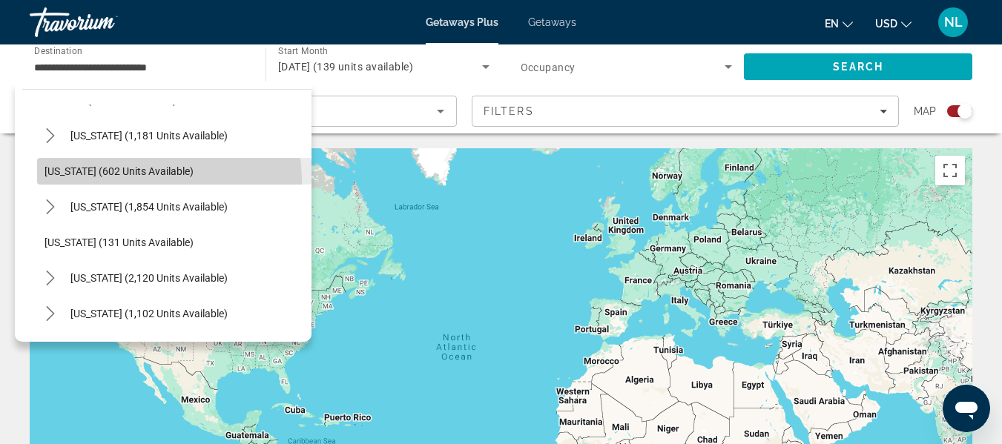
click at [111, 182] on span "Select destination: Oregon (602 units available)" at bounding box center [174, 172] width 274 height 36
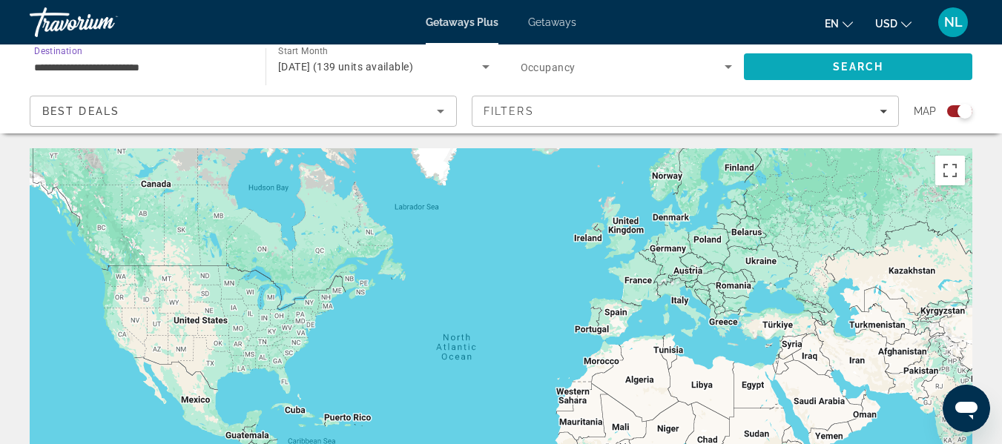
click at [757, 61] on span "Search" at bounding box center [858, 67] width 228 height 36
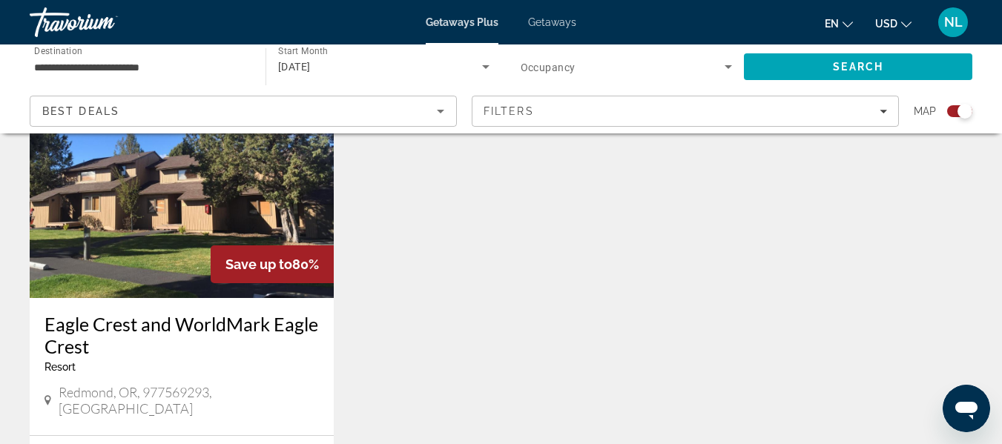
scroll to position [1133, 0]
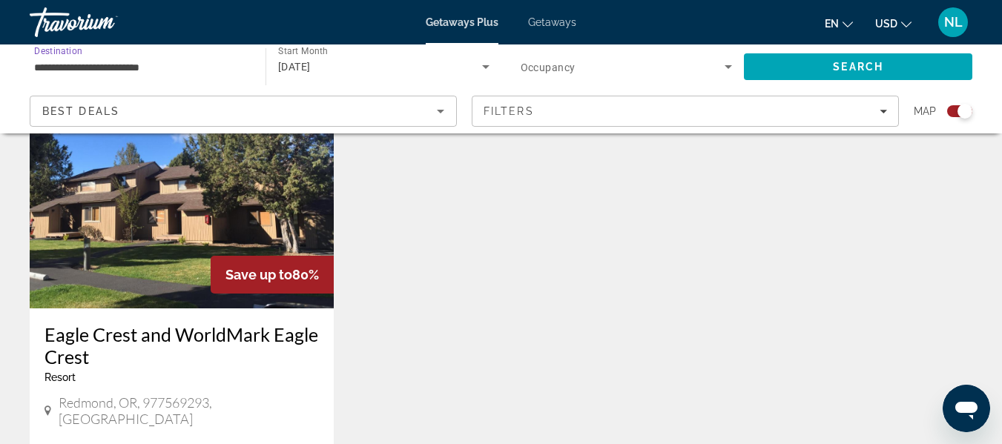
click at [62, 69] on input "**********" at bounding box center [140, 68] width 212 height 18
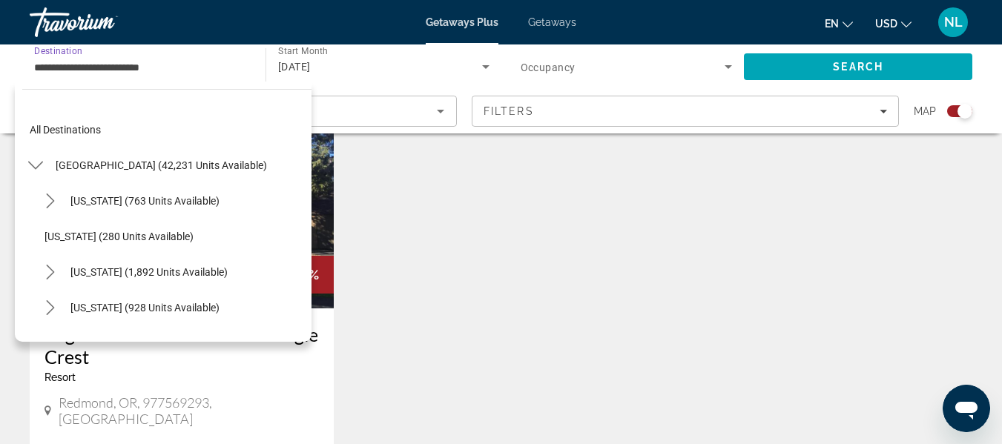
scroll to position [978, 0]
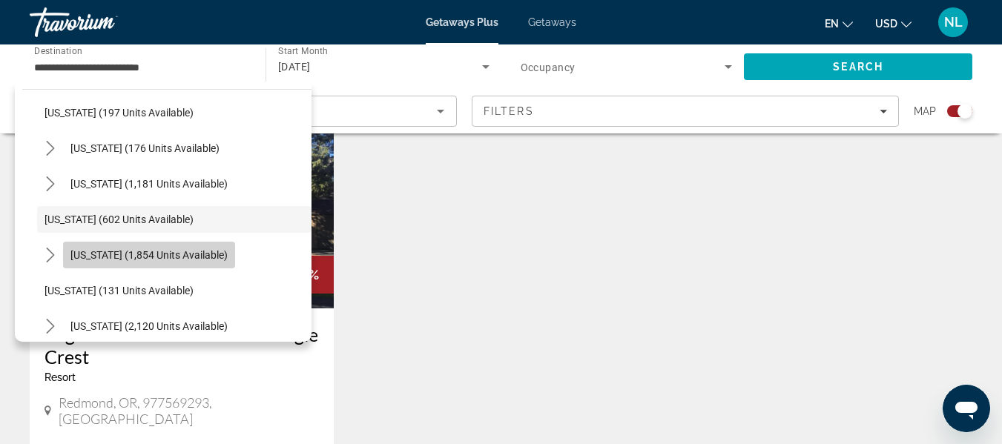
click at [235, 257] on span "Select destination: Pennsylvania (1,854 units available)" at bounding box center [149, 255] width 172 height 36
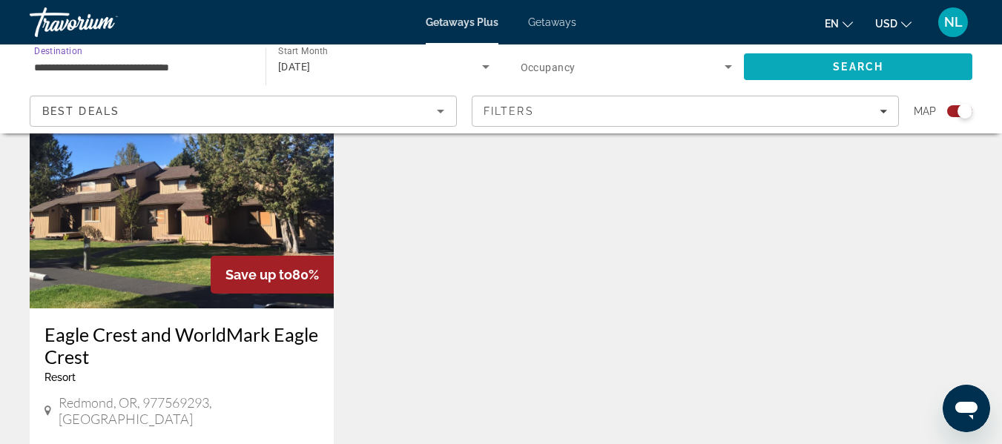
click at [814, 70] on span "Search" at bounding box center [858, 67] width 228 height 36
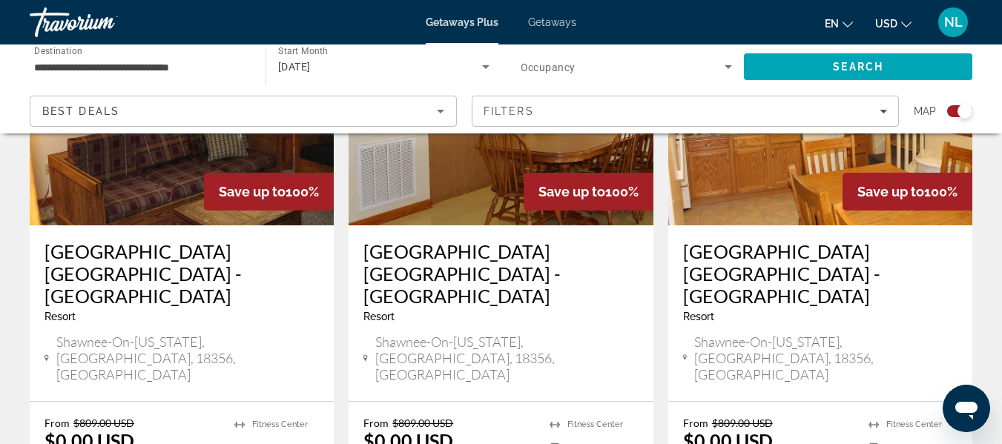
scroll to position [2563, 0]
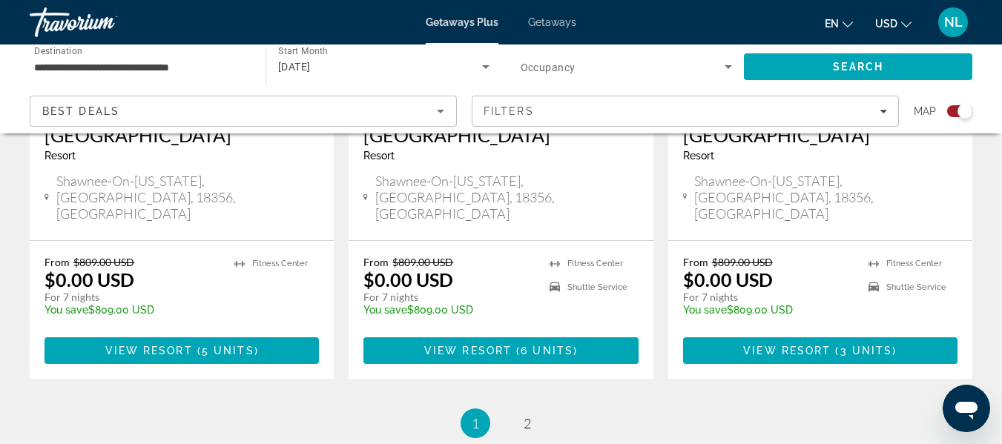
click at [99, 55] on div "**********" at bounding box center [140, 67] width 212 height 42
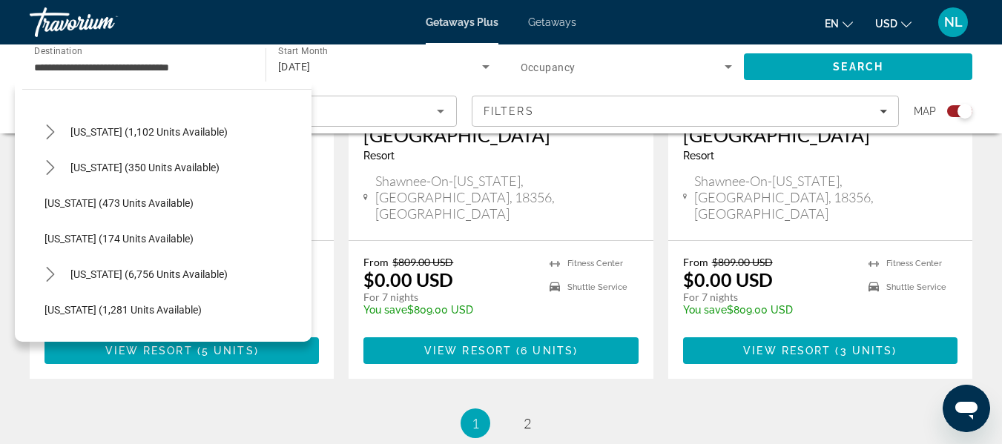
scroll to position [1286, 0]
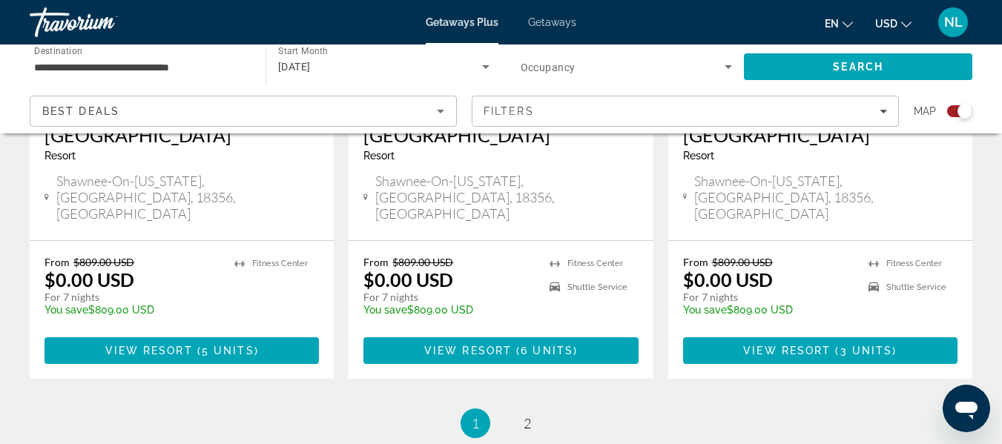
click at [189, 71] on input "**********" at bounding box center [140, 68] width 212 height 18
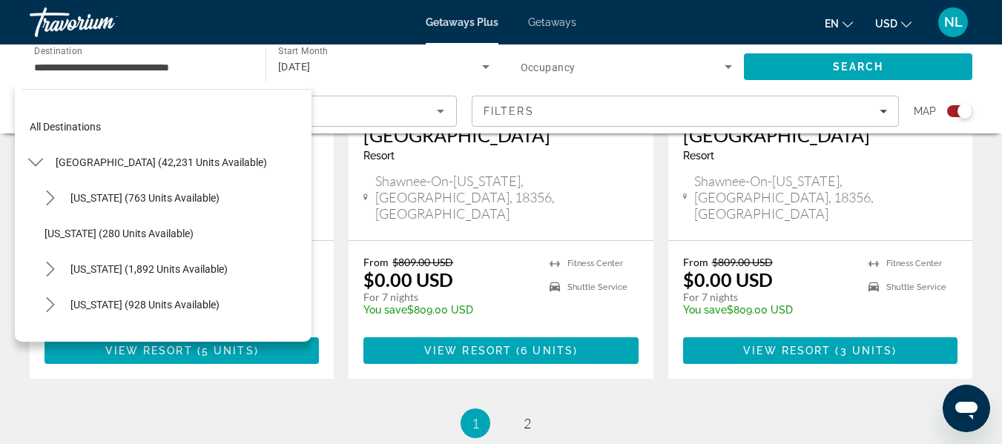
scroll to position [0, 0]
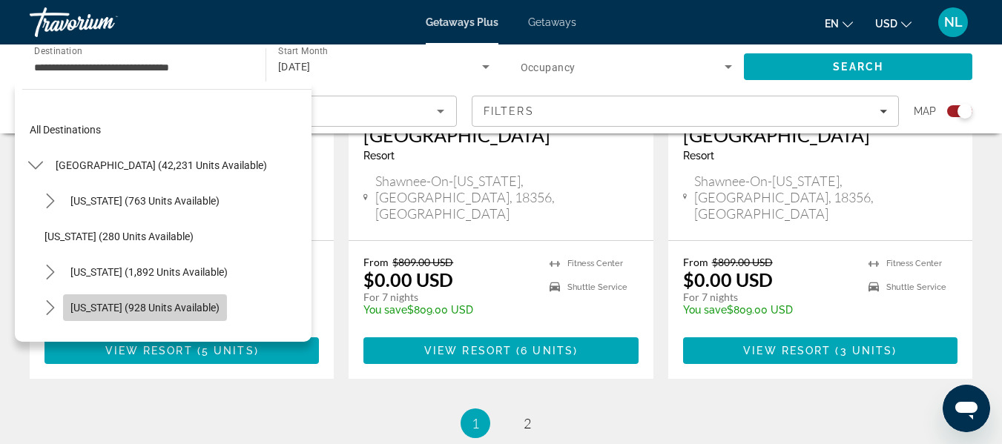
click at [169, 302] on span "[US_STATE] (928 units available)" at bounding box center [144, 308] width 149 height 12
type input "**********"
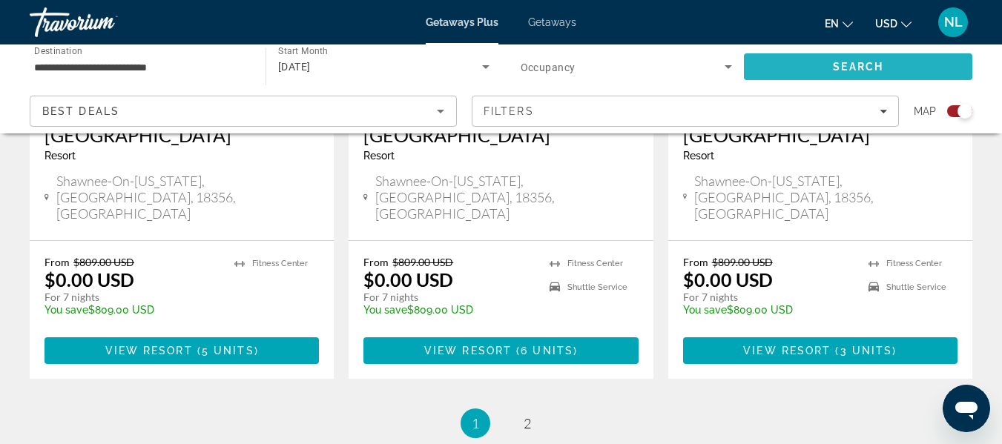
click at [786, 65] on span "Search" at bounding box center [858, 67] width 228 height 36
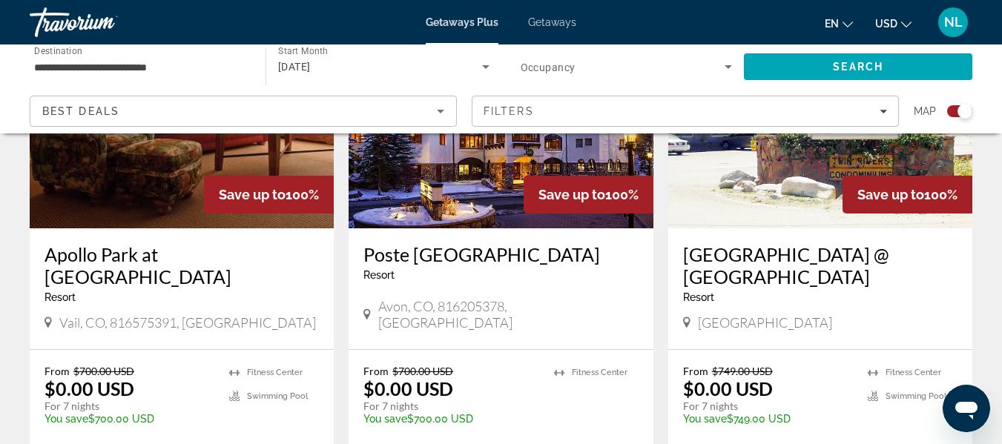
scroll to position [659, 0]
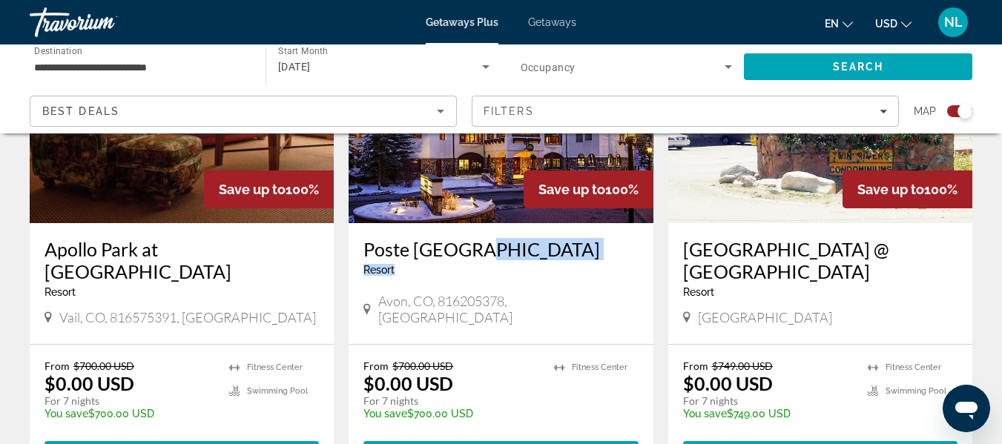
drag, startPoint x: 462, startPoint y: 261, endPoint x: 473, endPoint y: 243, distance: 21.0
click at [473, 243] on div "Poste Montane Lodge Resort - This is an adults only resort" at bounding box center [500, 262] width 274 height 49
click at [473, 243] on h3 "Poste Montane Lodge" at bounding box center [500, 249] width 274 height 22
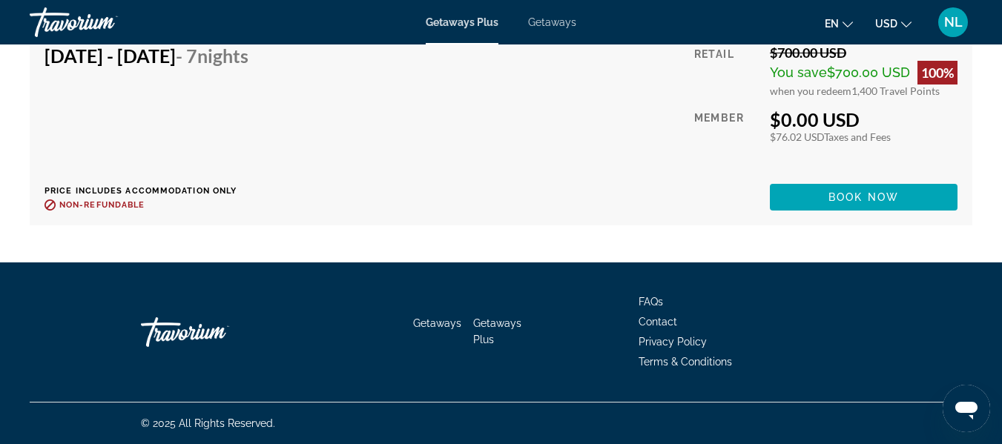
scroll to position [2486, 0]
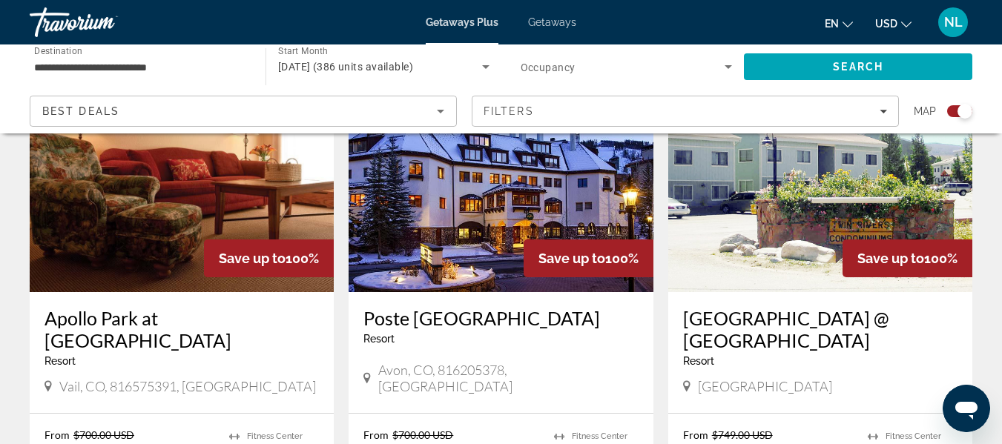
scroll to position [612, 0]
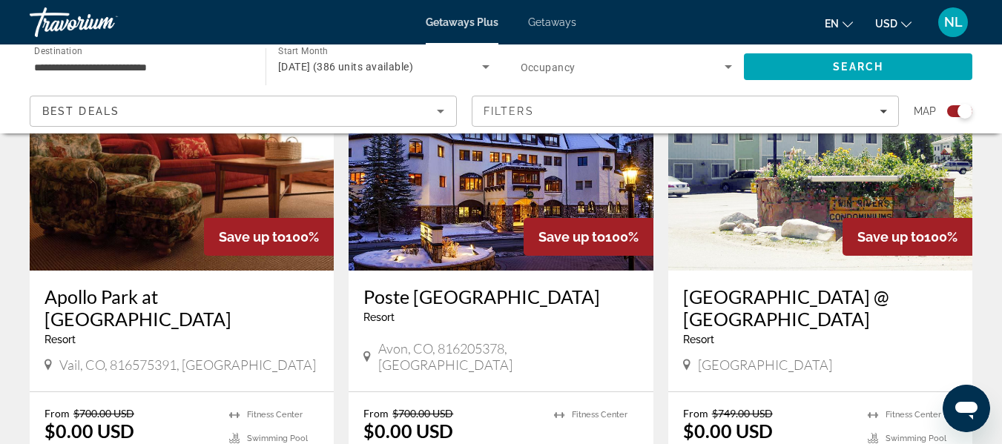
click at [163, 298] on h3 "Apollo Park at Vail" at bounding box center [182, 308] width 274 height 45
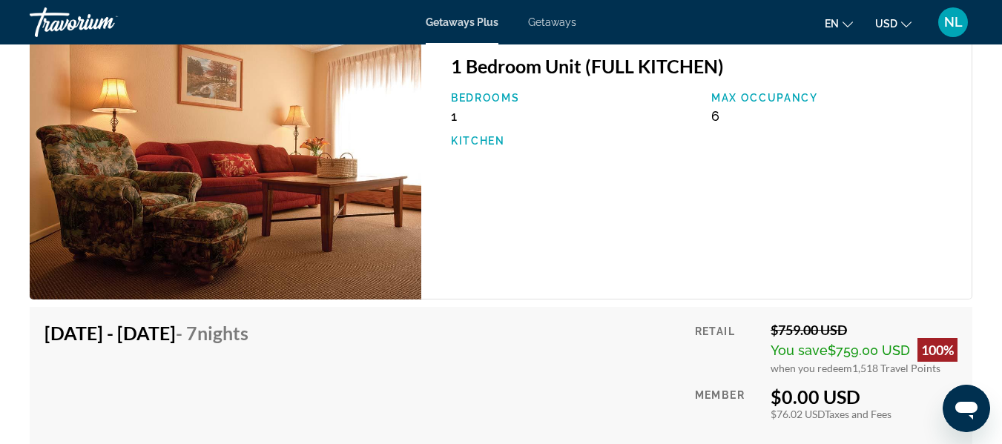
scroll to position [4544, 0]
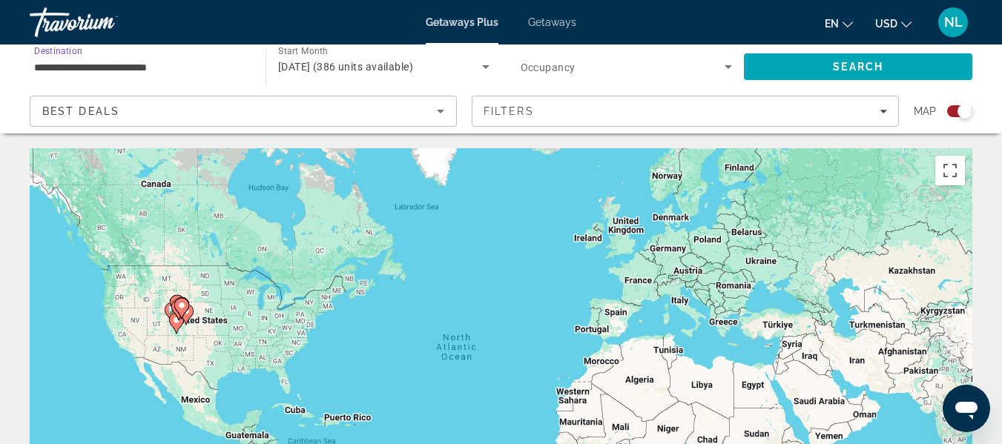
click at [195, 65] on input "**********" at bounding box center [140, 68] width 212 height 18
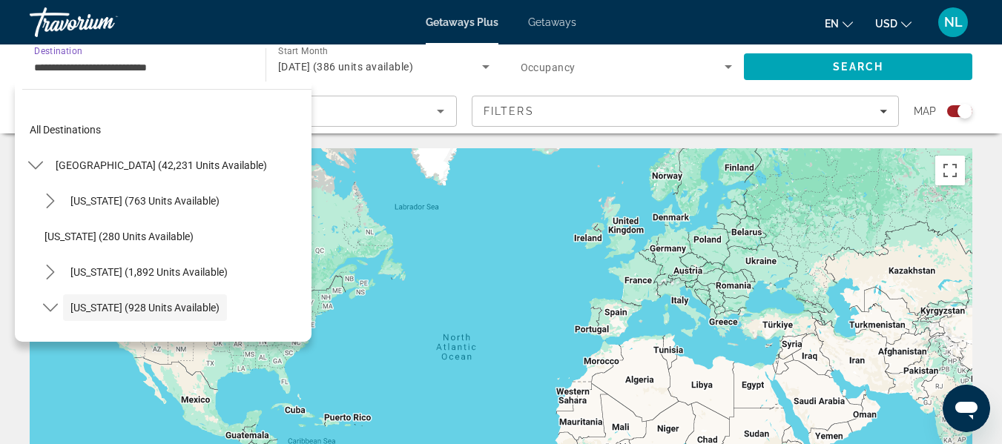
scroll to position [88, 0]
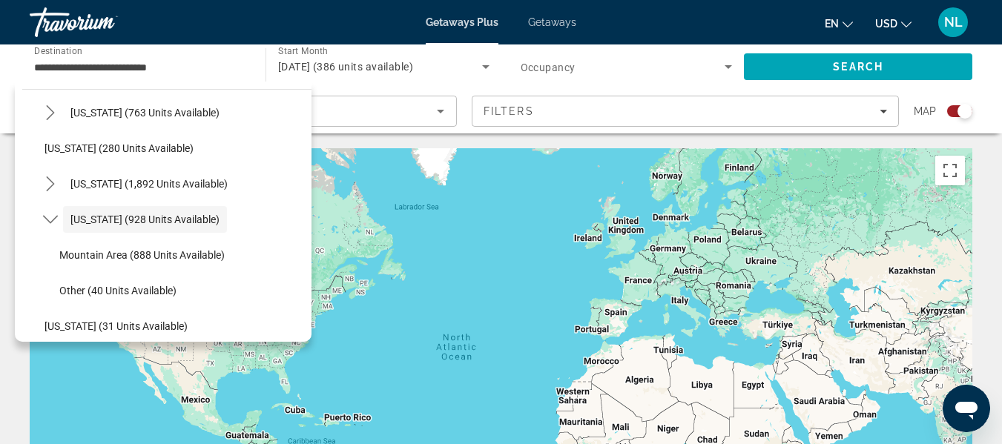
click at [692, 51] on div "Search widget" at bounding box center [627, 67] width 212 height 42
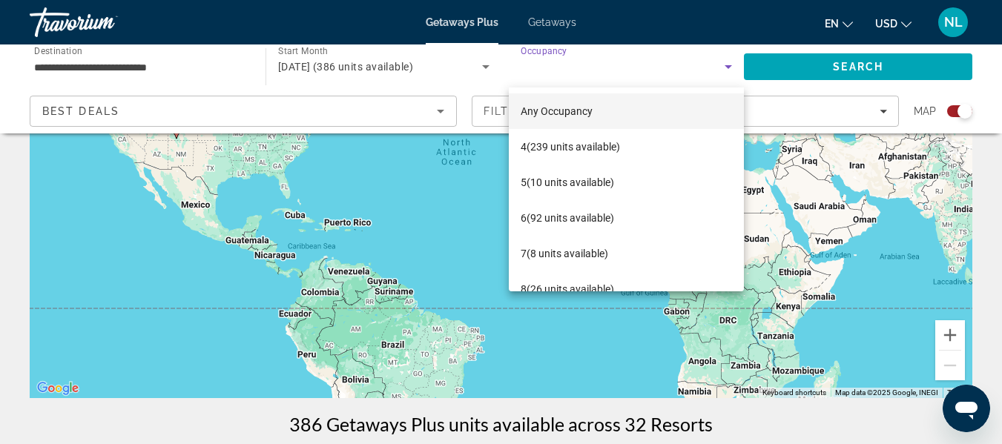
scroll to position [222, 0]
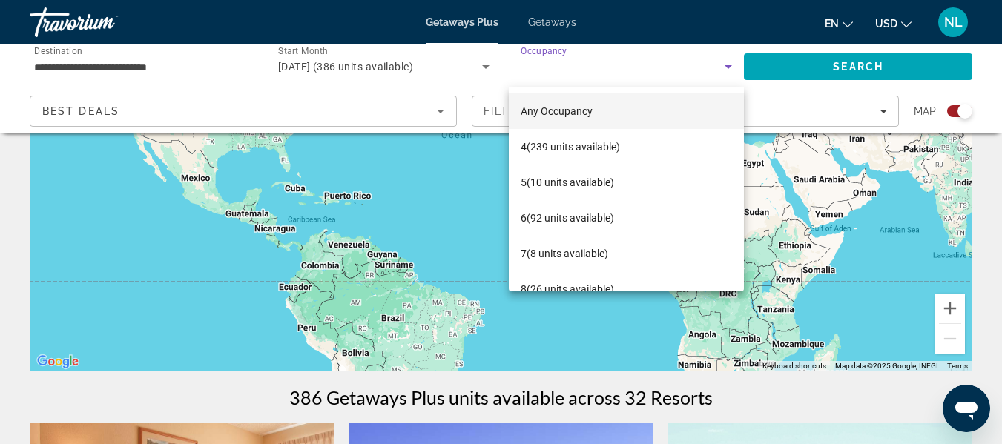
click at [993, 96] on div at bounding box center [501, 222] width 1002 height 444
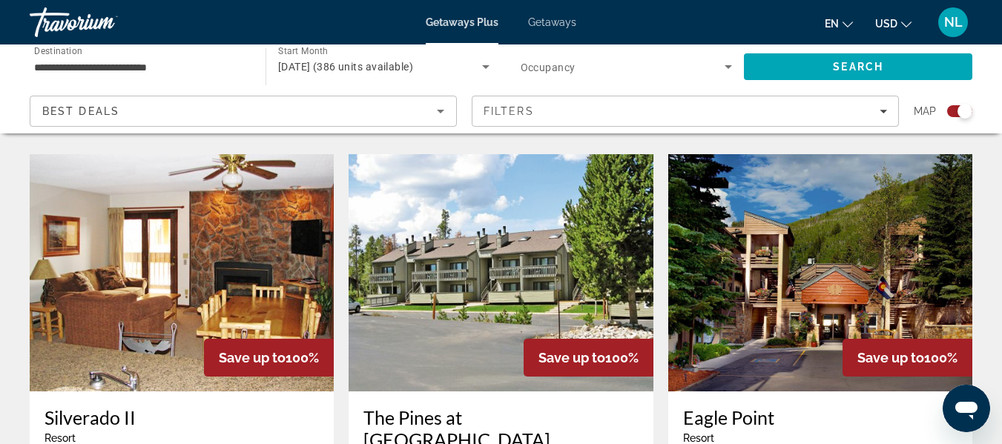
scroll to position [2162, 0]
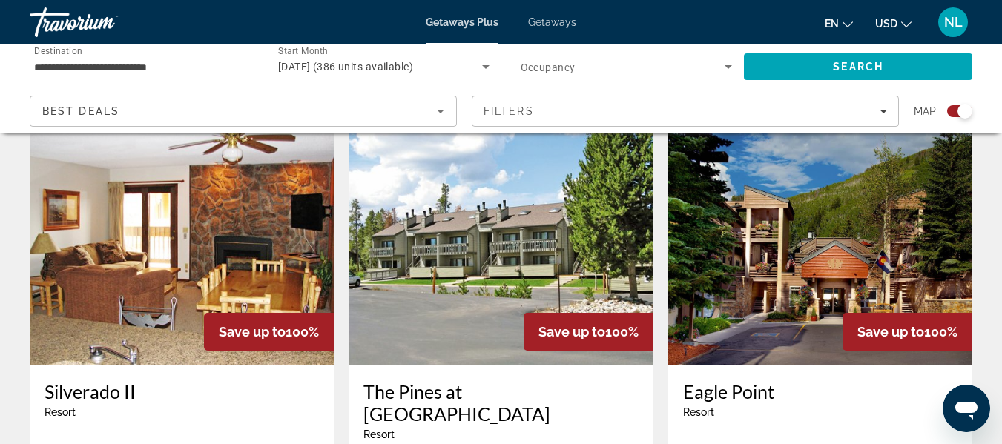
drag, startPoint x: 998, startPoint y: 352, endPoint x: 997, endPoint y: 359, distance: 7.5
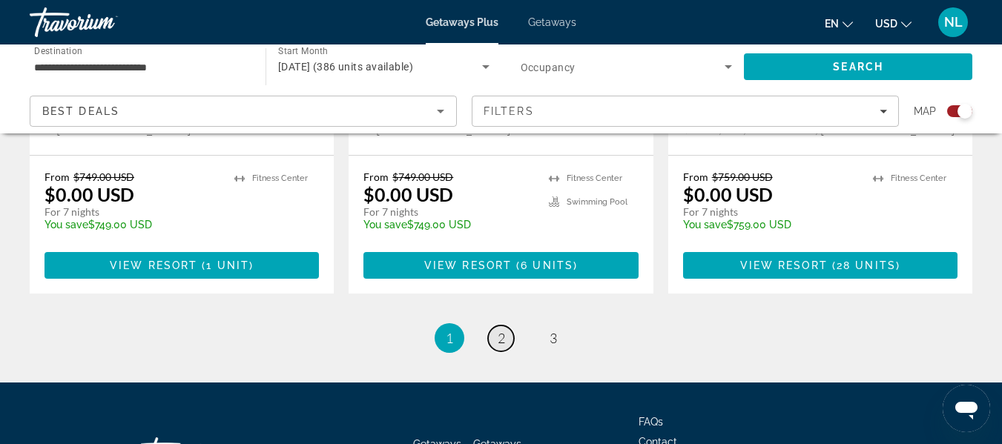
click at [493, 326] on link "page 2" at bounding box center [501, 339] width 26 height 26
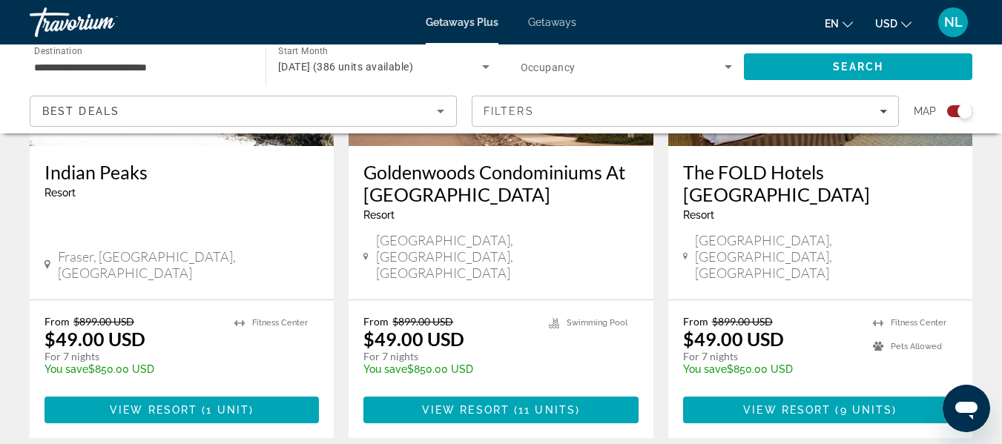
scroll to position [2331, 0]
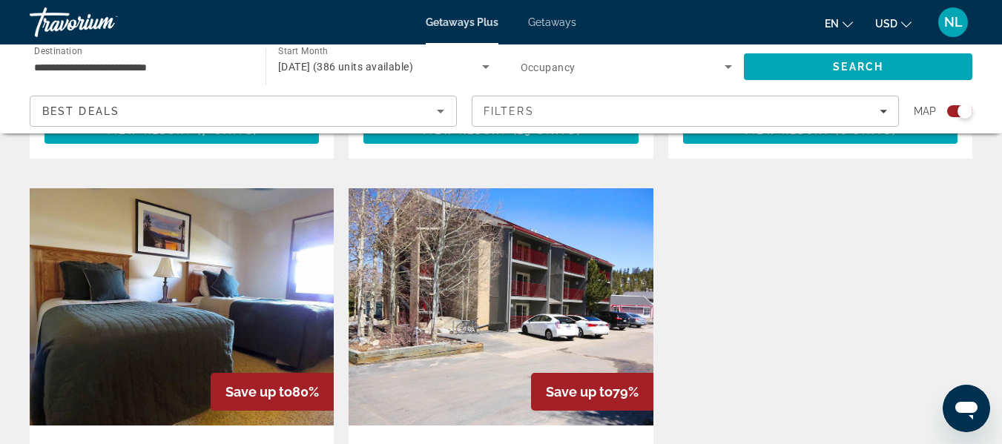
scroll to position [1653, 0]
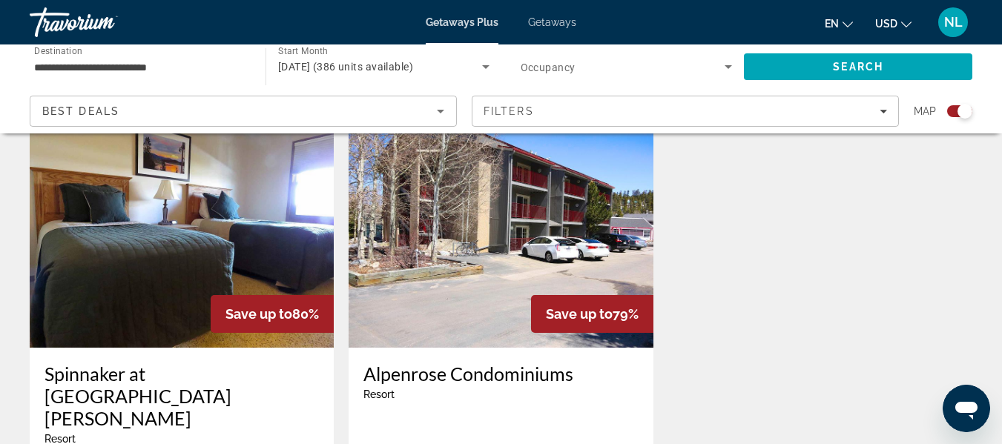
click at [151, 77] on div "**********" at bounding box center [140, 67] width 212 height 42
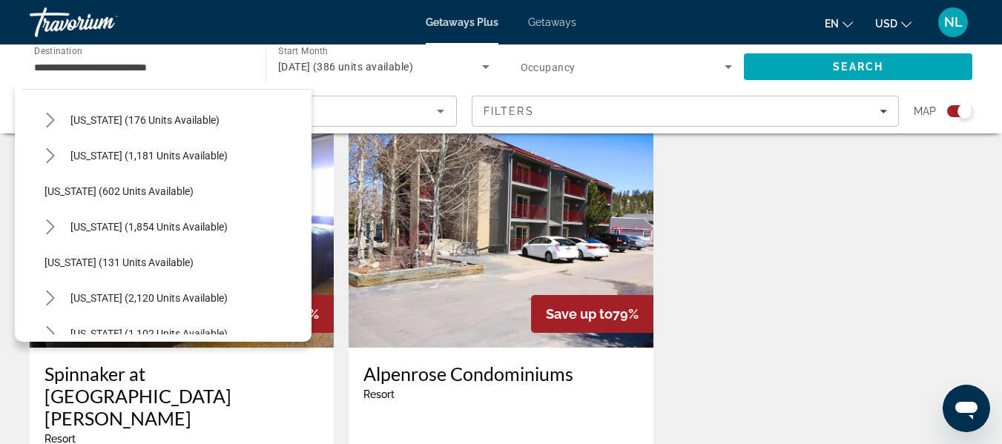
scroll to position [1121, 0]
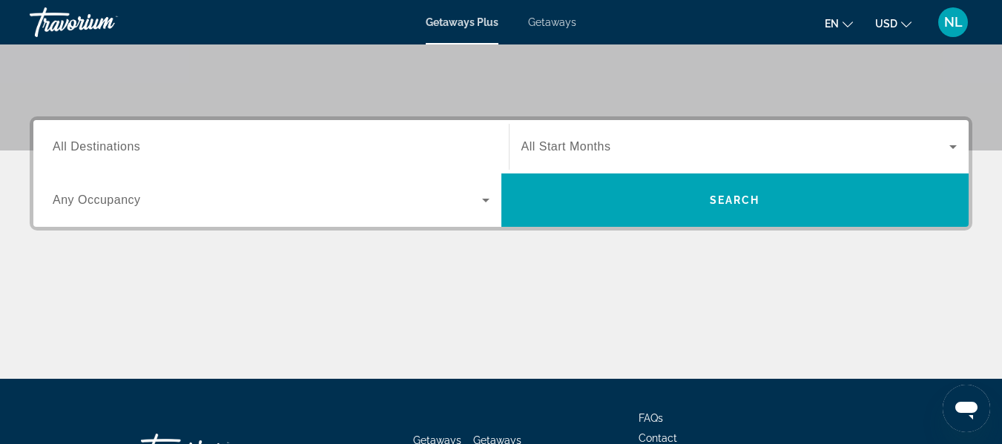
scroll to position [302, 0]
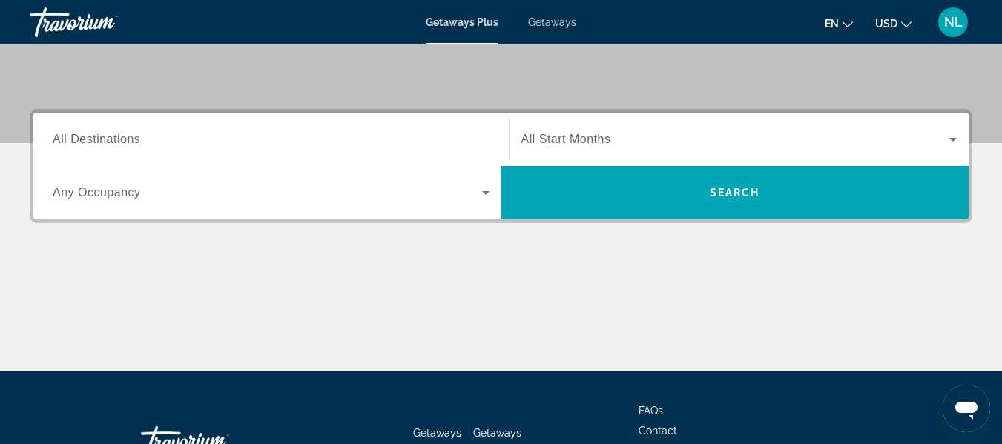
click at [326, 119] on div "Search widget" at bounding box center [271, 140] width 437 height 42
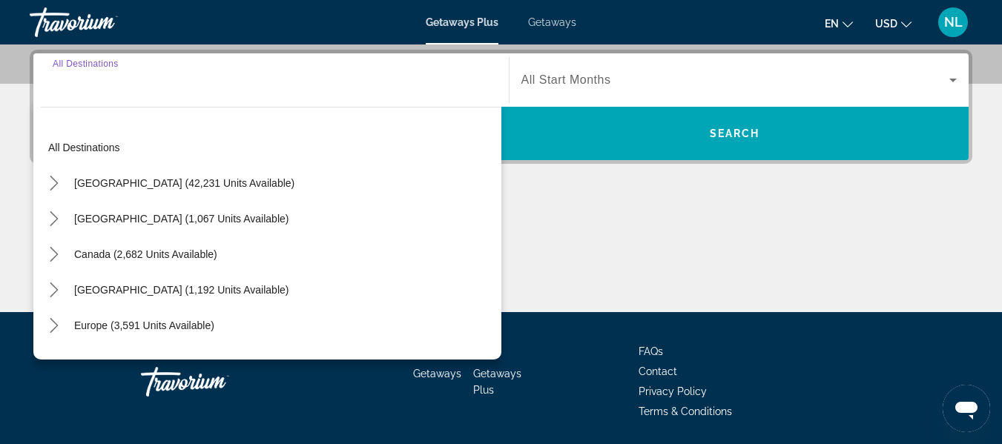
scroll to position [363, 0]
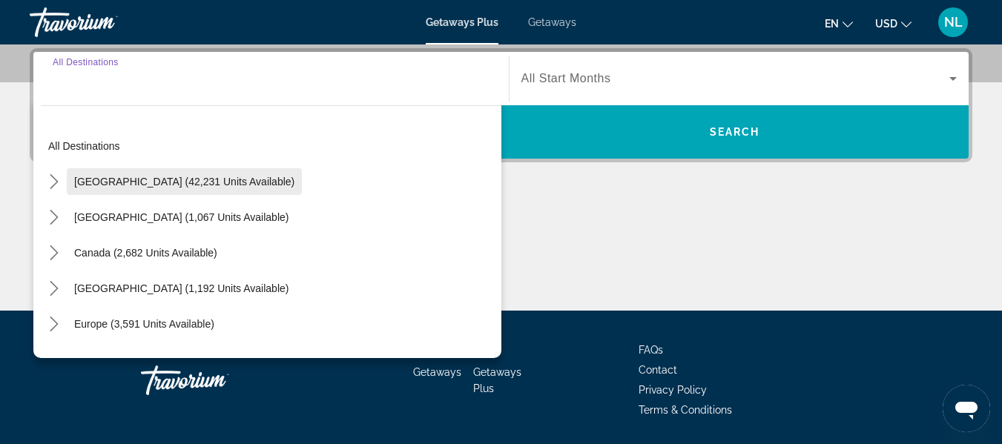
click at [228, 177] on span "[GEOGRAPHIC_DATA] (42,231 units available)" at bounding box center [184, 182] width 220 height 12
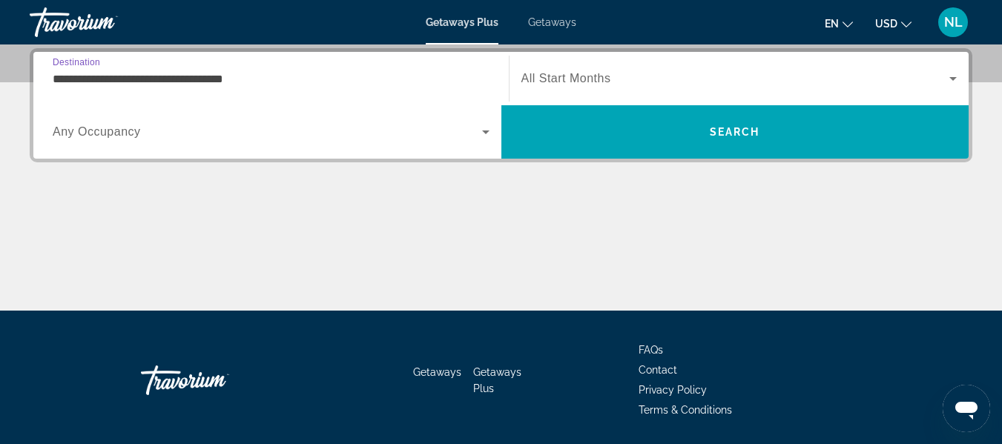
click at [107, 79] on input "**********" at bounding box center [271, 79] width 437 height 18
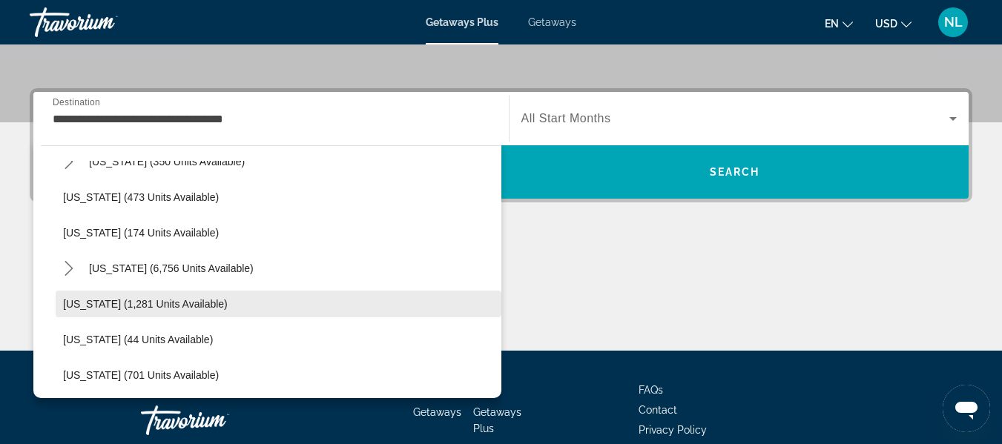
scroll to position [1264, 0]
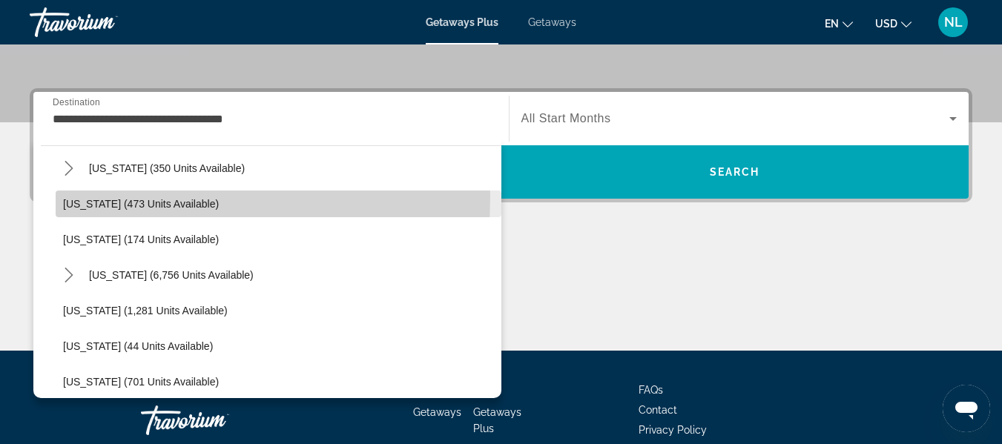
click at [75, 197] on span "Select destination: Utah (473 units available)" at bounding box center [279, 204] width 446 height 36
type input "**********"
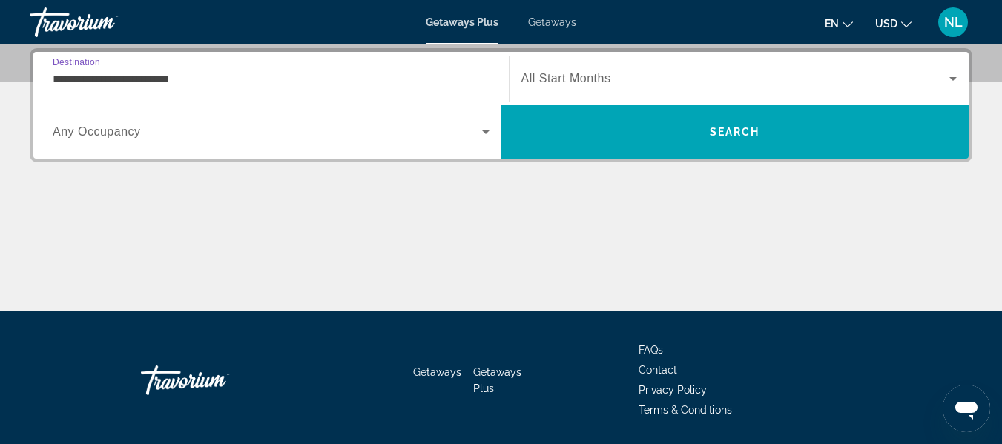
click at [599, 80] on span "All Start Months" at bounding box center [566, 78] width 90 height 13
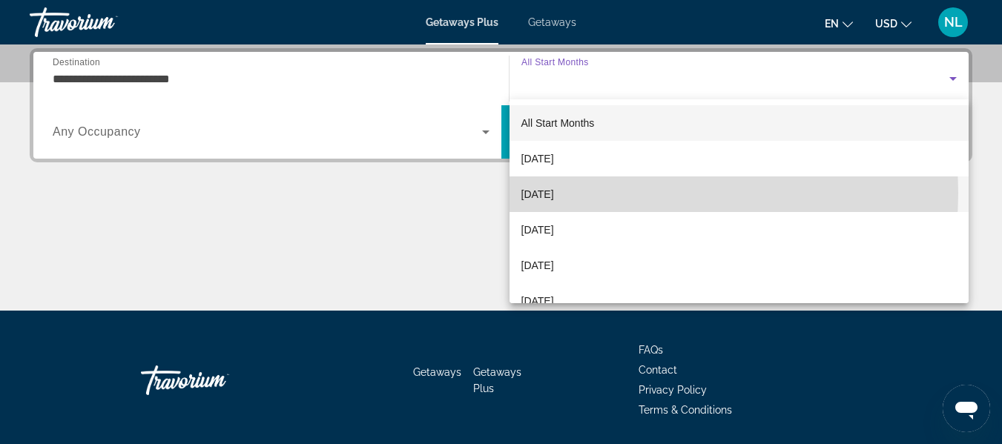
click at [618, 193] on mat-option "[DATE]" at bounding box center [740, 195] width 460 height 36
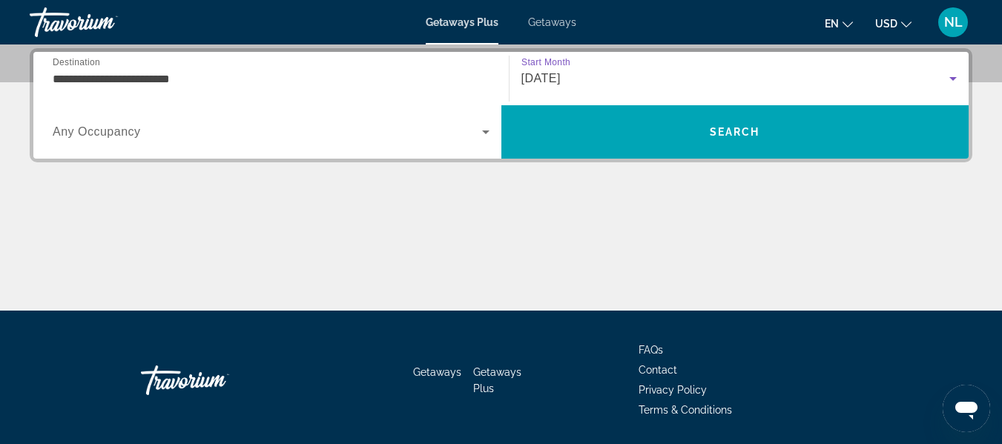
click at [354, 128] on span "Search widget" at bounding box center [268, 132] width 430 height 18
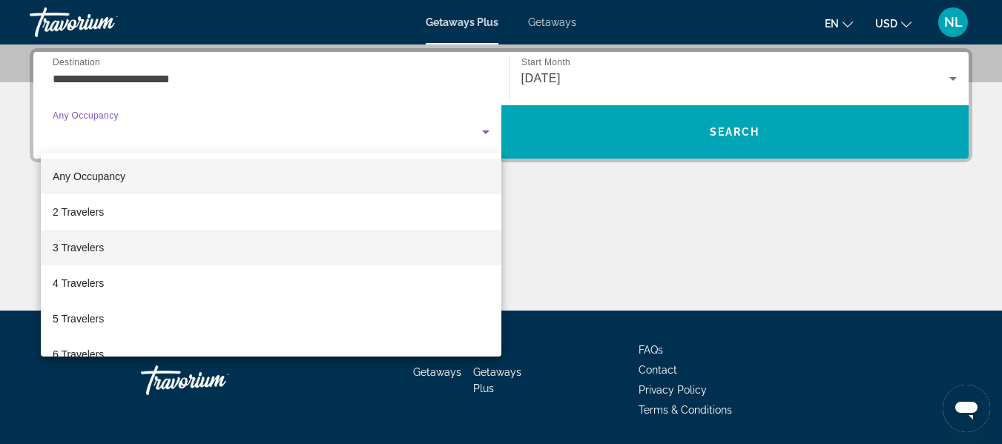
click at [300, 251] on mat-option "3 Travelers" at bounding box center [271, 248] width 461 height 36
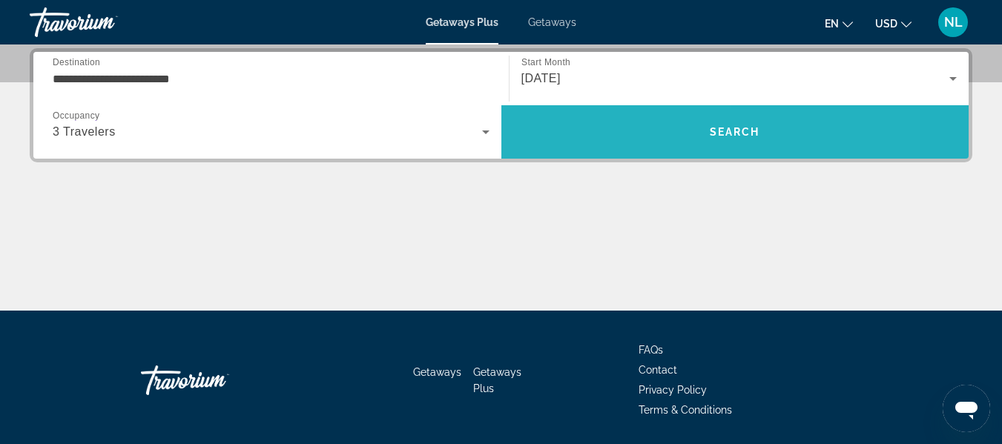
click at [567, 134] on span "Search" at bounding box center [735, 132] width 468 height 36
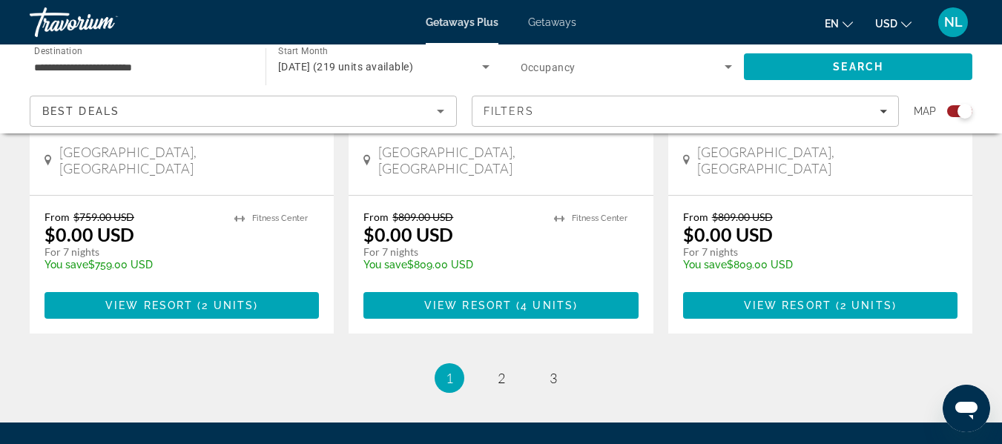
scroll to position [2527, 0]
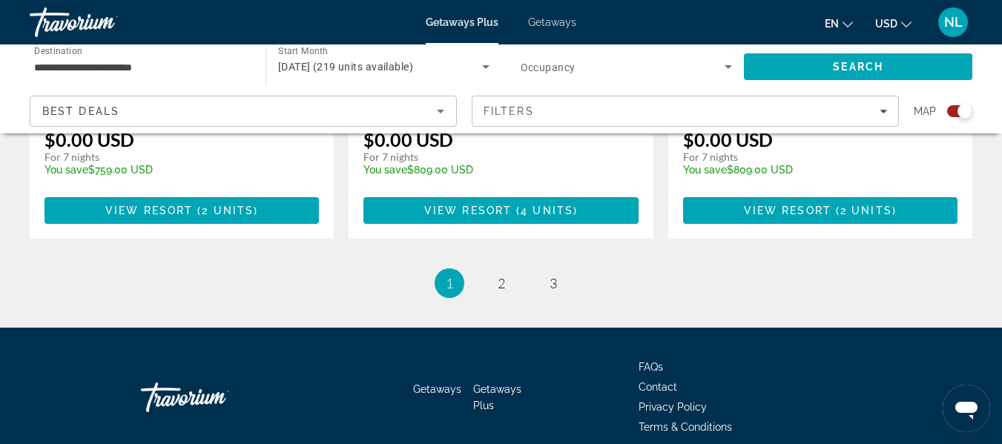
drag, startPoint x: 1013, startPoint y: 119, endPoint x: 35, endPoint y: 13, distance: 983.3
click at [510, 271] on link "page 2" at bounding box center [501, 284] width 26 height 26
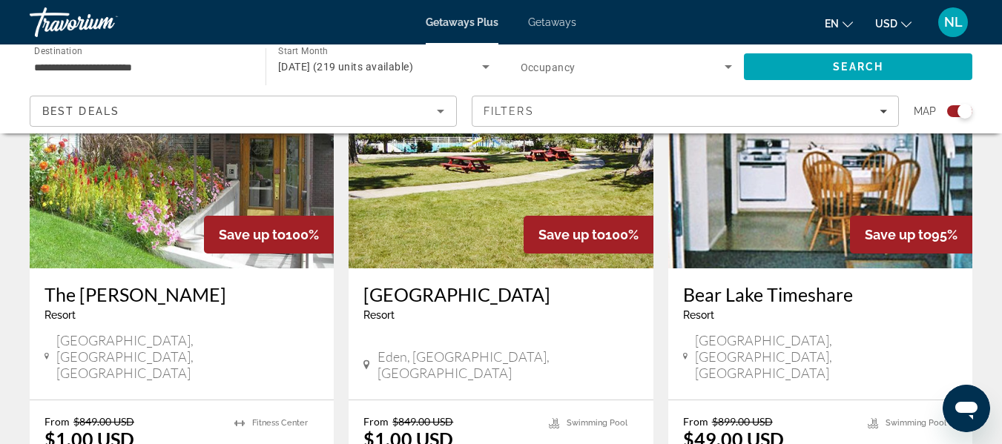
scroll to position [2274, 0]
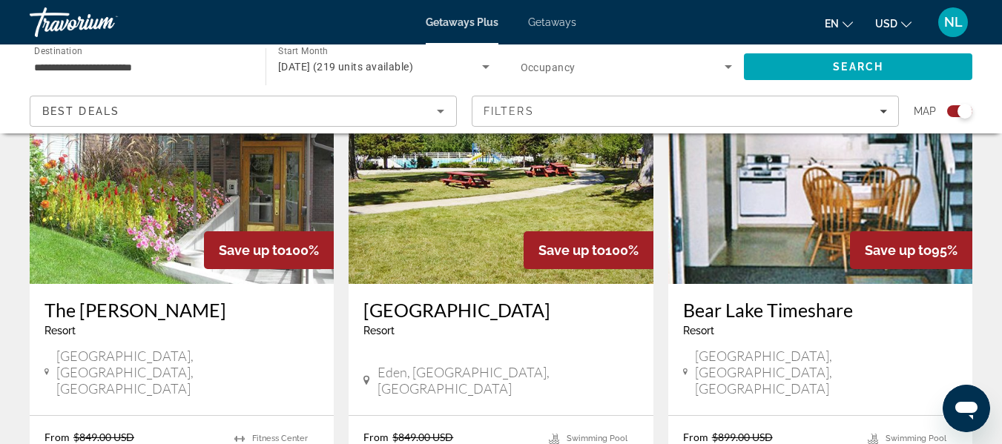
scroll to position [2259, 0]
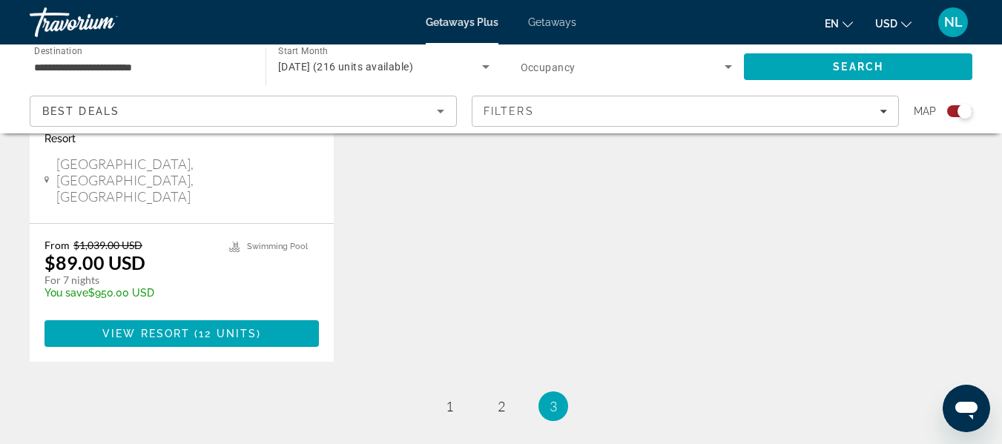
scroll to position [820, 0]
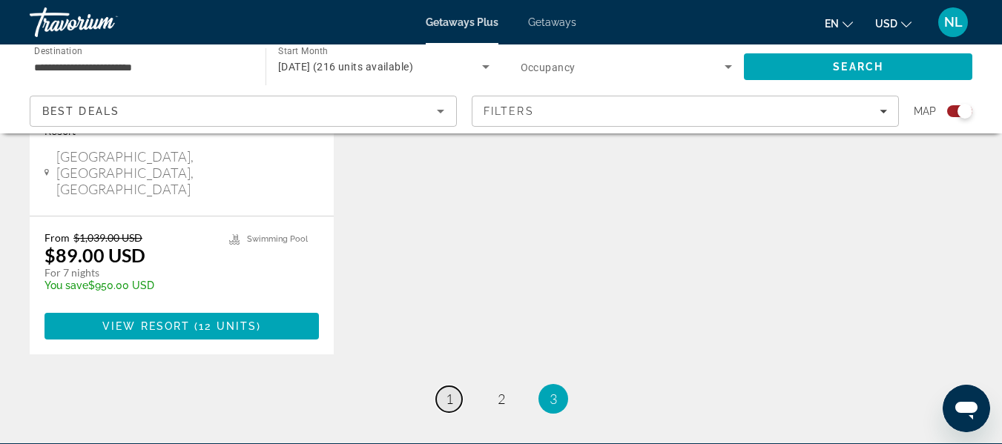
click at [446, 391] on span "1" at bounding box center [449, 399] width 7 height 16
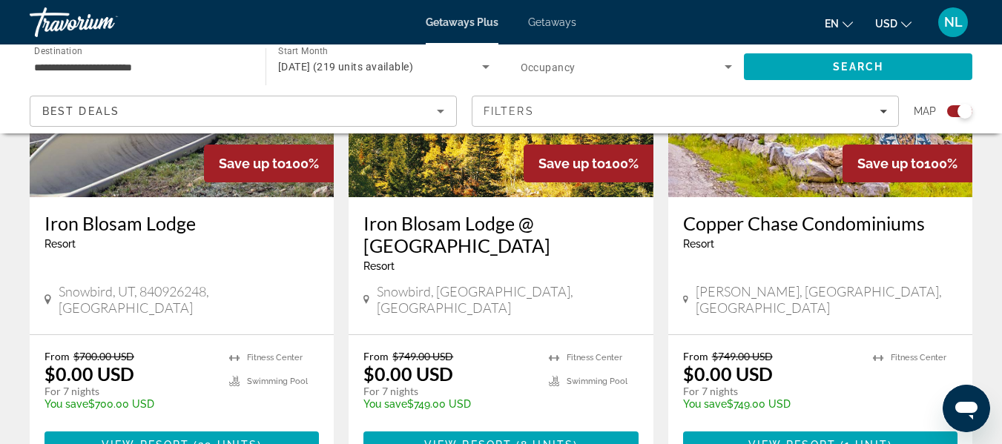
scroll to position [697, 0]
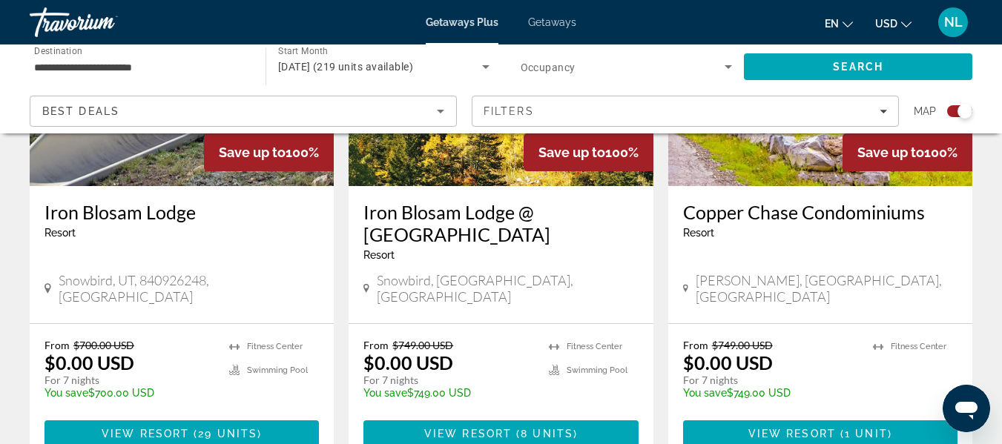
click at [220, 271] on div "[GEOGRAPHIC_DATA] - This is an adults only resort Snowbird, UT, 840926248, [GEO…" at bounding box center [182, 254] width 304 height 137
click at [164, 206] on h3 "Iron Blosam Lodge" at bounding box center [182, 212] width 274 height 22
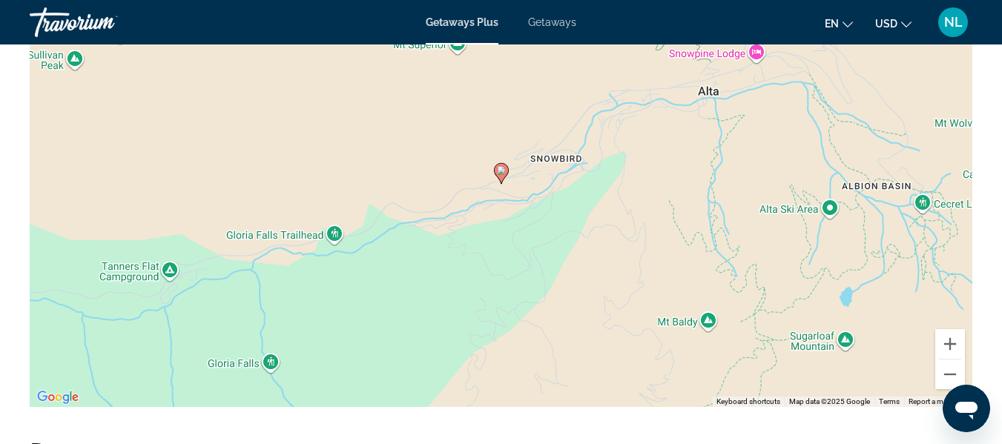
scroll to position [1762, 0]
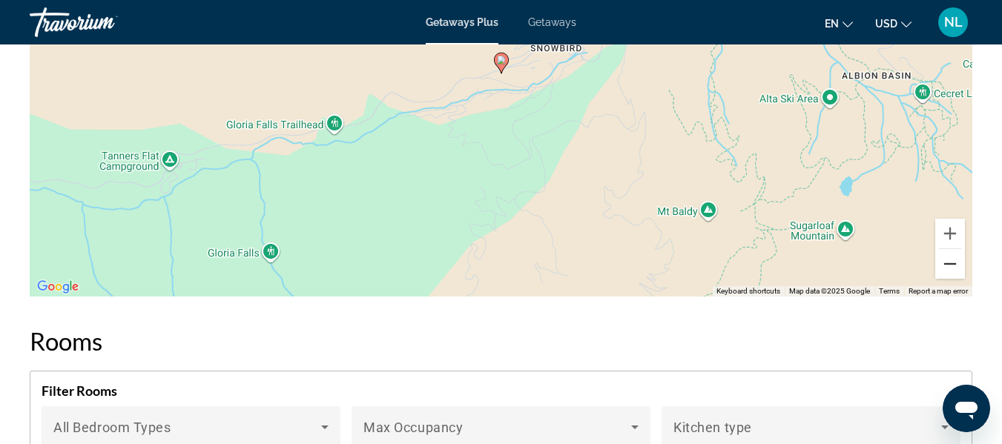
click at [945, 261] on button "Zoom out" at bounding box center [950, 264] width 30 height 30
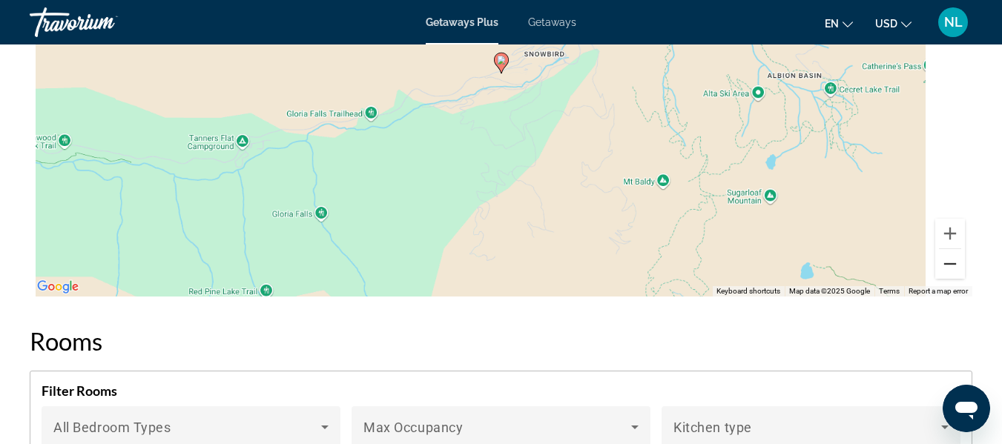
click at [945, 261] on button "Zoom out" at bounding box center [950, 264] width 30 height 30
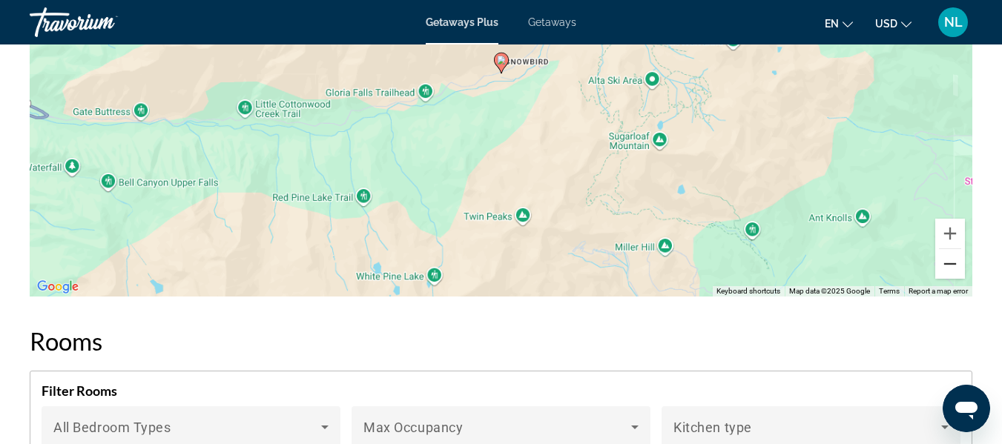
click at [945, 261] on button "Zoom out" at bounding box center [950, 264] width 30 height 30
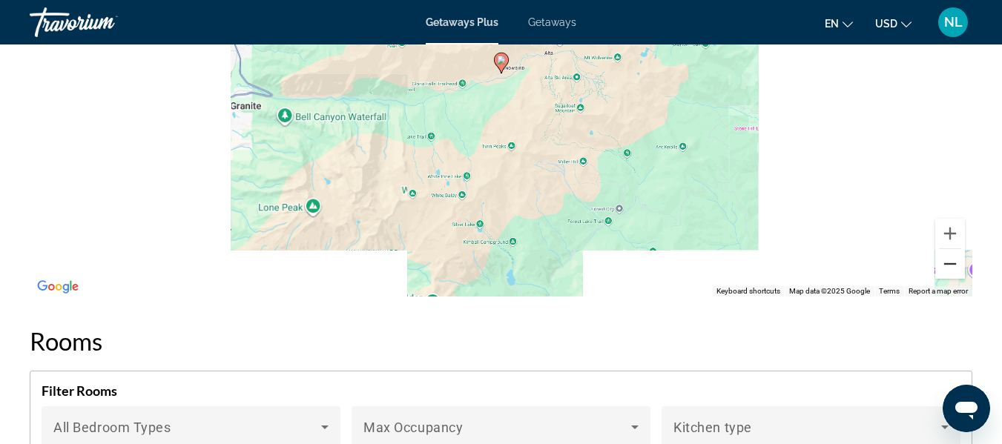
click at [945, 261] on button "Zoom out" at bounding box center [950, 264] width 30 height 30
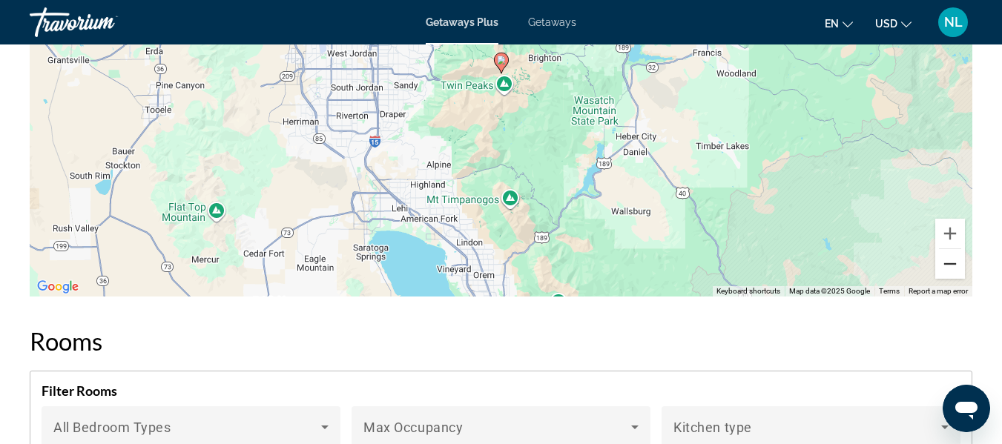
click at [945, 261] on button "Zoom out" at bounding box center [950, 264] width 30 height 30
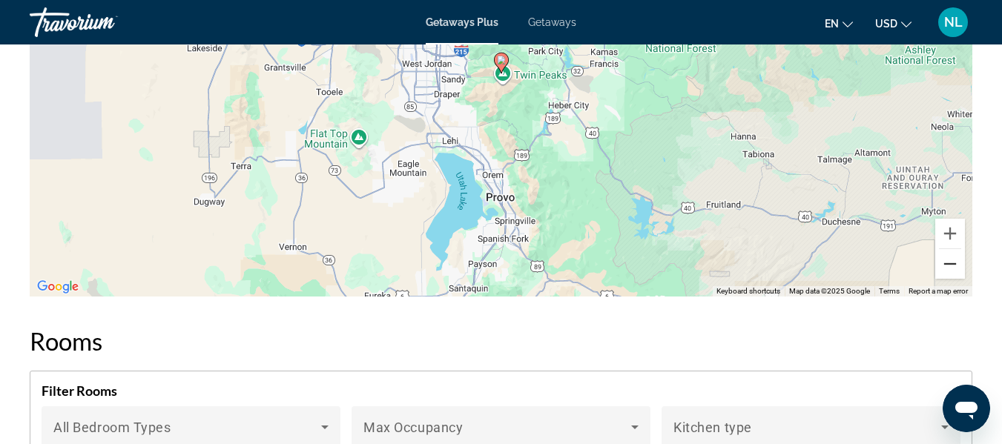
click at [945, 261] on button "Zoom out" at bounding box center [950, 264] width 30 height 30
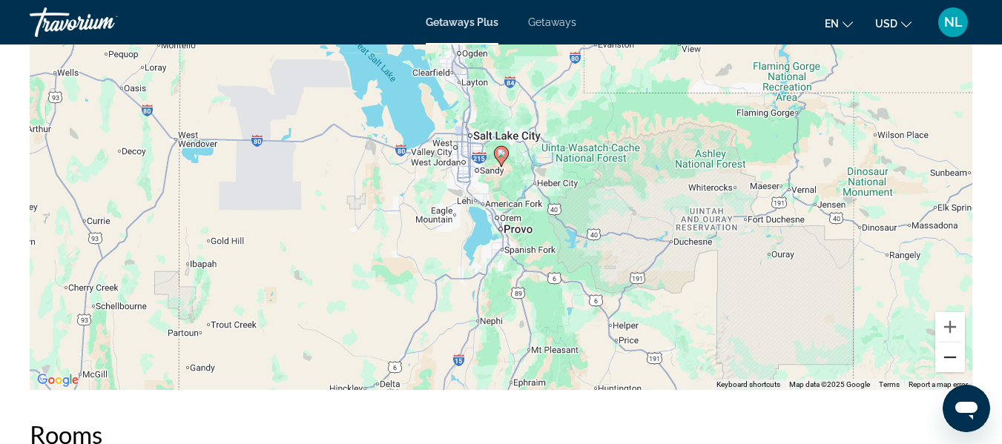
scroll to position [1694, 0]
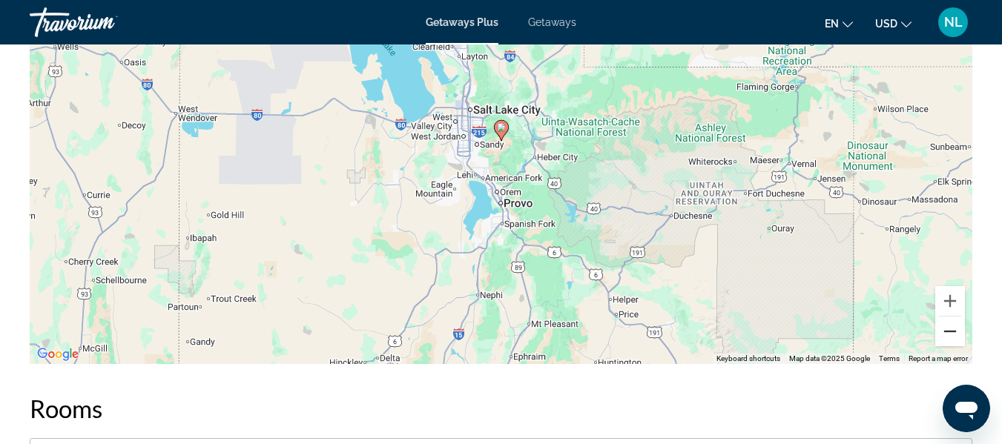
click at [946, 333] on button "Zoom out" at bounding box center [950, 332] width 30 height 30
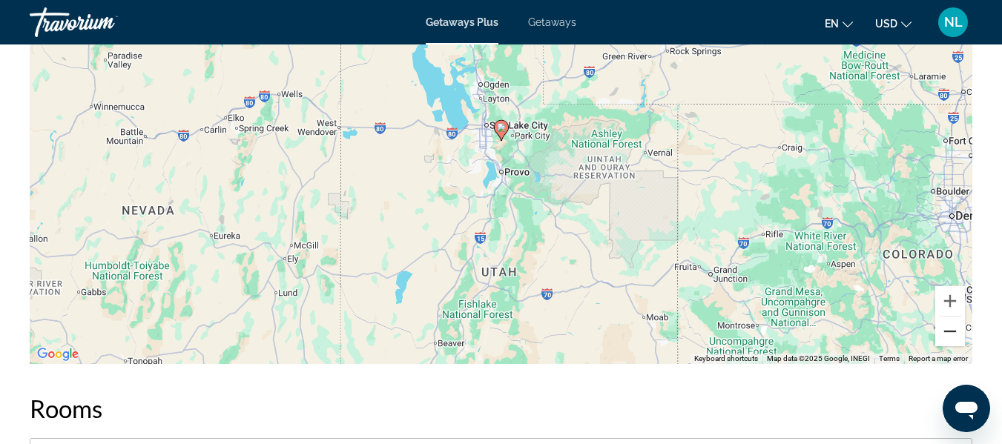
click at [946, 333] on button "Zoom out" at bounding box center [950, 332] width 30 height 30
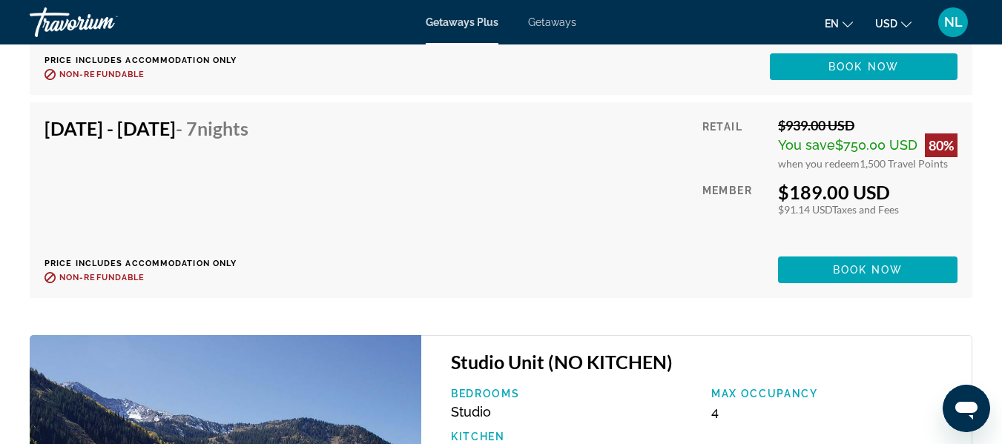
scroll to position [3049, 0]
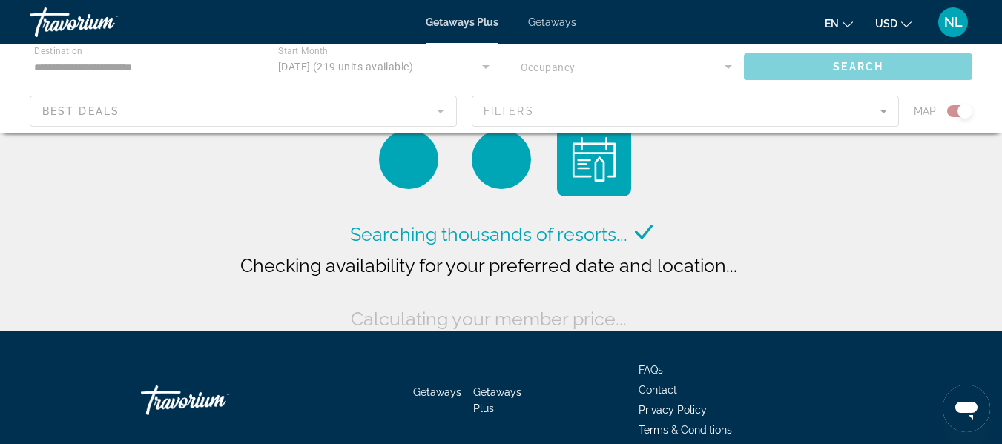
click at [514, 113] on div "Main content" at bounding box center [501, 89] width 1002 height 89
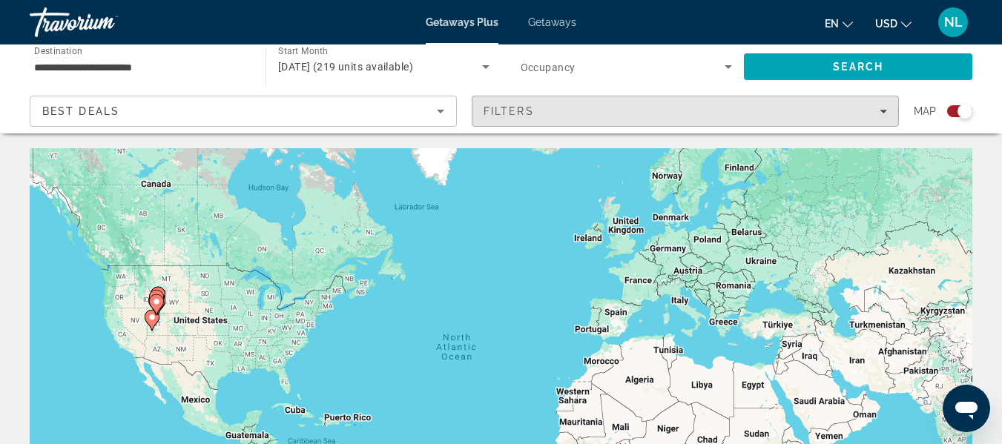
click at [514, 113] on span "Filters" at bounding box center [509, 111] width 50 height 12
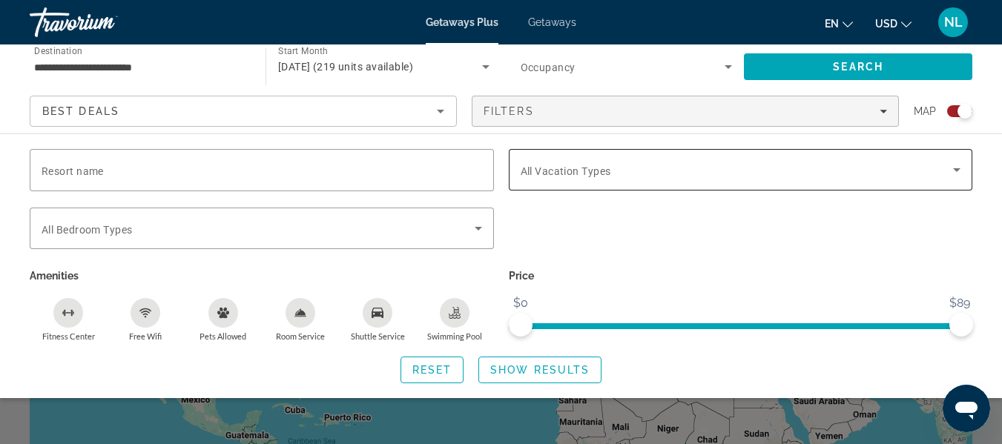
click at [612, 158] on div "Search widget" at bounding box center [741, 170] width 441 height 42
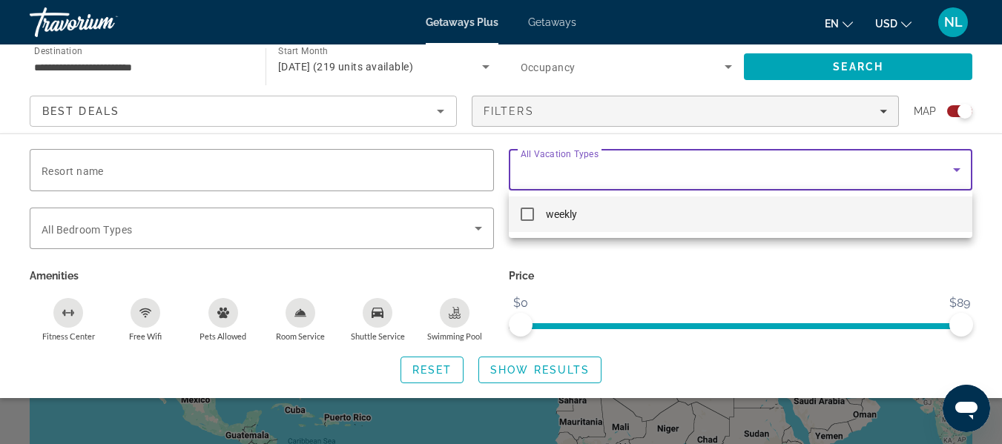
click at [545, 188] on div at bounding box center [501, 222] width 1002 height 444
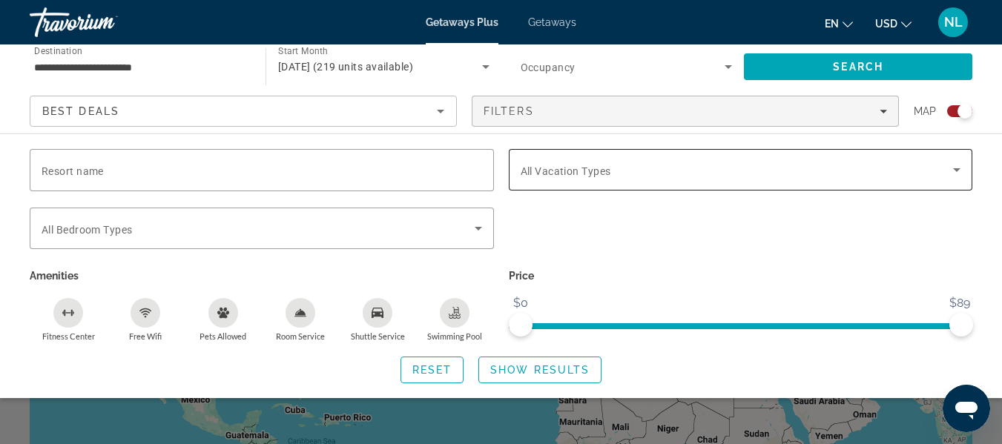
click at [561, 175] on span "All Vacation Types" at bounding box center [566, 171] width 90 height 12
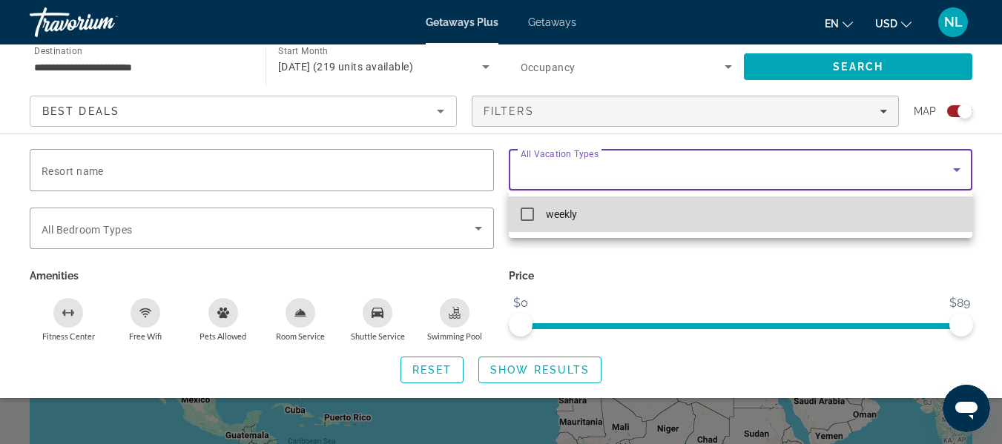
click at [555, 217] on span "weekly" at bounding box center [561, 214] width 31 height 18
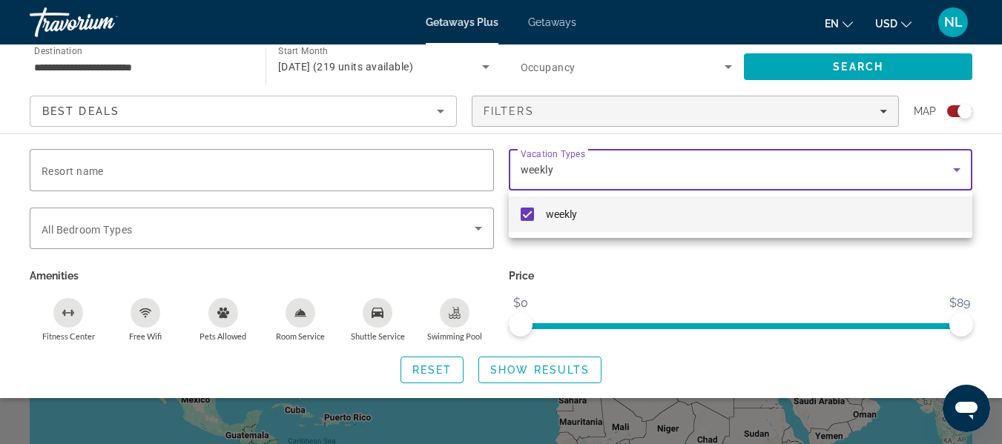
click at [517, 375] on div at bounding box center [501, 222] width 1002 height 444
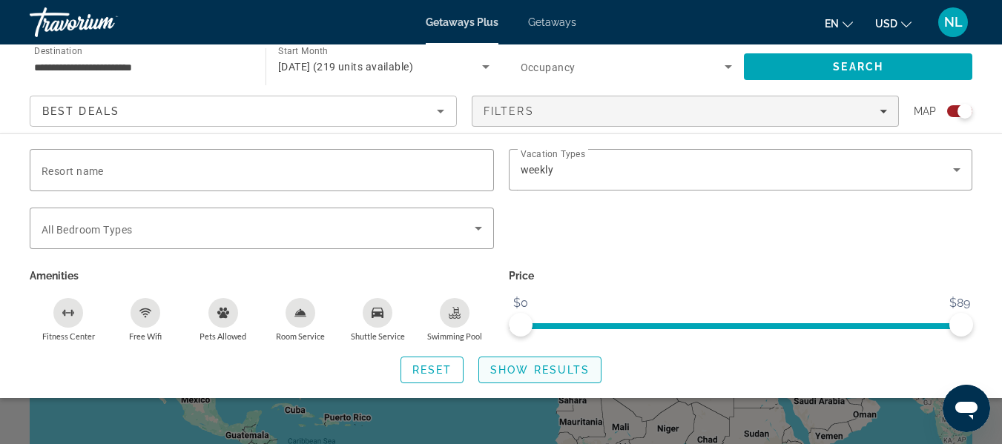
drag, startPoint x: 630, startPoint y: 271, endPoint x: 518, endPoint y: 367, distance: 147.3
click at [518, 367] on div "Resort name Vacation Types All Vacation Types weekly Bedroom Types All Bedroom …" at bounding box center [501, 266] width 1002 height 234
click at [518, 367] on span "Show Results" at bounding box center [539, 370] width 99 height 12
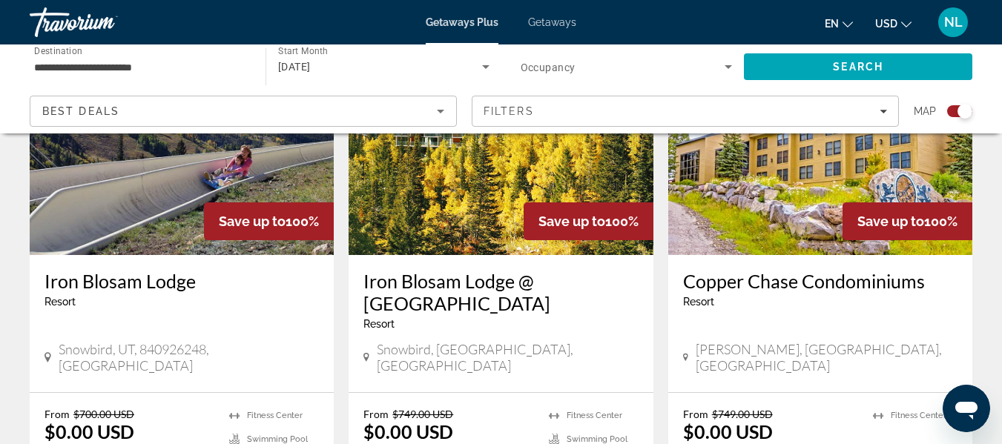
scroll to position [622, 0]
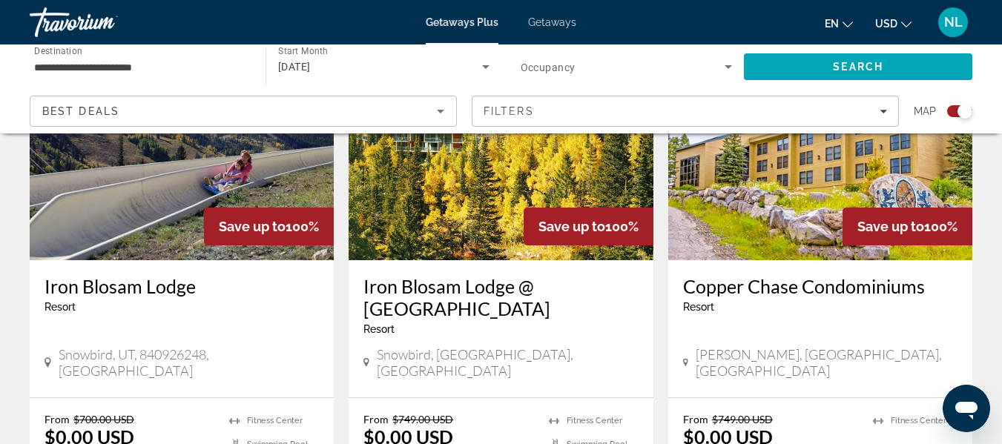
click at [145, 353] on span "Snowbird, UT, 840926248, [GEOGRAPHIC_DATA]" at bounding box center [189, 362] width 260 height 33
click at [133, 282] on h3 "Iron Blosam Lodge" at bounding box center [182, 286] width 274 height 22
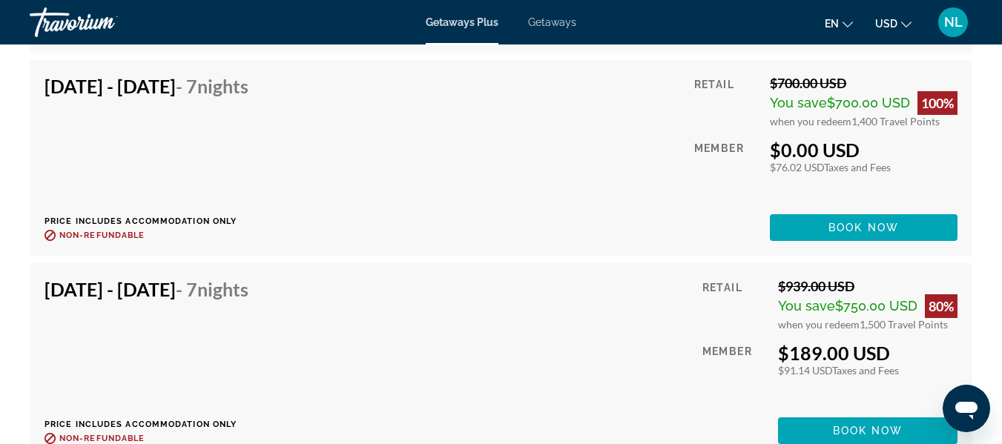
scroll to position [2846, 0]
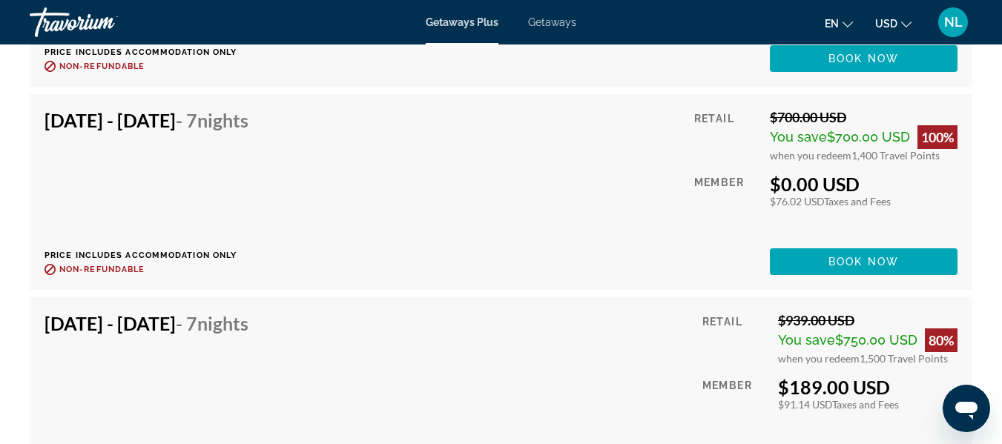
click at [557, 269] on div "[DATE] - [DATE] - 7 Nights Price includes accommodation only Refundable until :…" at bounding box center [501, 192] width 913 height 166
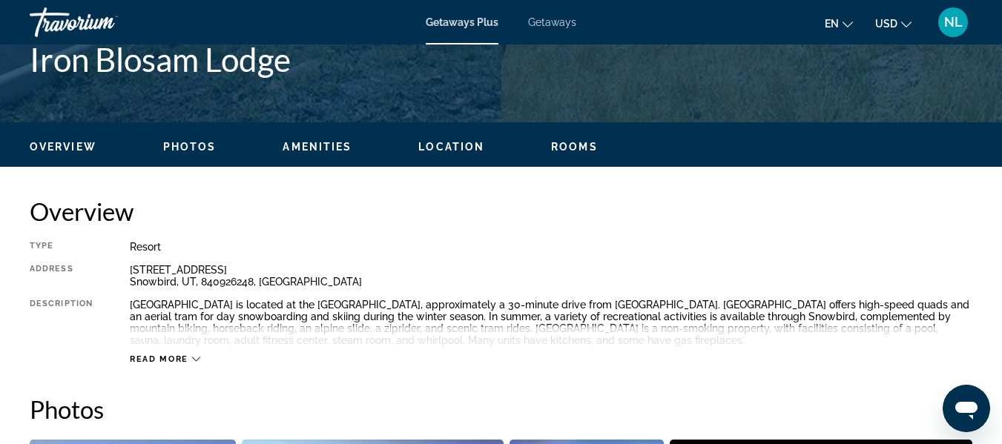
scroll to position [635, 0]
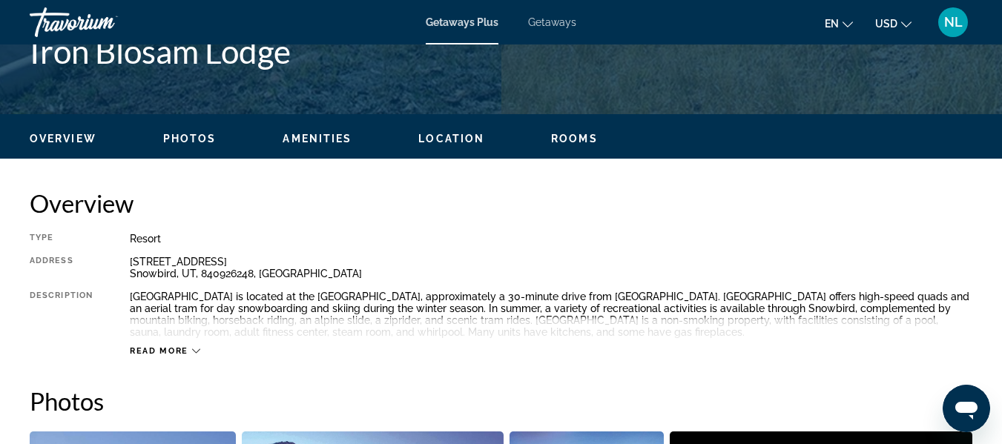
click at [179, 348] on span "Read more" at bounding box center [159, 351] width 59 height 10
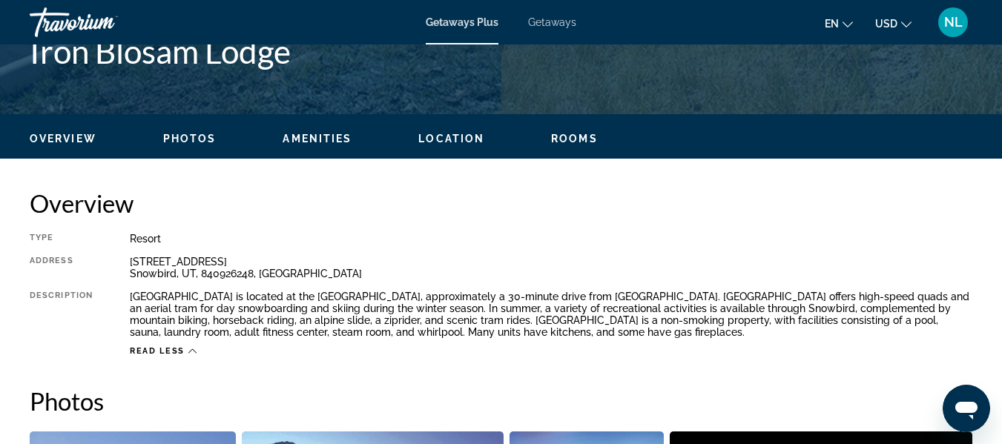
click at [833, 342] on div "Read less" at bounding box center [551, 347] width 843 height 19
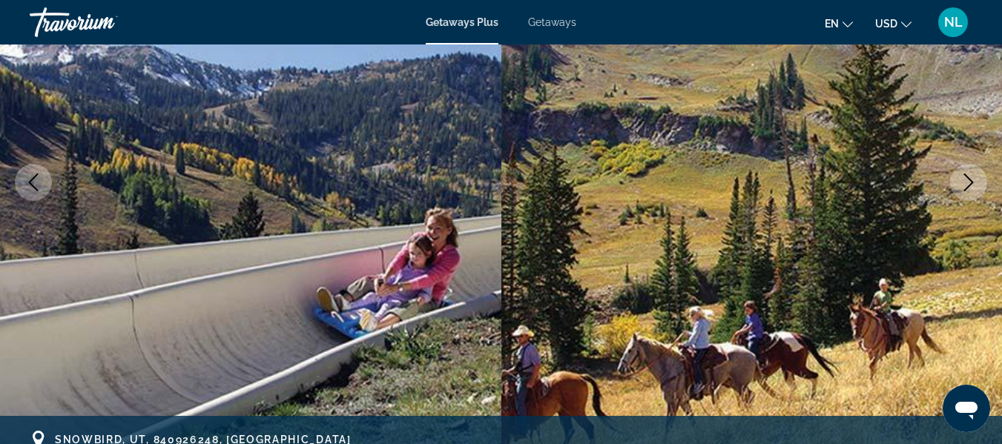
scroll to position [418, 0]
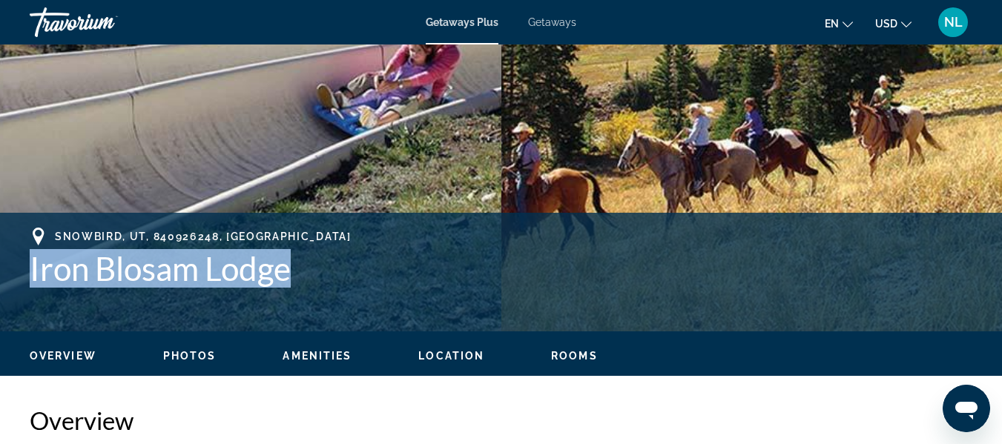
drag, startPoint x: 31, startPoint y: 266, endPoint x: 354, endPoint y: 251, distance: 323.0
click at [354, 251] on h1 "Iron Blosam Lodge" at bounding box center [501, 268] width 943 height 39
click at [193, 257] on h1 "Iron Blosam Lodge" at bounding box center [501, 268] width 943 height 39
drag, startPoint x: 22, startPoint y: 269, endPoint x: 355, endPoint y: 287, distance: 333.5
click at [355, 287] on div "[GEOGRAPHIC_DATA] [GEOGRAPHIC_DATA] Address [STREET_ADDRESS]" at bounding box center [501, 272] width 1002 height 89
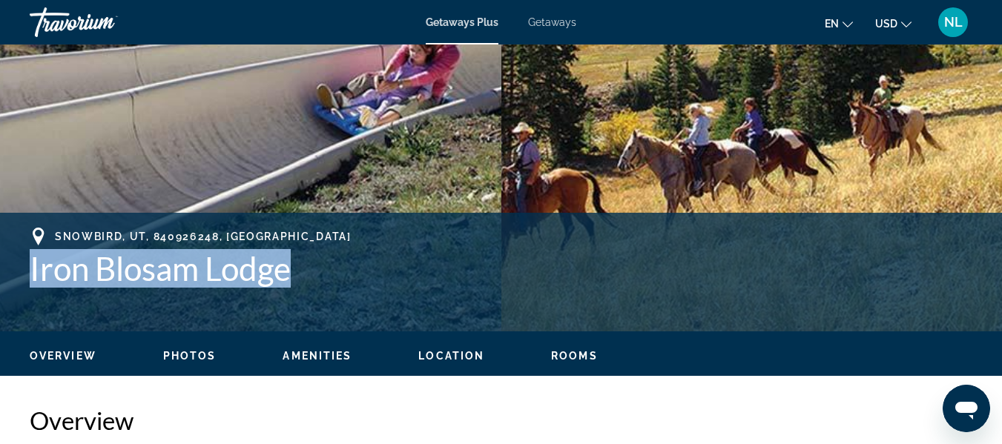
drag, startPoint x: 220, startPoint y: 262, endPoint x: 131, endPoint y: 262, distance: 89.0
click at [131, 262] on h1 "Iron Blosam Lodge" at bounding box center [501, 268] width 943 height 39
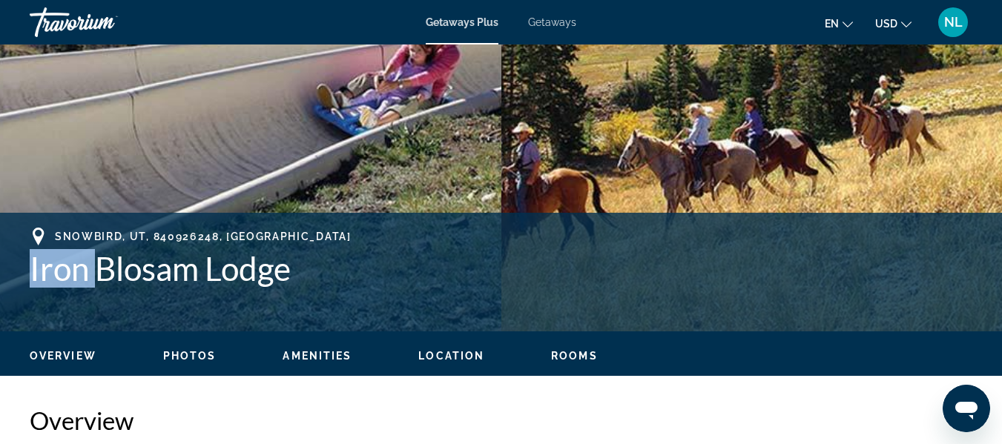
drag, startPoint x: 27, startPoint y: 269, endPoint x: 105, endPoint y: 283, distance: 79.8
click at [105, 283] on div "[GEOGRAPHIC_DATA] [GEOGRAPHIC_DATA] Address [STREET_ADDRESS]" at bounding box center [501, 272] width 1002 height 89
click at [694, 306] on div "Snowbird, UT, 840926248, USA Iron Blosam Lodge" at bounding box center [501, 272] width 943 height 89
